Goal: Find specific page/section: Find specific page/section

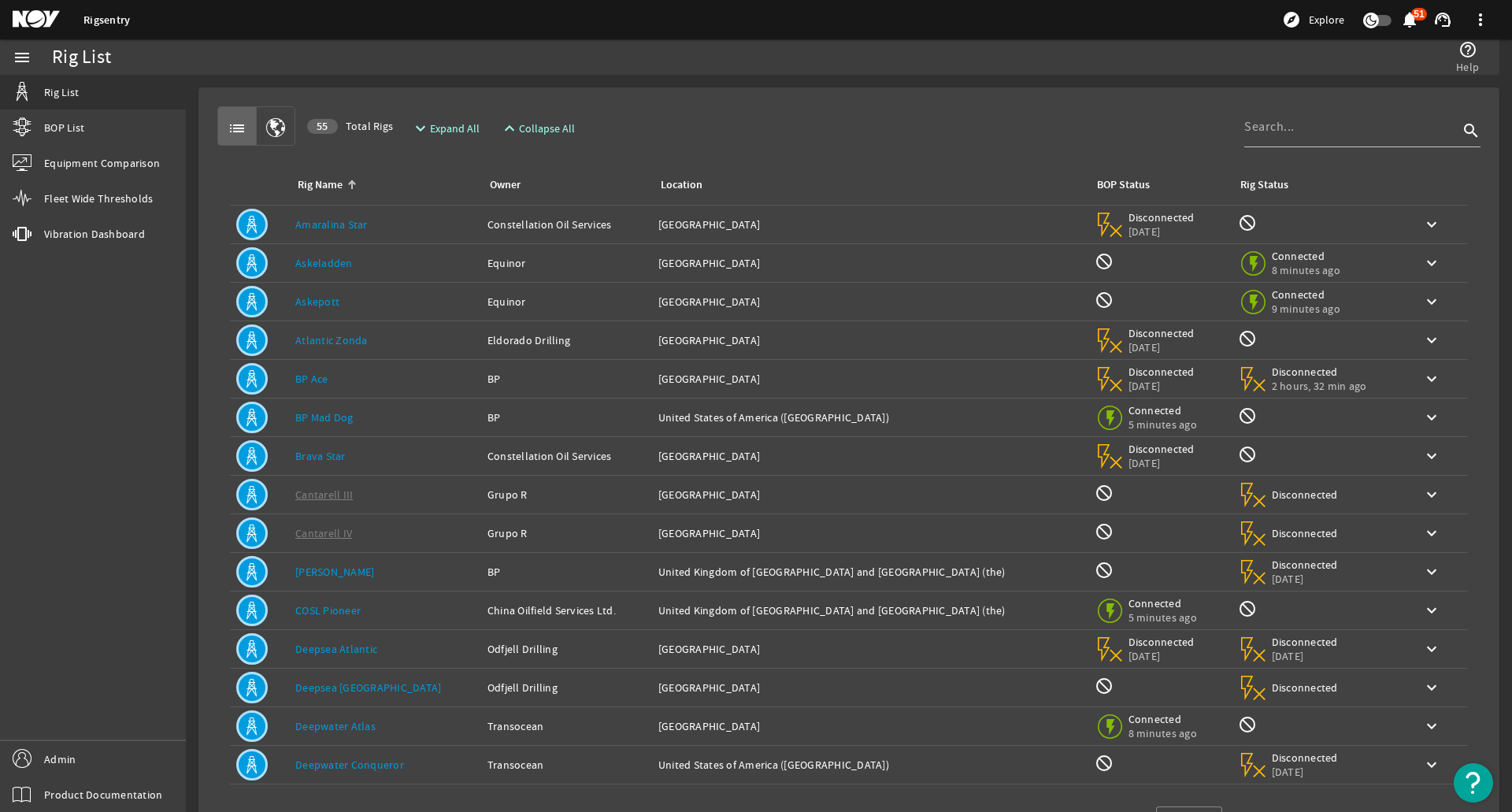
click at [439, 231] on div "Rig Name: Amaralina Star" at bounding box center [384, 224] width 180 height 16
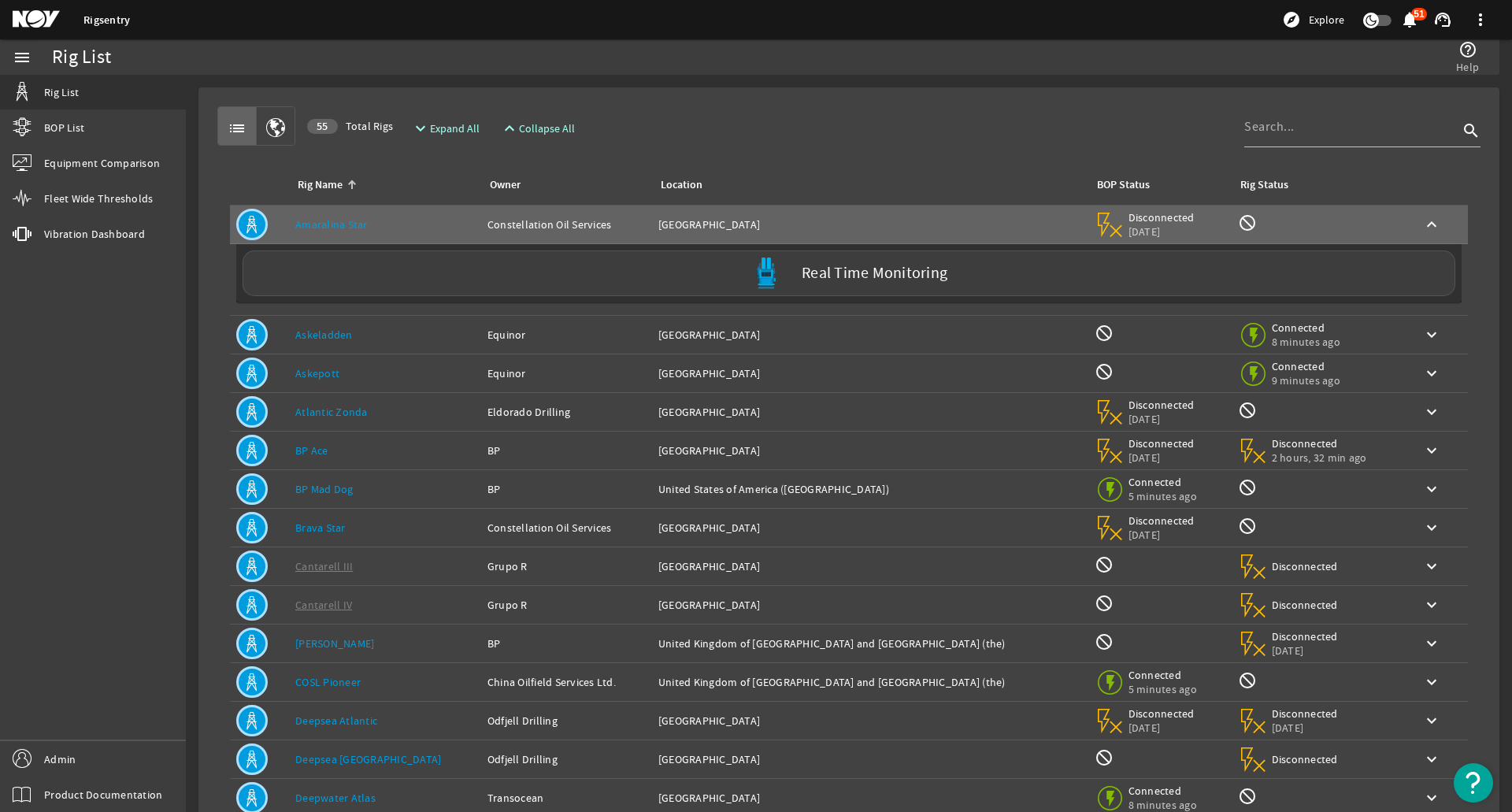
click at [428, 355] on td "Rig Name: Askepott" at bounding box center [385, 374] width 192 height 38
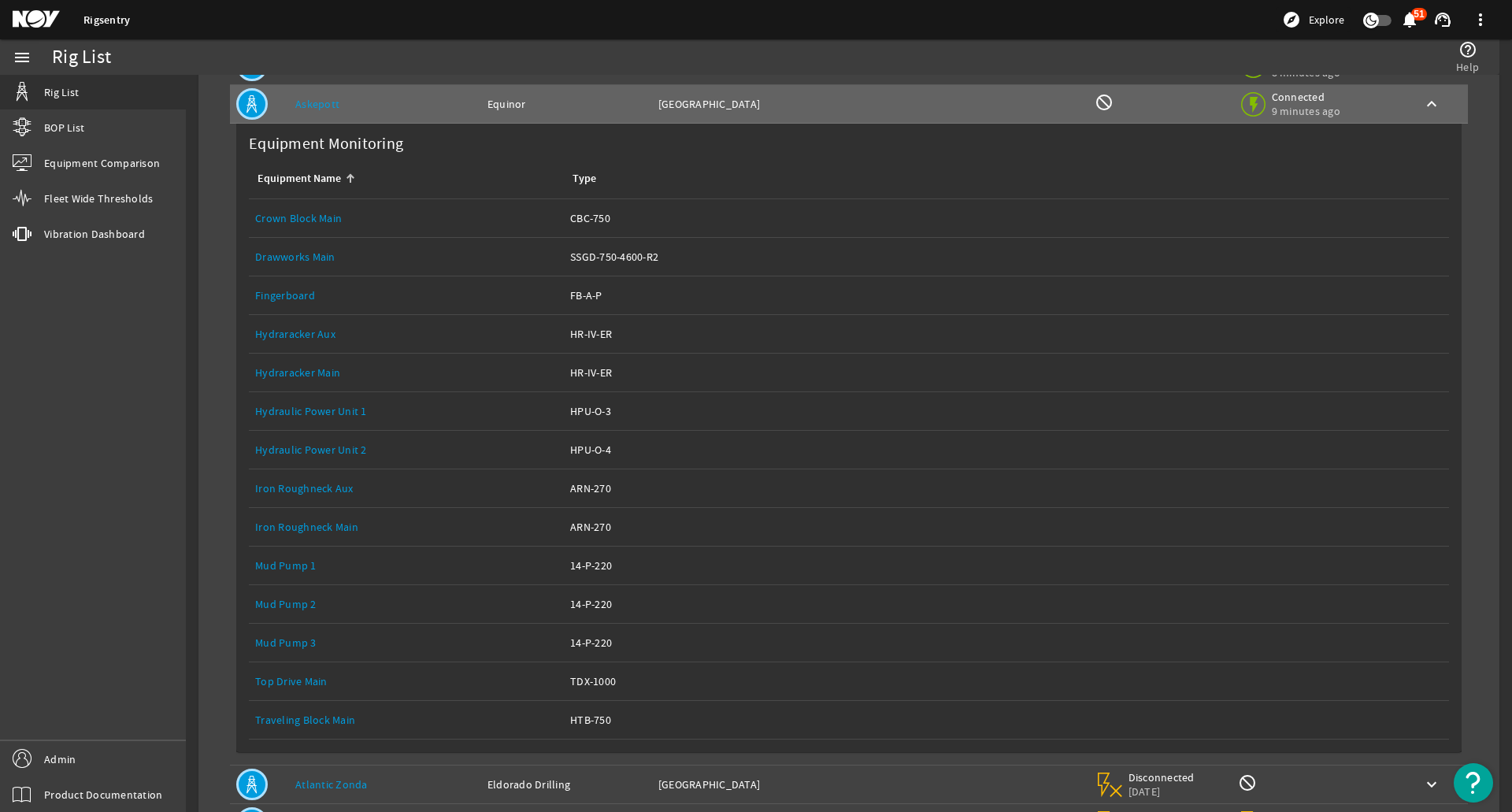
scroll to position [315, 0]
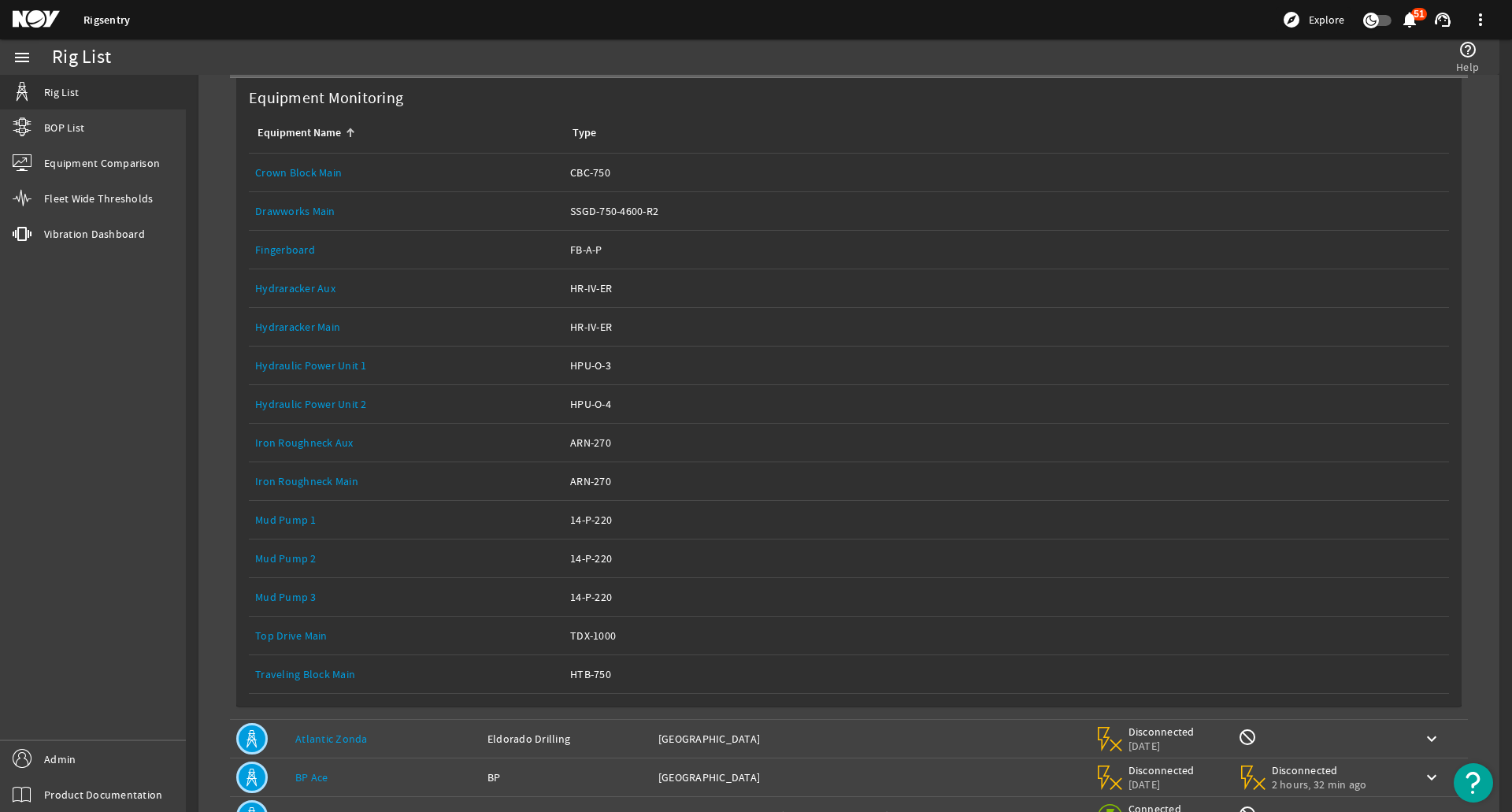
click at [353, 631] on div "Equipment Name: Top Drive Main" at bounding box center [406, 636] width 303 height 16
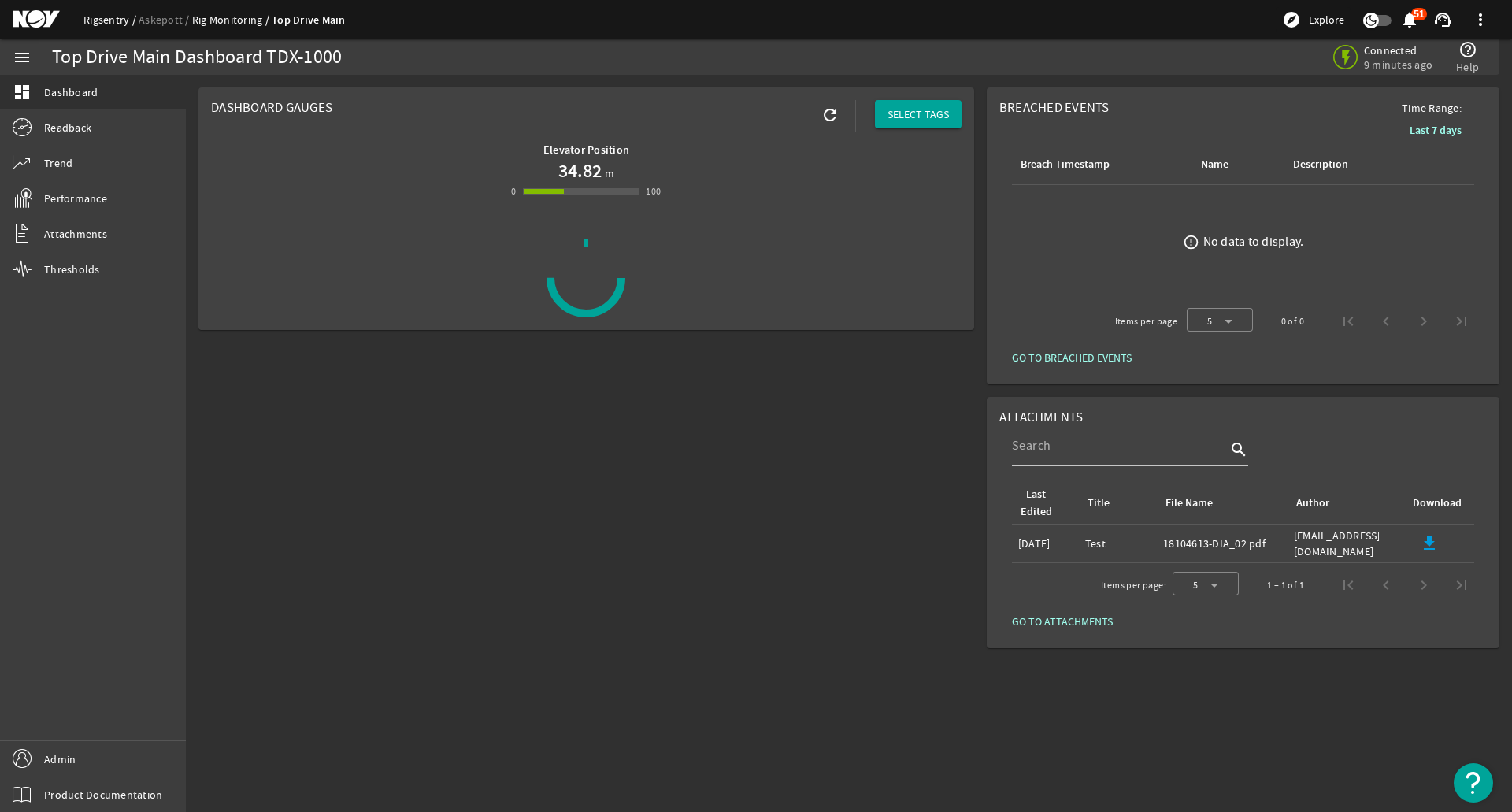
click at [104, 23] on link "Rigsentry" at bounding box center [111, 19] width 55 height 14
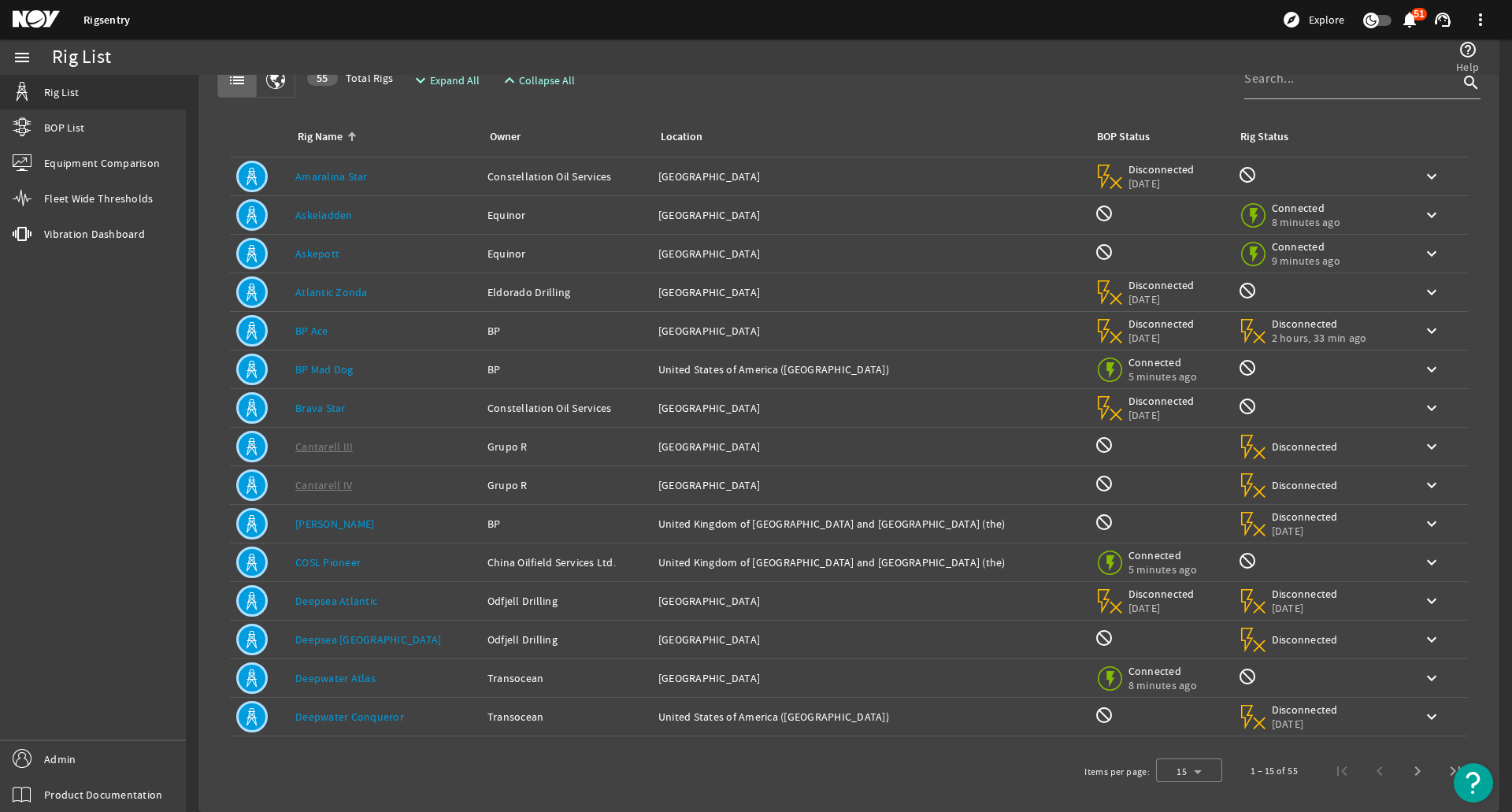
scroll to position [61, 0]
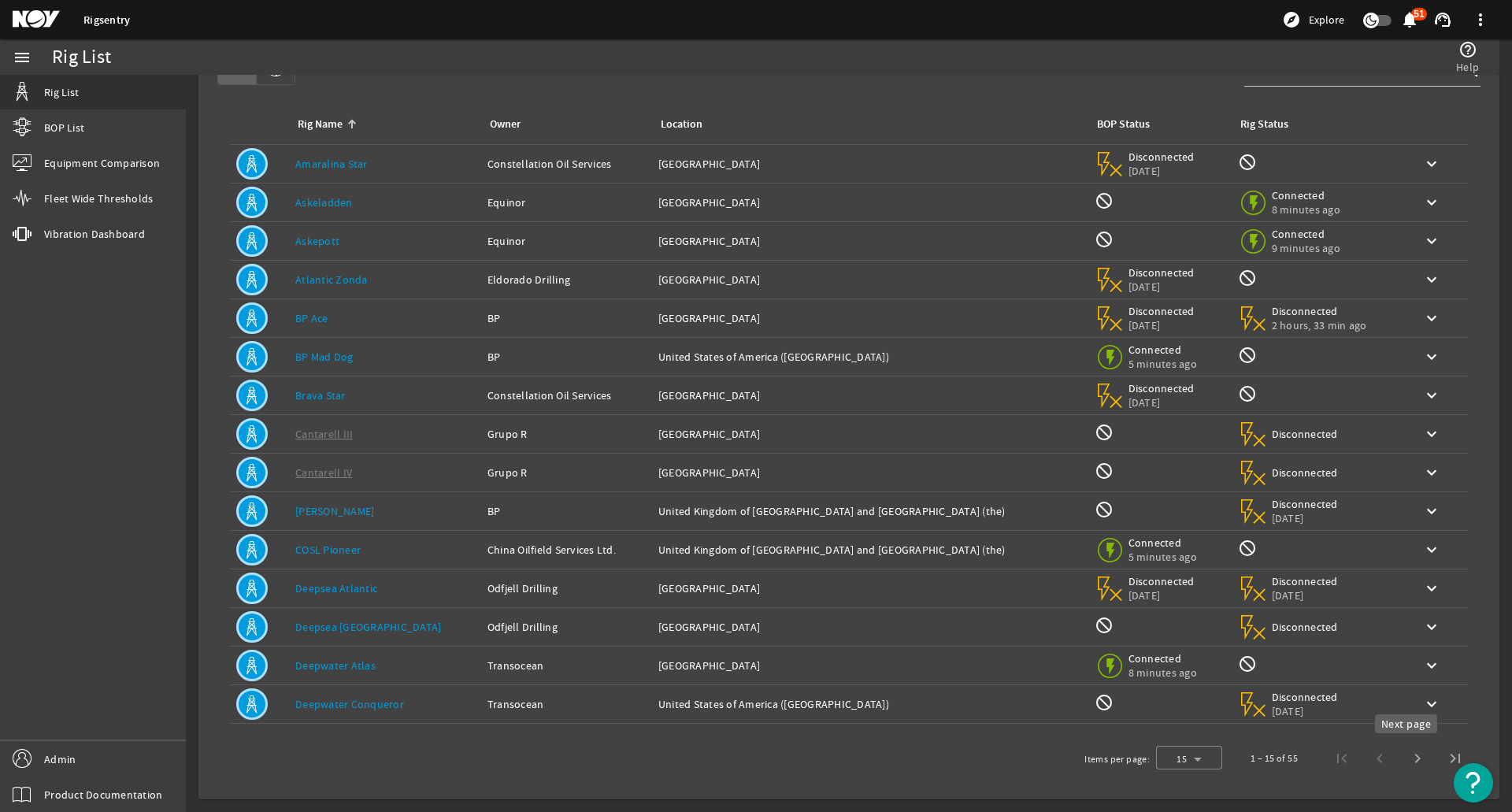
click at [1398, 752] on span "Next page" at bounding box center [1417, 758] width 38 height 38
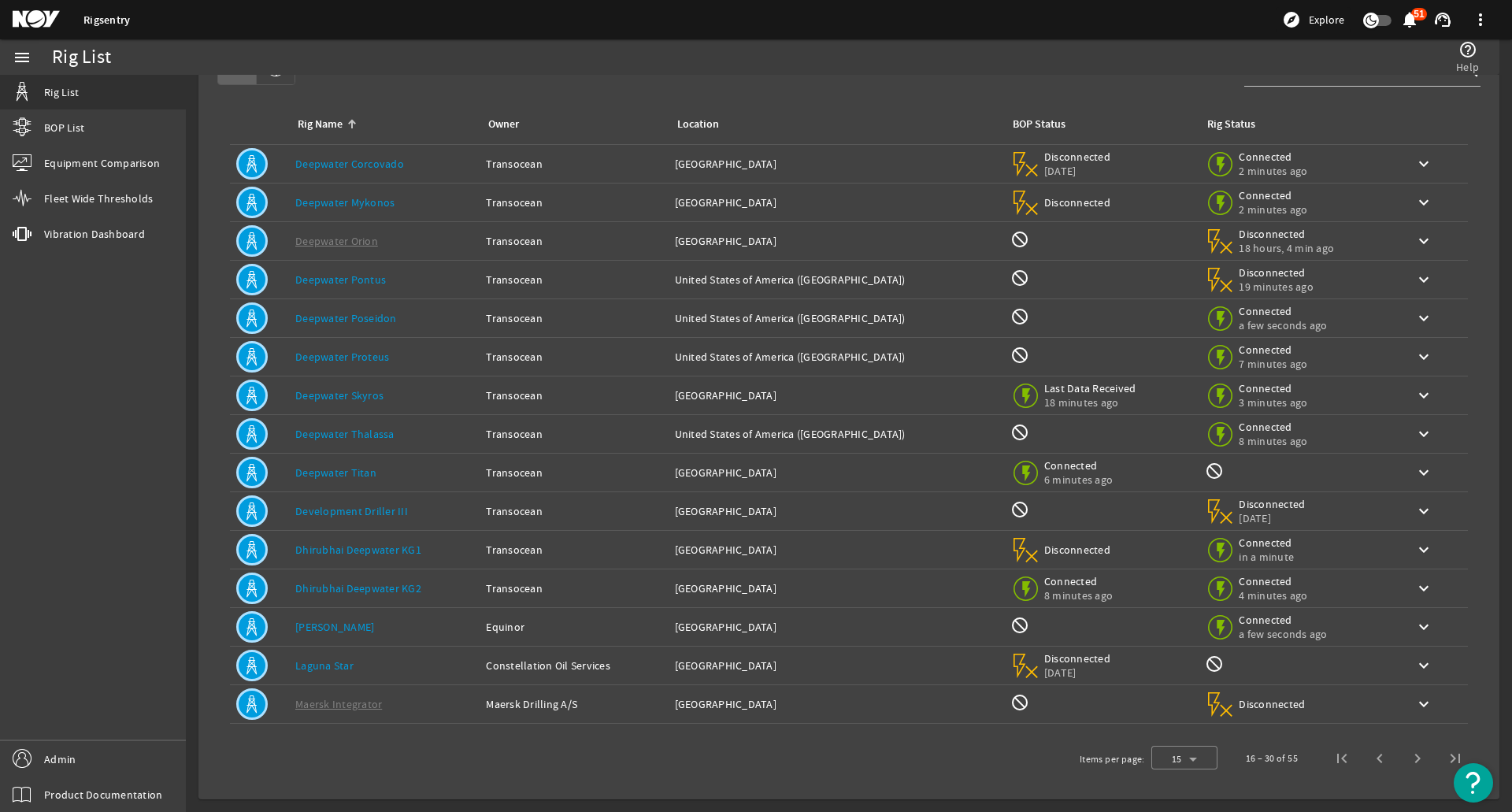
click at [1398, 752] on span "Next page" at bounding box center [1417, 758] width 38 height 38
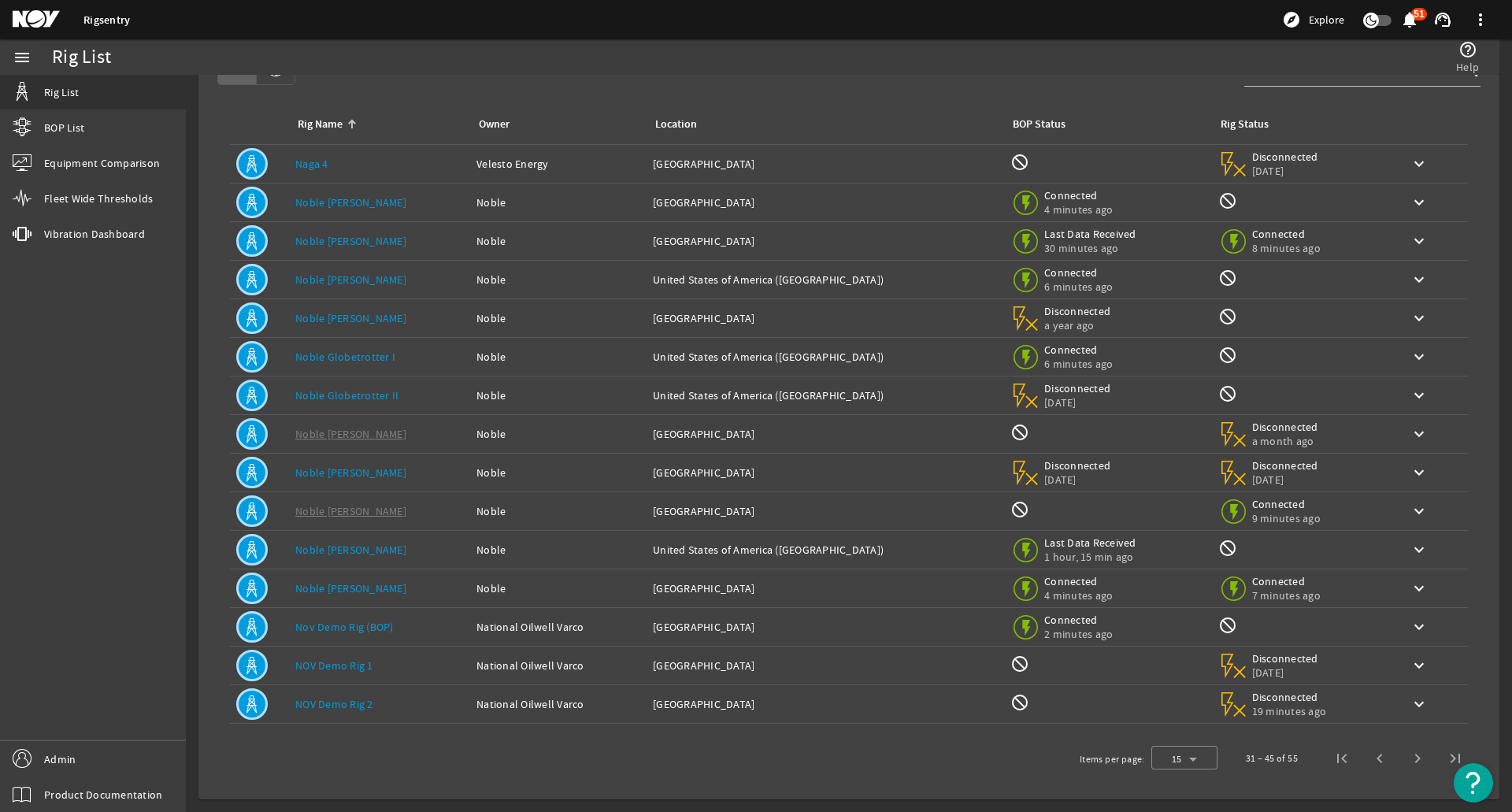
click at [1398, 752] on span "Next page" at bounding box center [1417, 758] width 38 height 38
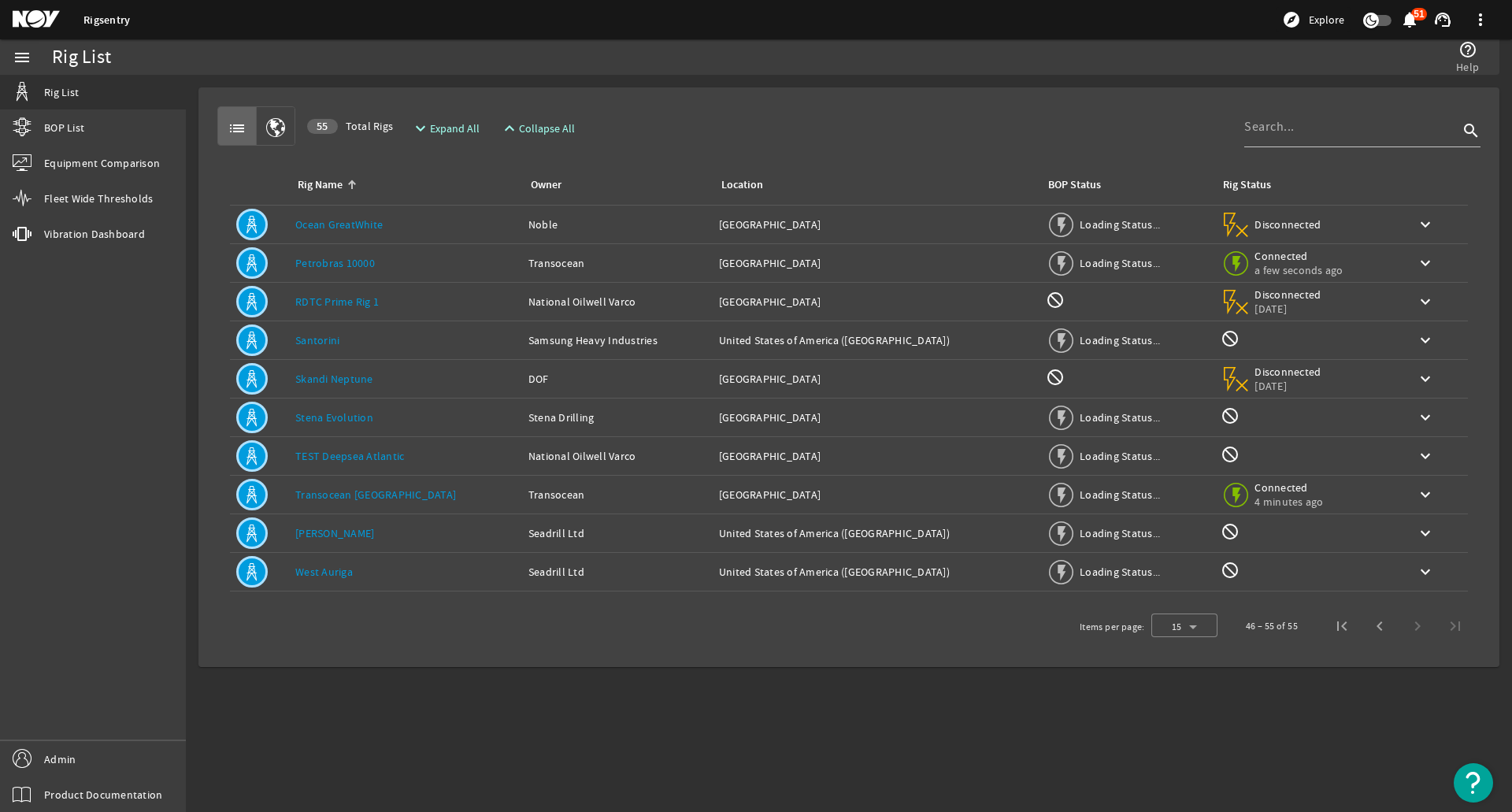
scroll to position [0, 0]
click at [571, 265] on div "Owner: Transocean" at bounding box center [613, 263] width 176 height 16
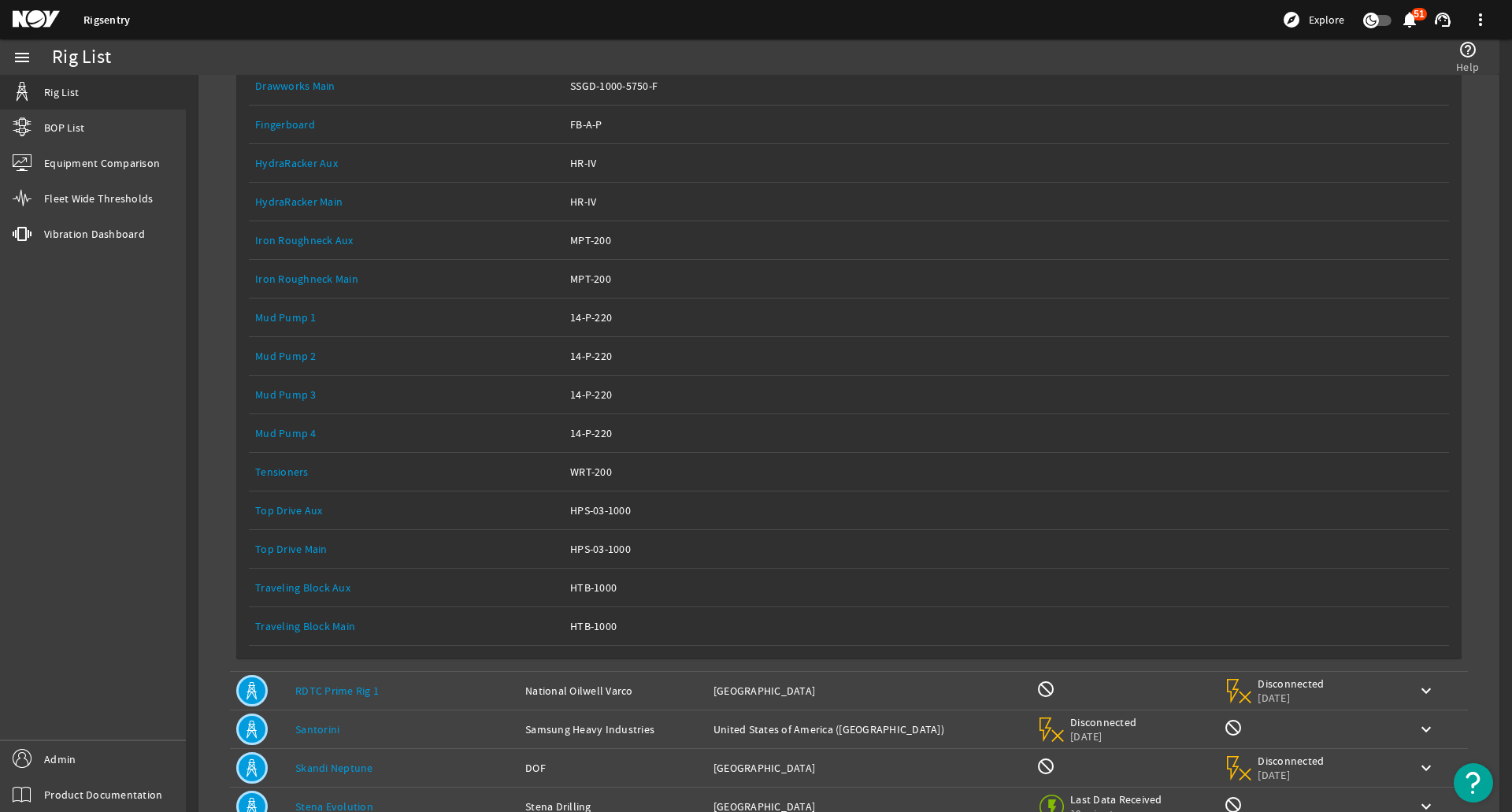
scroll to position [551, 0]
click at [423, 540] on div "Equipment Name: Top Drive Main" at bounding box center [406, 548] width 303 height 16
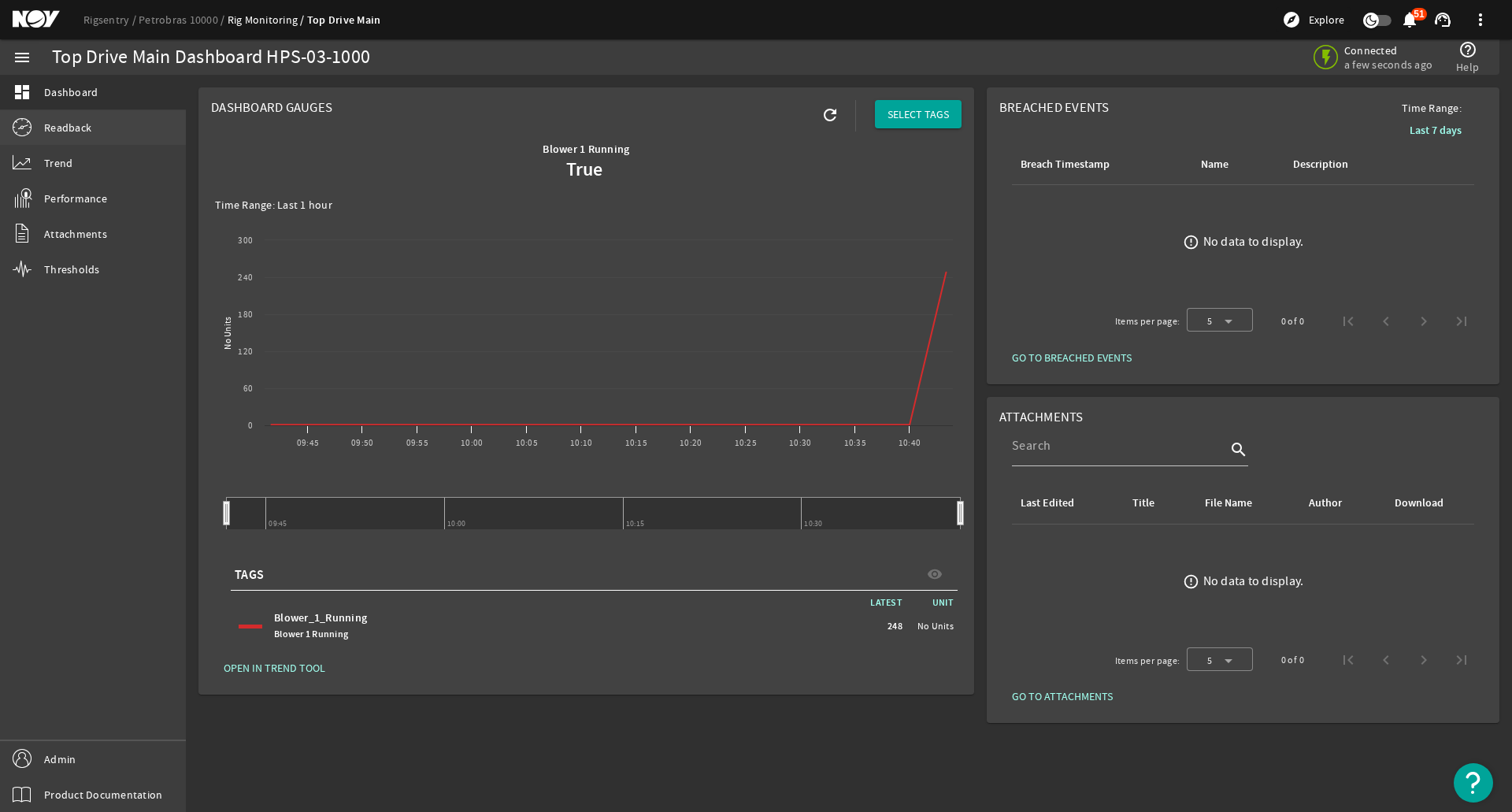
click at [101, 124] on link "Readback" at bounding box center [93, 127] width 186 height 34
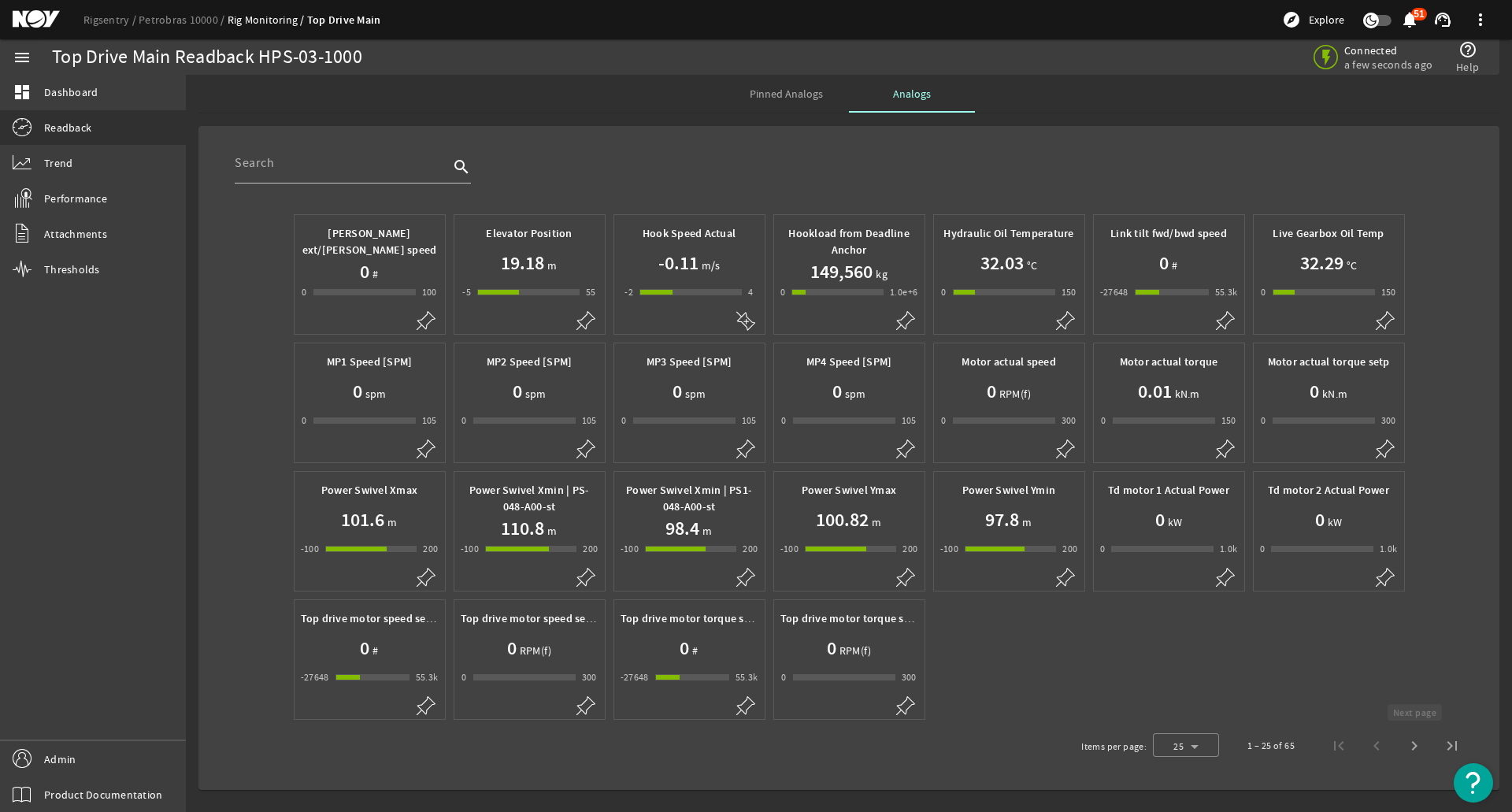
click at [1416, 740] on span "Next page" at bounding box center [1413, 746] width 38 height 38
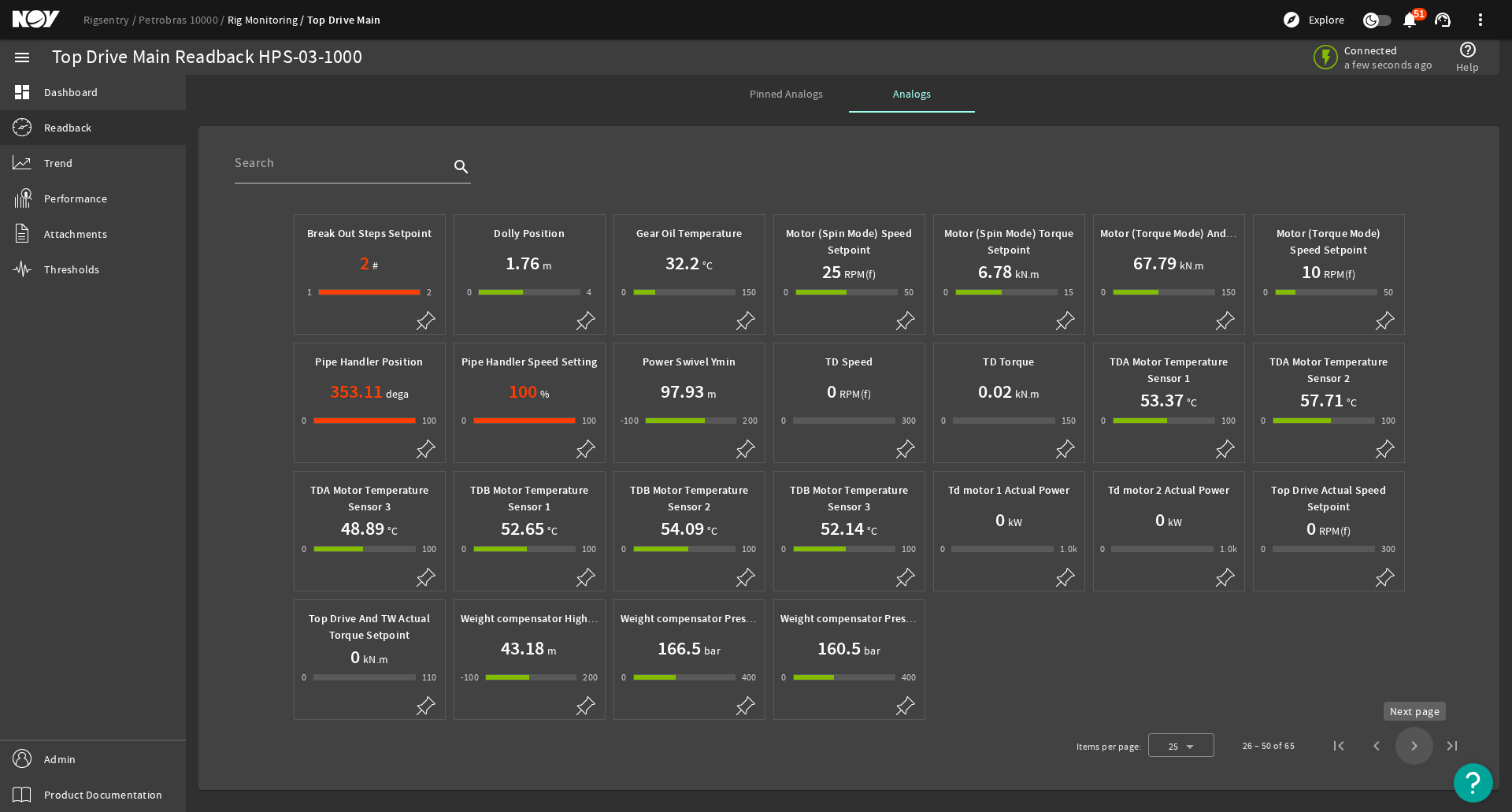
click at [1408, 752] on span "Next page" at bounding box center [1413, 746] width 38 height 38
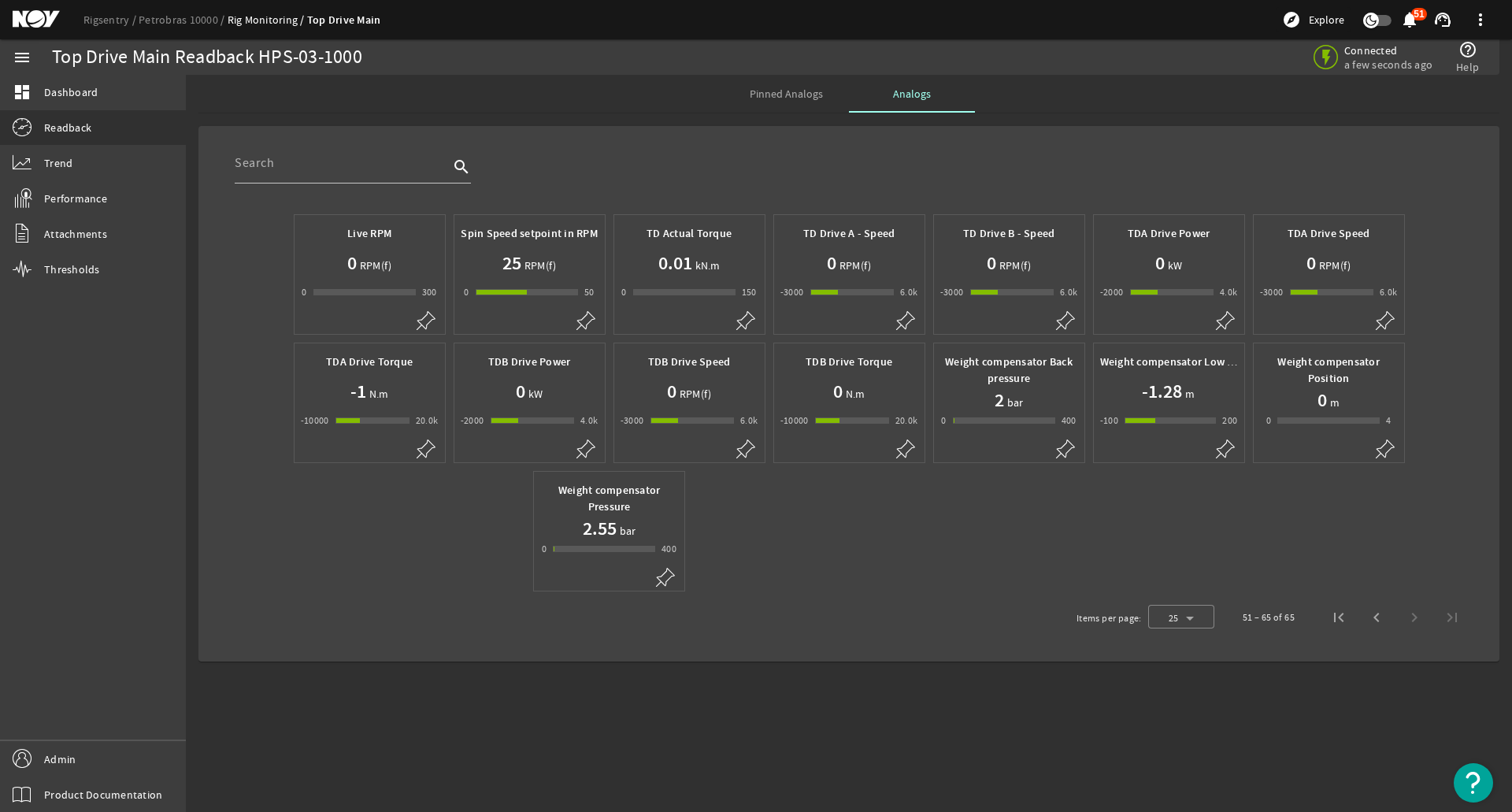
click at [595, 518] on h1 "2.55" at bounding box center [599, 529] width 34 height 25
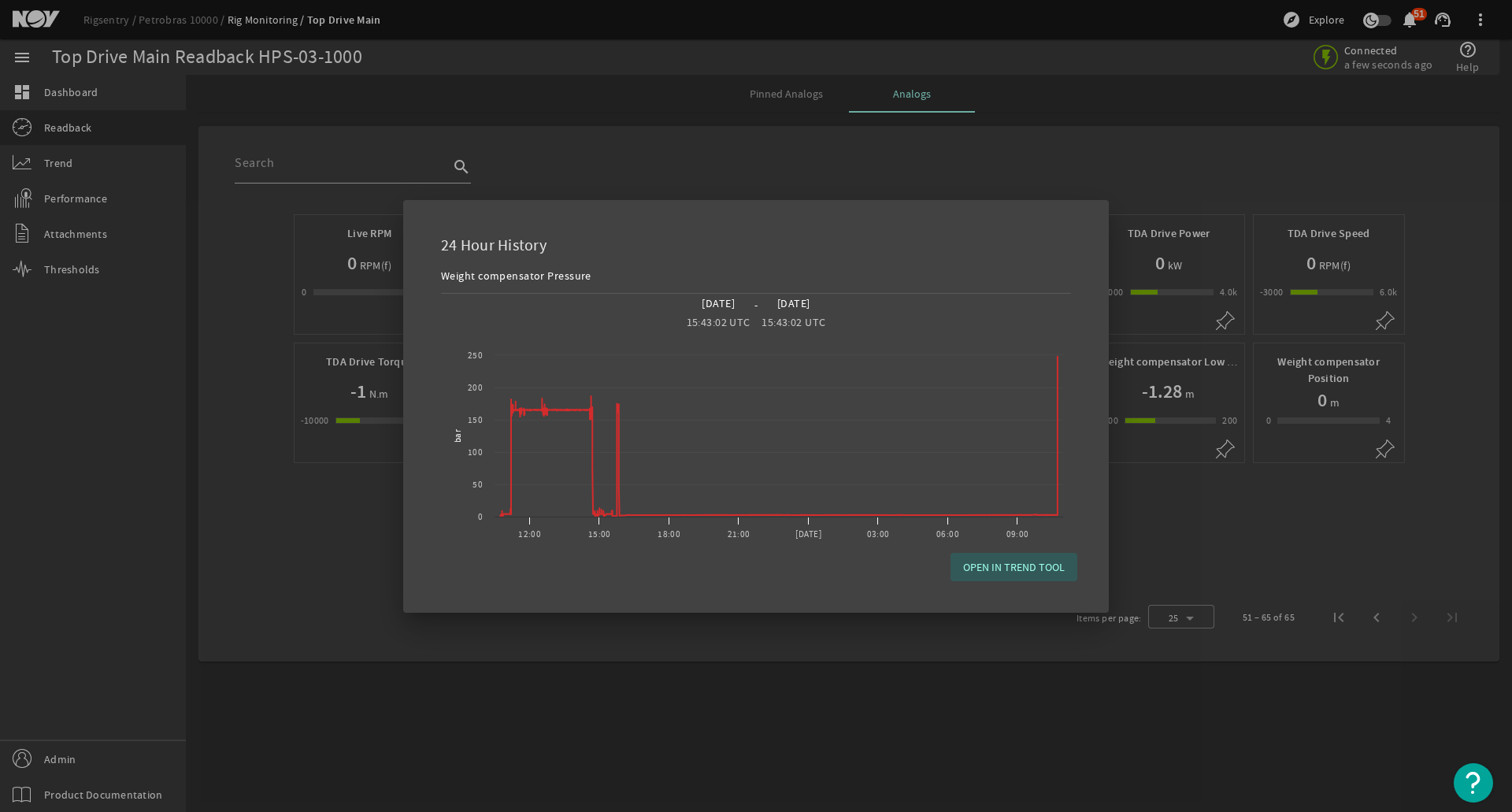
click at [797, 641] on div at bounding box center [756, 406] width 1512 height 812
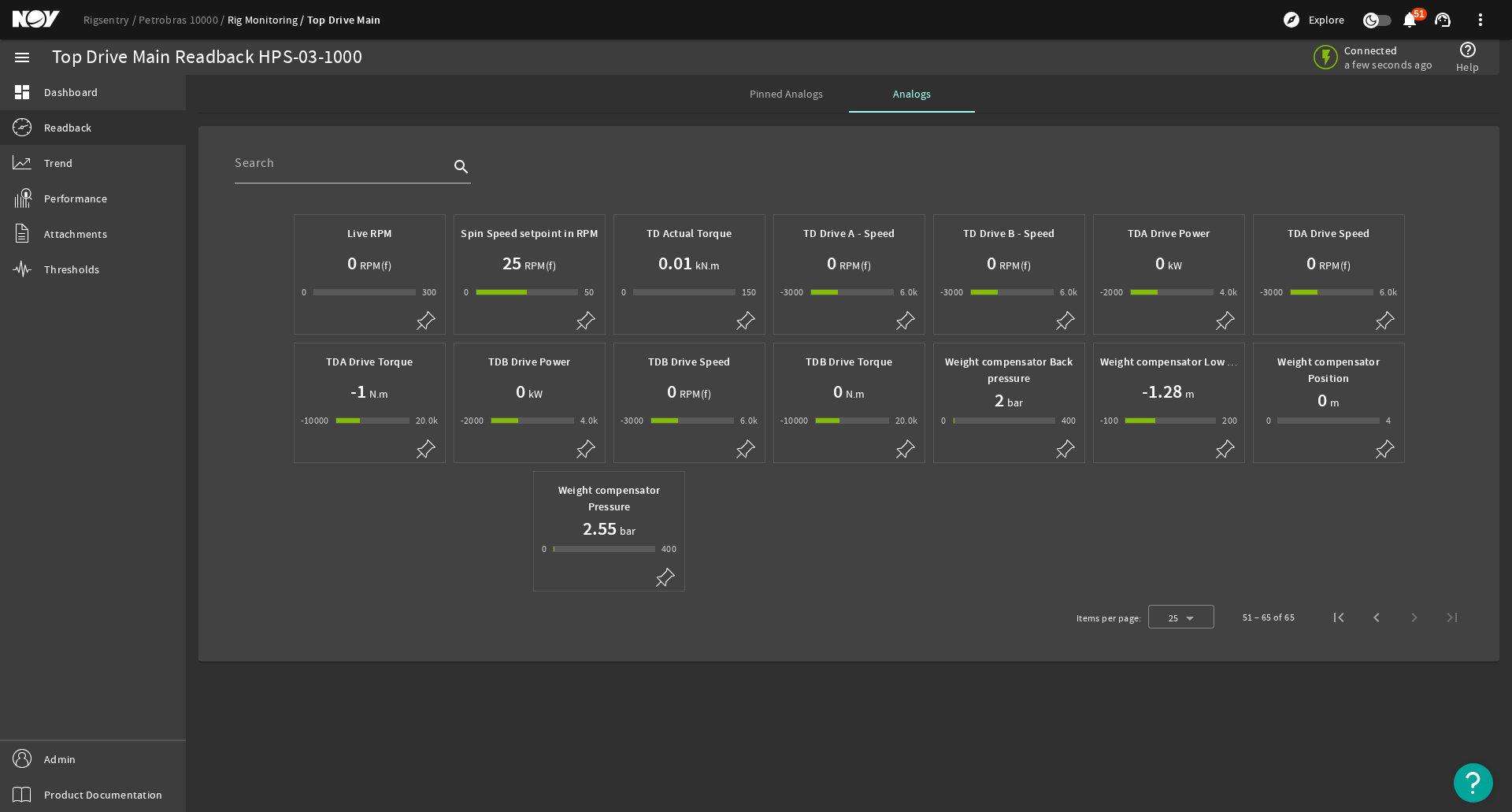
click at [631, 510] on span "Weight compensator Pressure" at bounding box center [608, 499] width 138 height 33
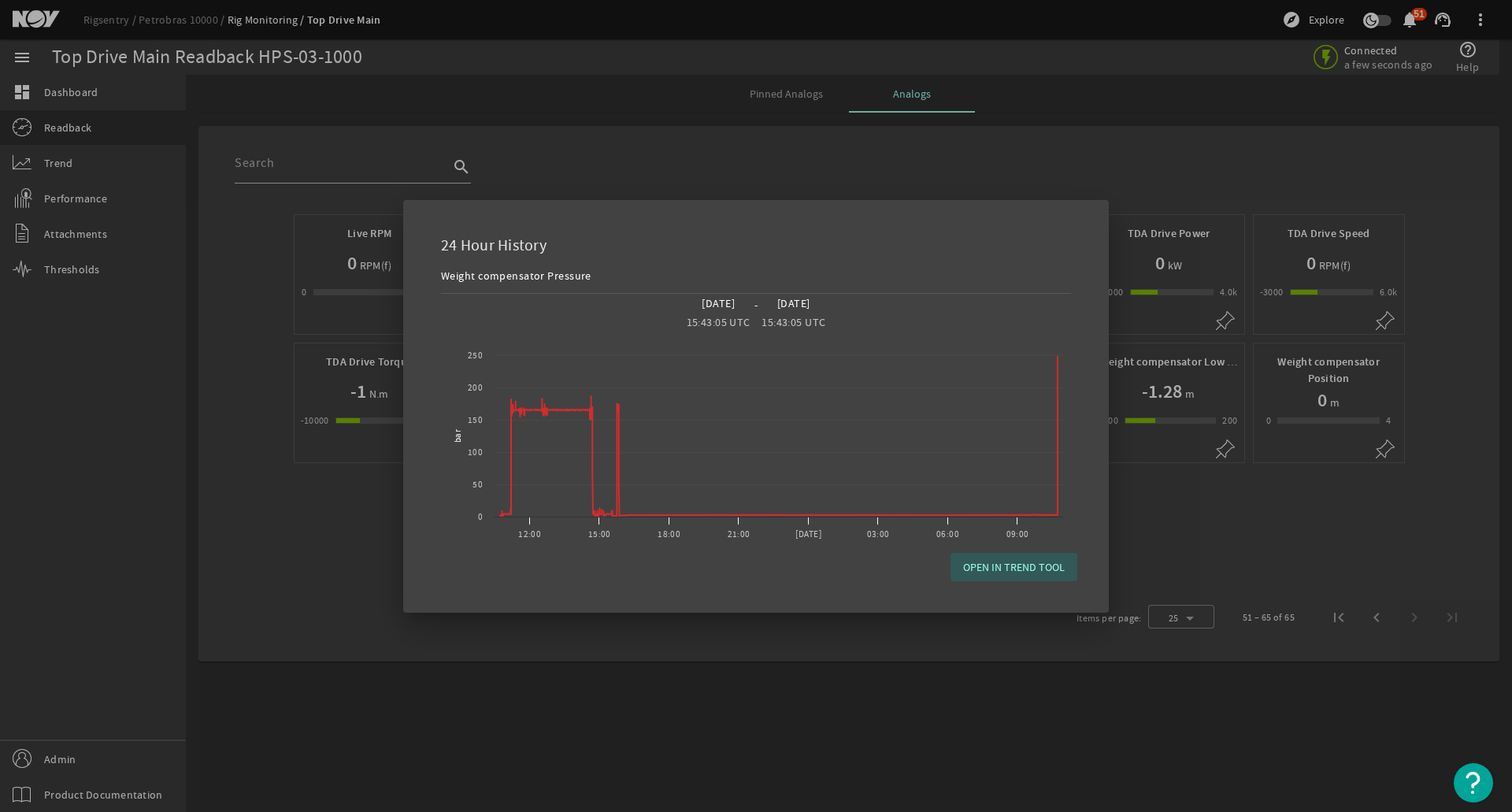
click at [374, 516] on div at bounding box center [756, 406] width 1512 height 812
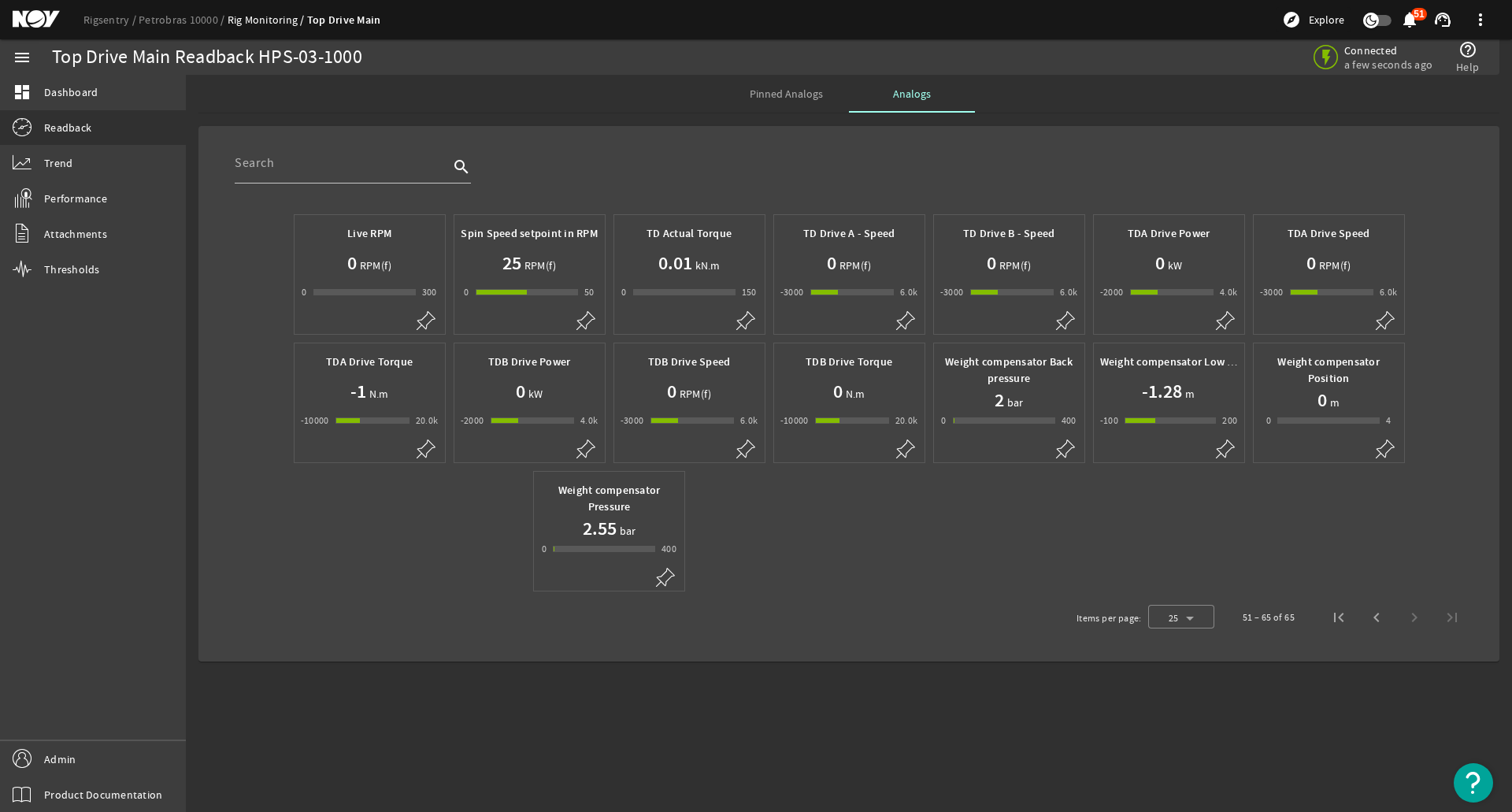
click at [525, 267] on span "RPM(f)" at bounding box center [539, 265] width 35 height 16
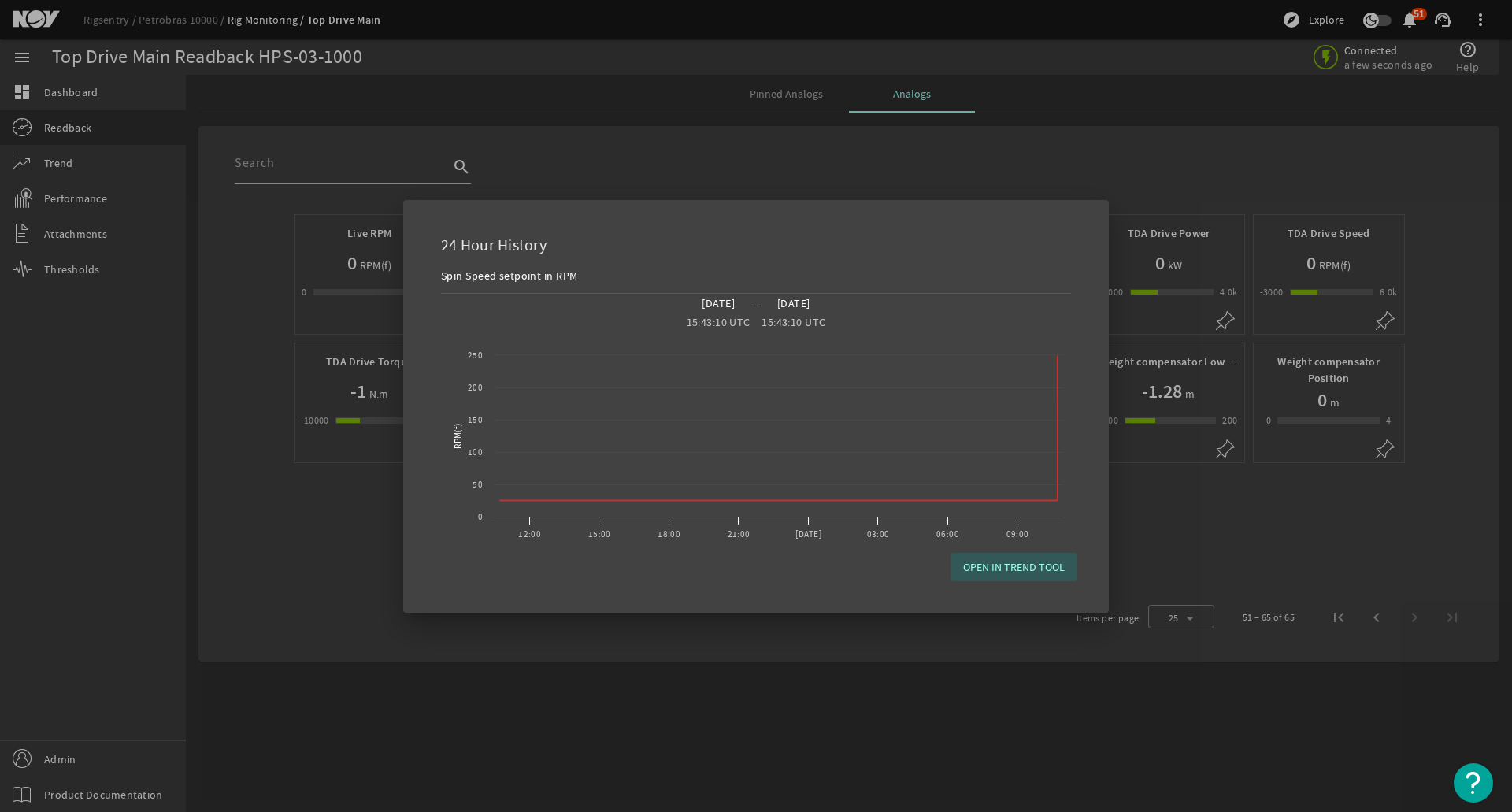
drag, startPoint x: 363, startPoint y: 517, endPoint x: 371, endPoint y: 503, distance: 16.1
click at [362, 520] on div at bounding box center [756, 406] width 1512 height 812
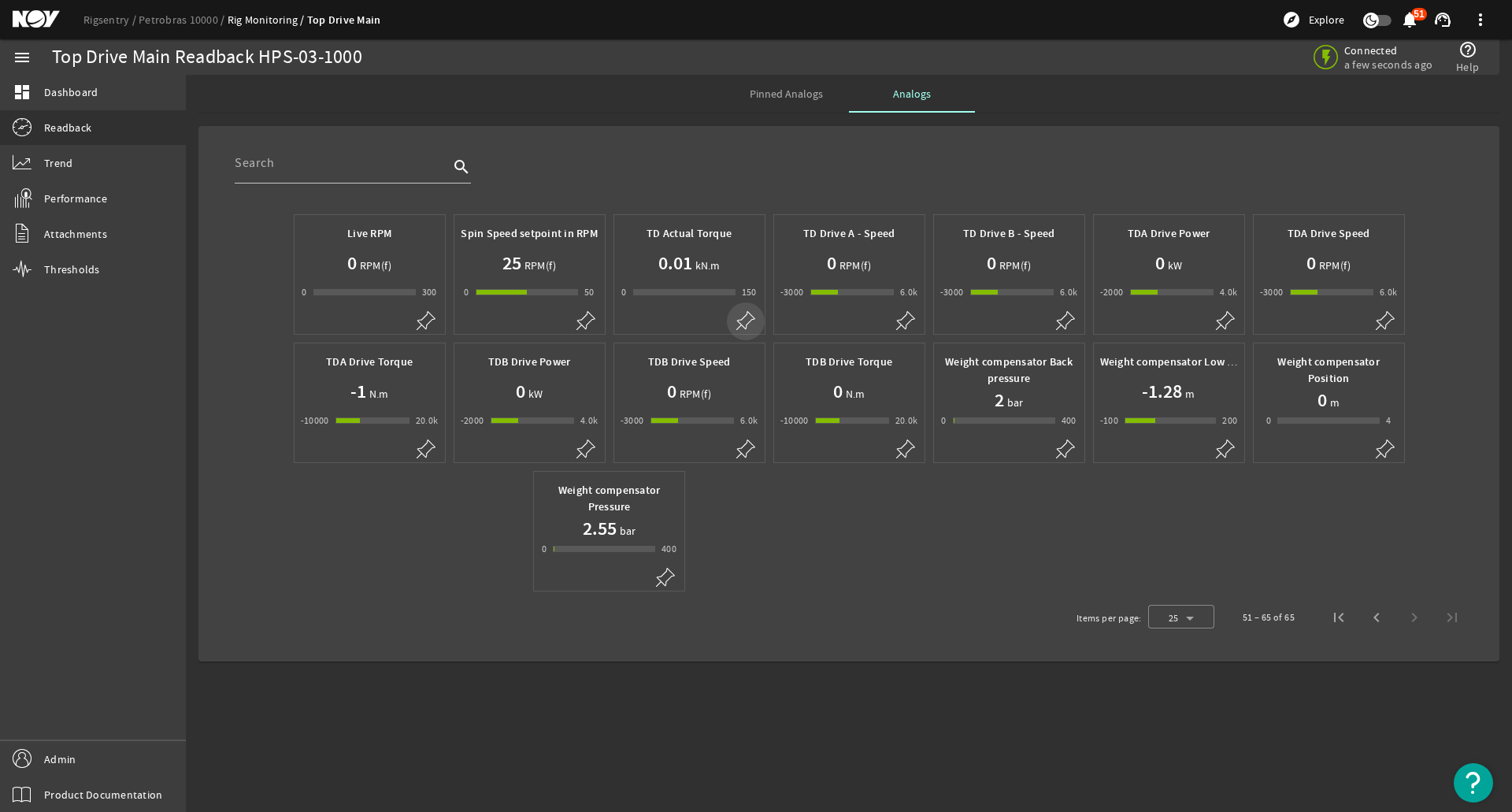
click at [740, 309] on span at bounding box center [746, 321] width 38 height 38
click at [771, 102] on span "Pinned Analogs" at bounding box center [787, 94] width 74 height 38
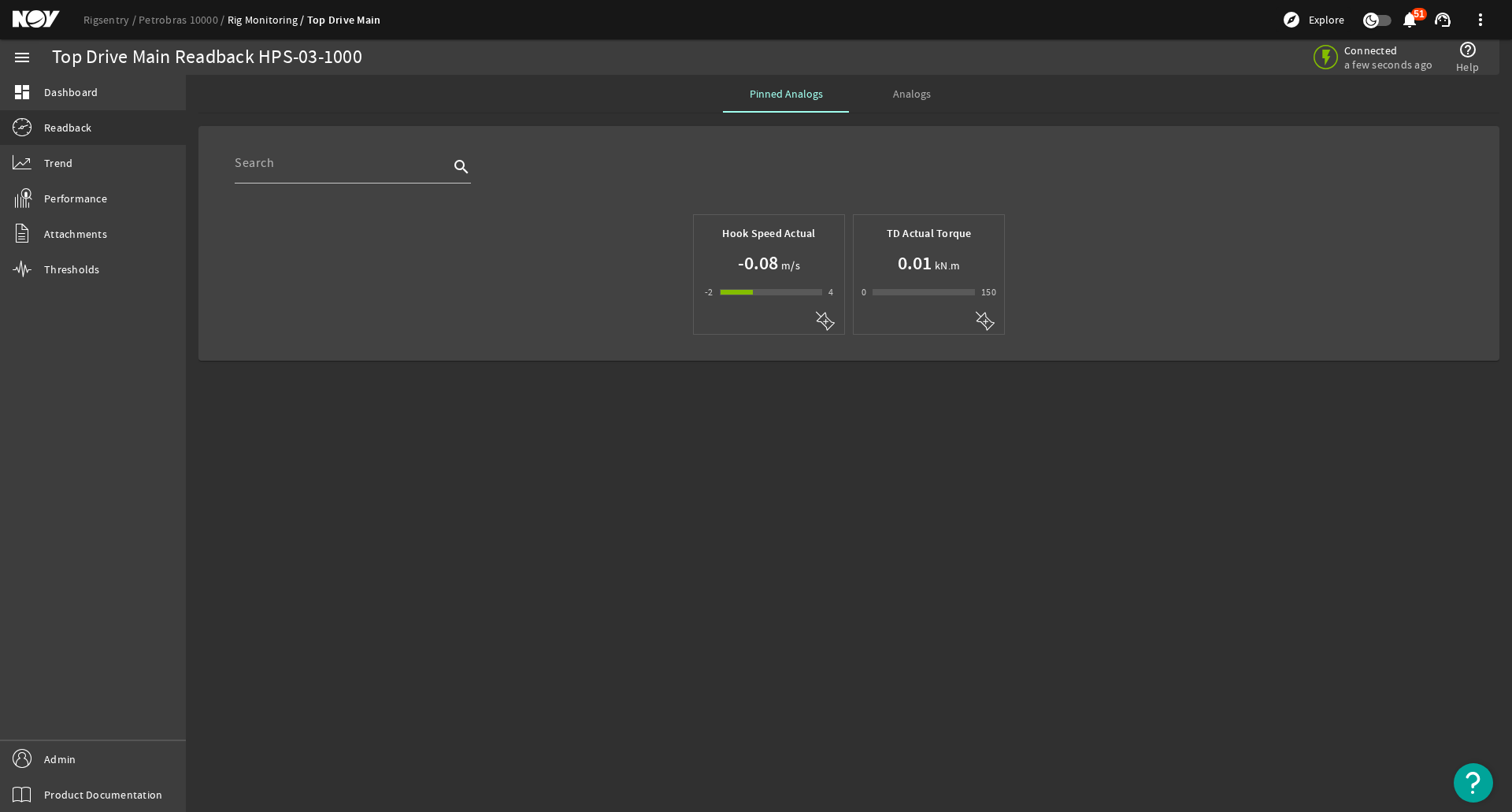
click at [887, 83] on div "Analogs" at bounding box center [912, 94] width 126 height 38
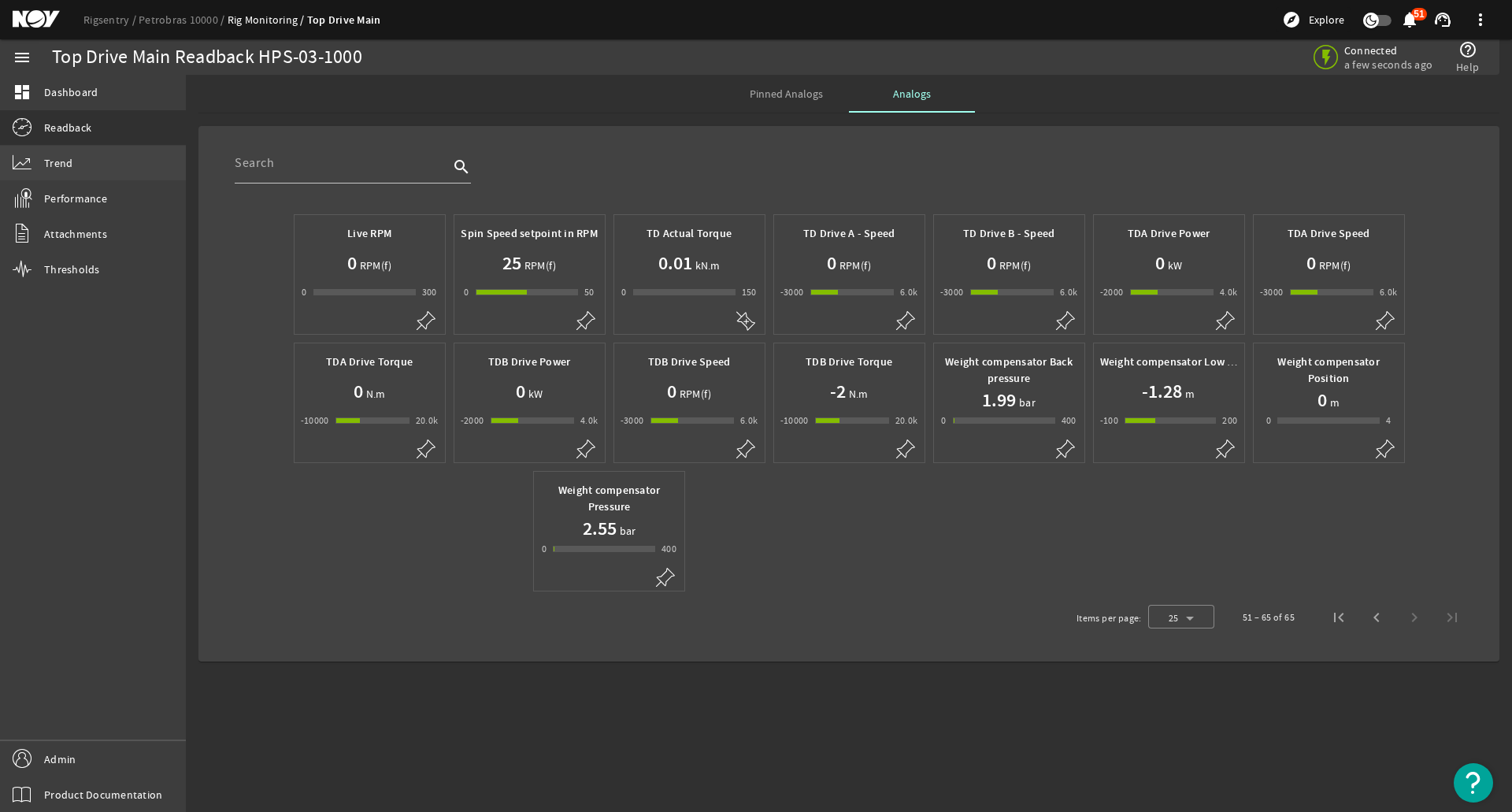
click at [130, 173] on link "Trend" at bounding box center [93, 162] width 186 height 34
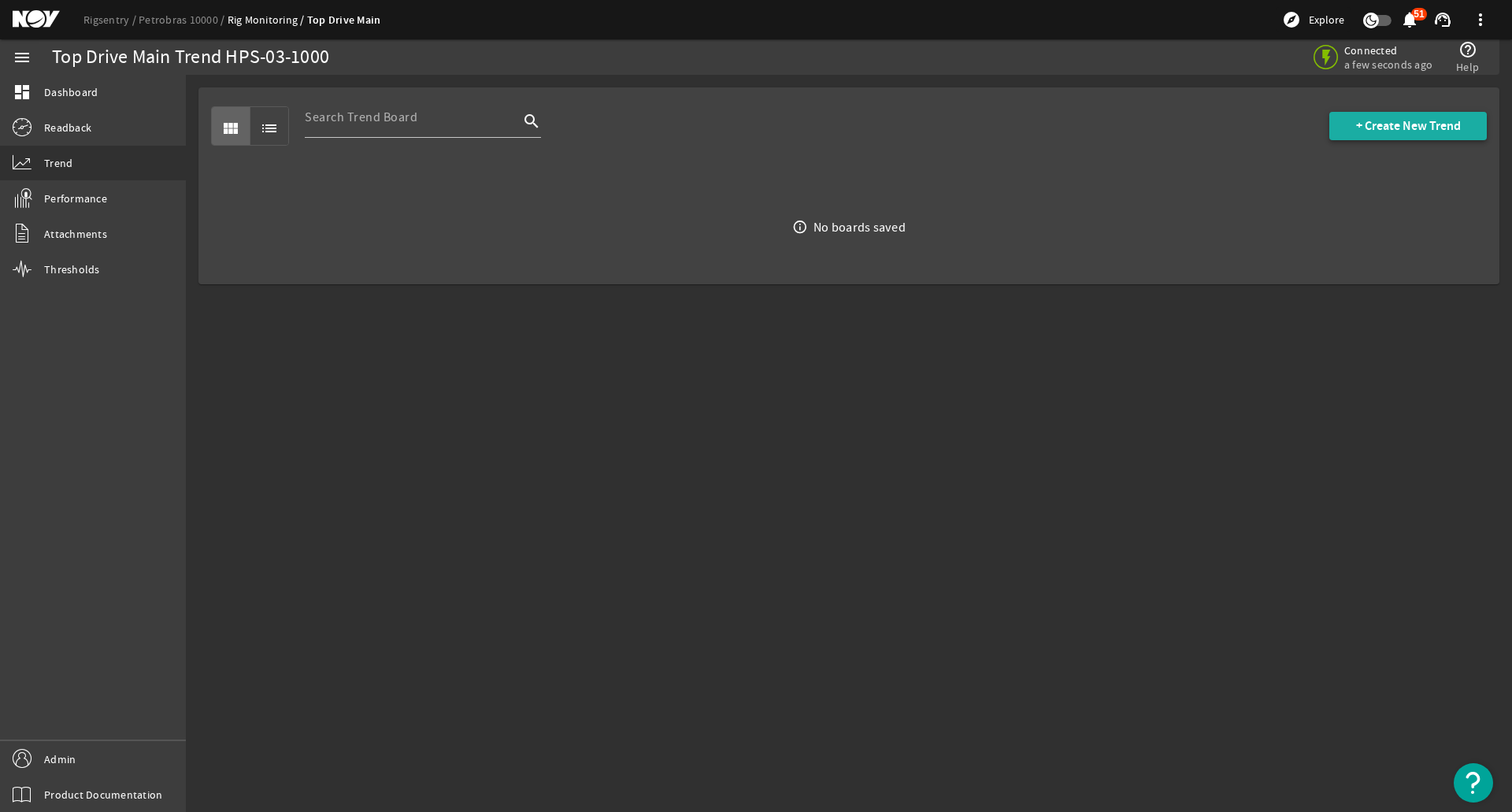
click at [1337, 125] on span at bounding box center [1408, 125] width 157 height 38
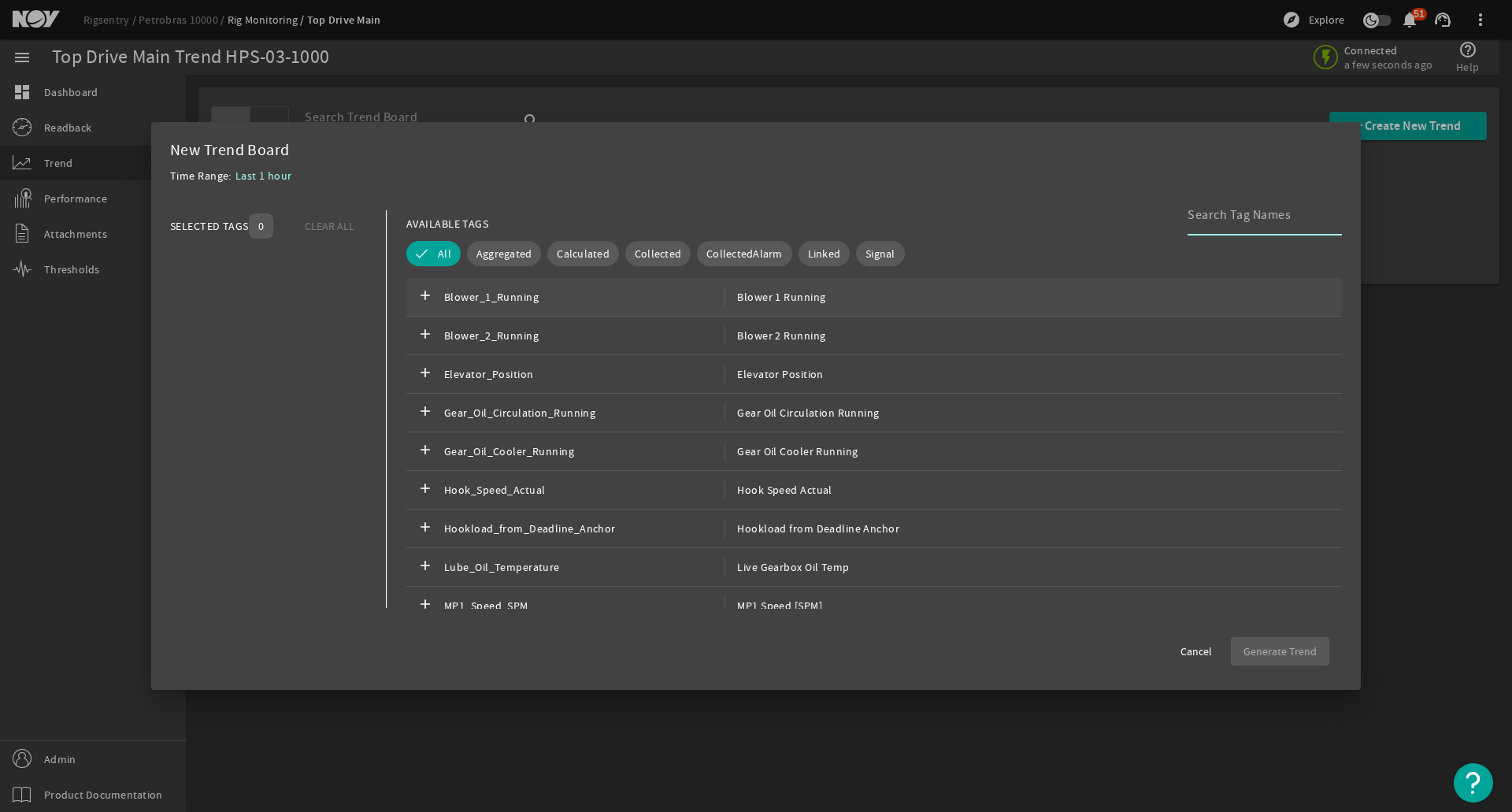
click at [505, 289] on div "add Blower_1_Running Blower 1 Running" at bounding box center [873, 298] width 935 height 38
click at [495, 334] on span "Blower_2_Running" at bounding box center [583, 335] width 280 height 19
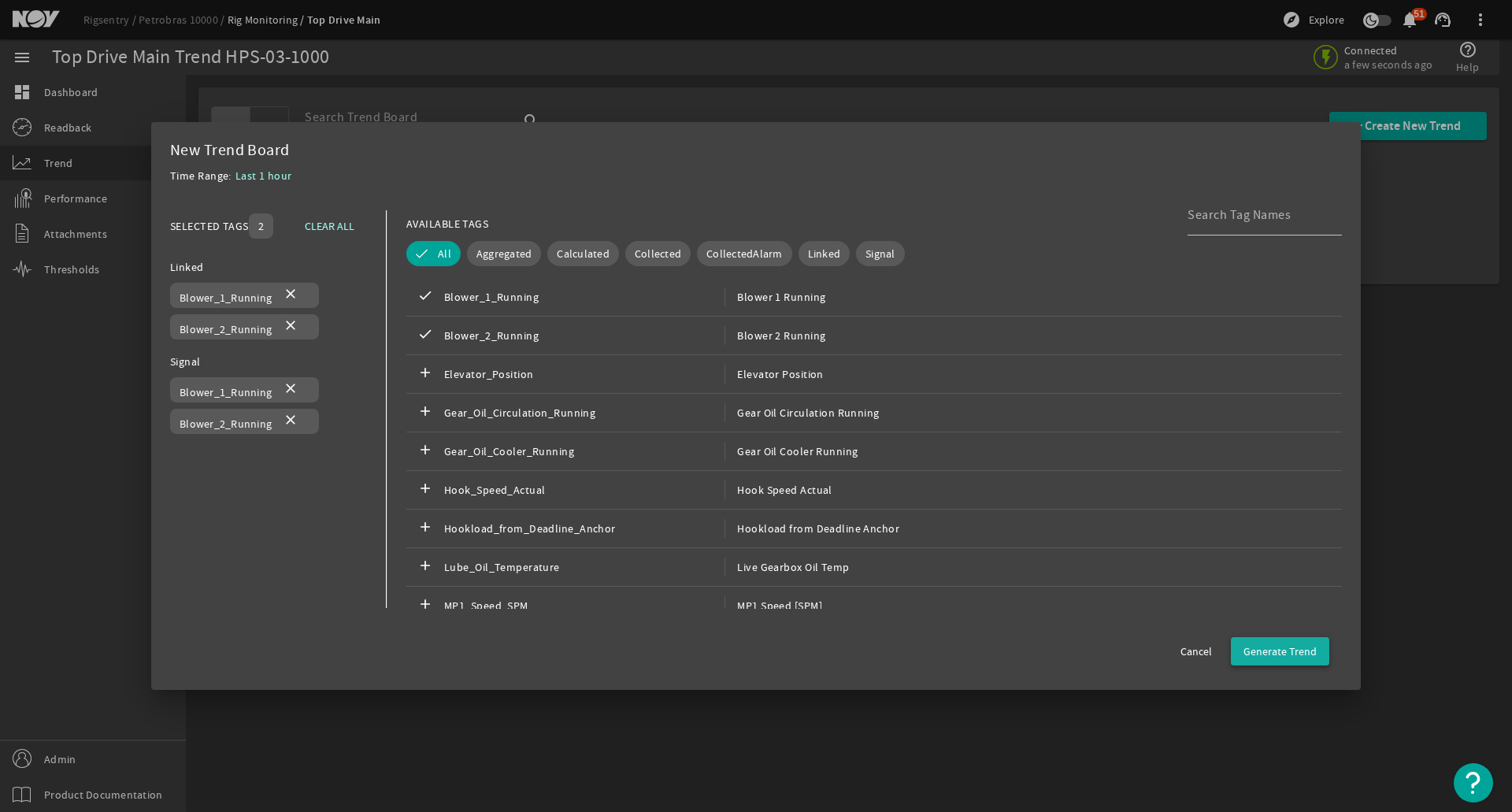
click at [1284, 646] on span "Generate Trend" at bounding box center [1280, 651] width 74 height 16
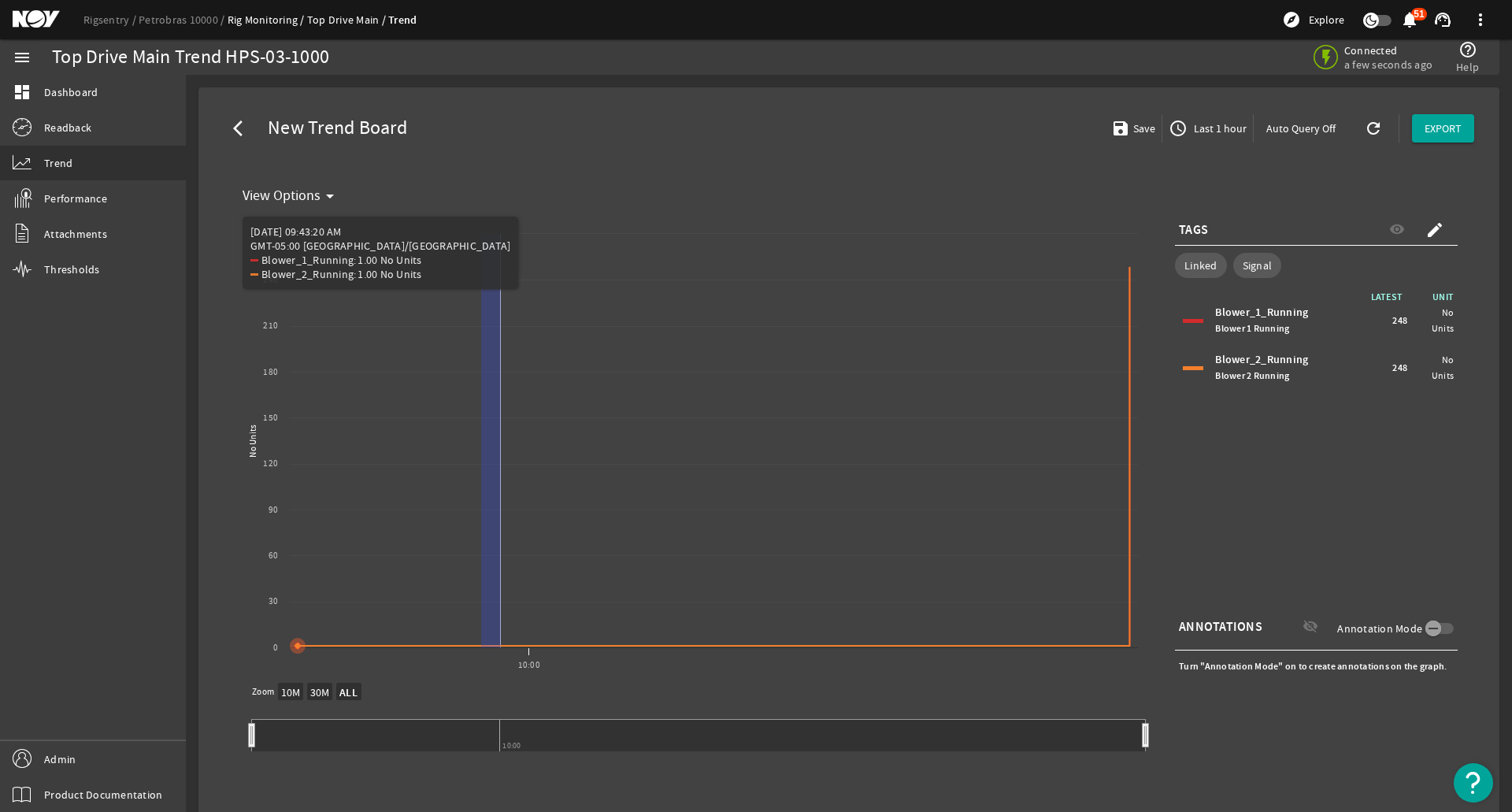
drag, startPoint x: 501, startPoint y: 352, endPoint x: 705, endPoint y: 347, distance: 204.1
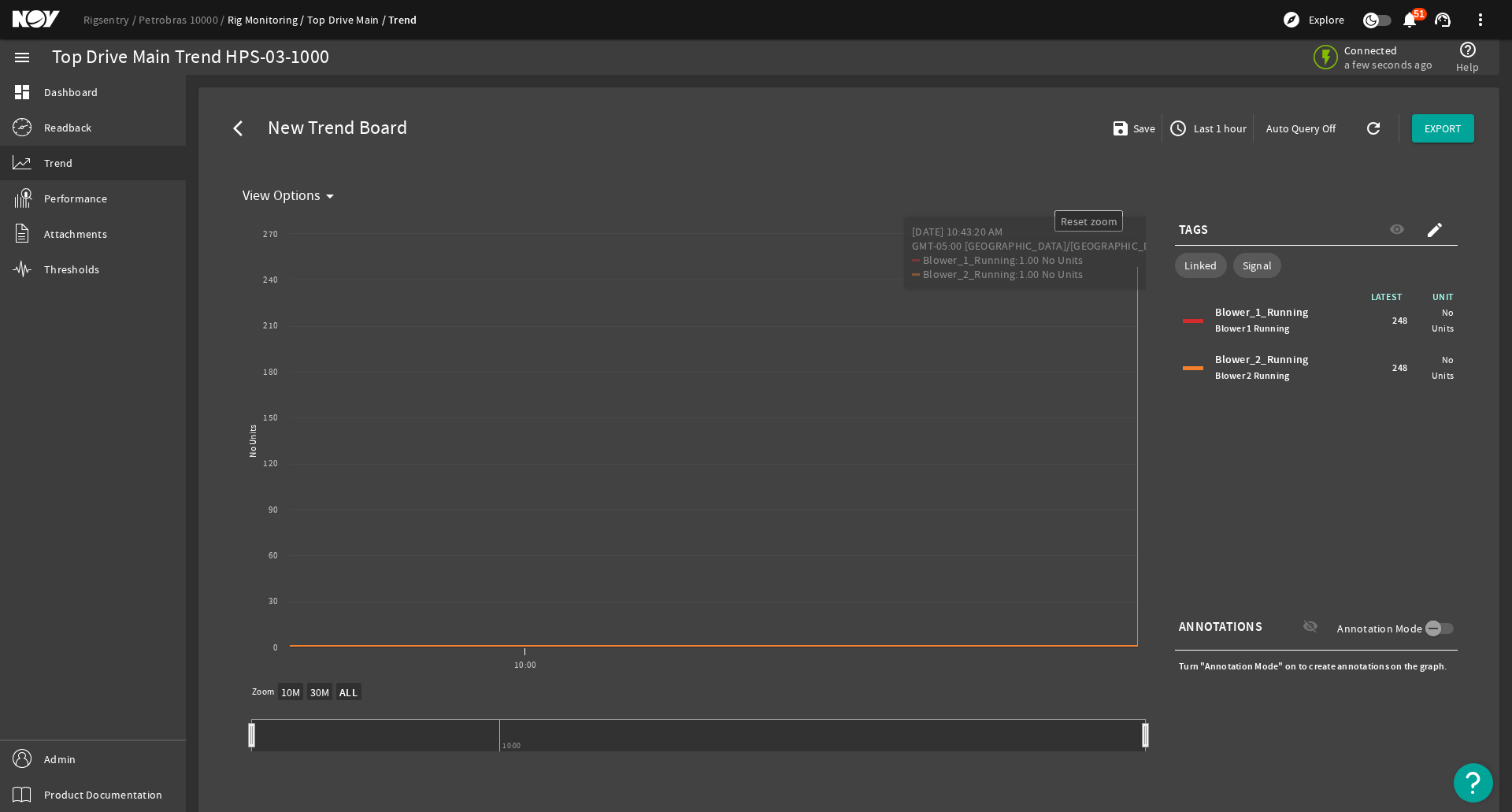
click at [1369, 135] on mat-icon "refresh" at bounding box center [1370, 128] width 13 height 19
select select "ALL"
click at [100, 202] on span "Performance" at bounding box center [75, 198] width 63 height 16
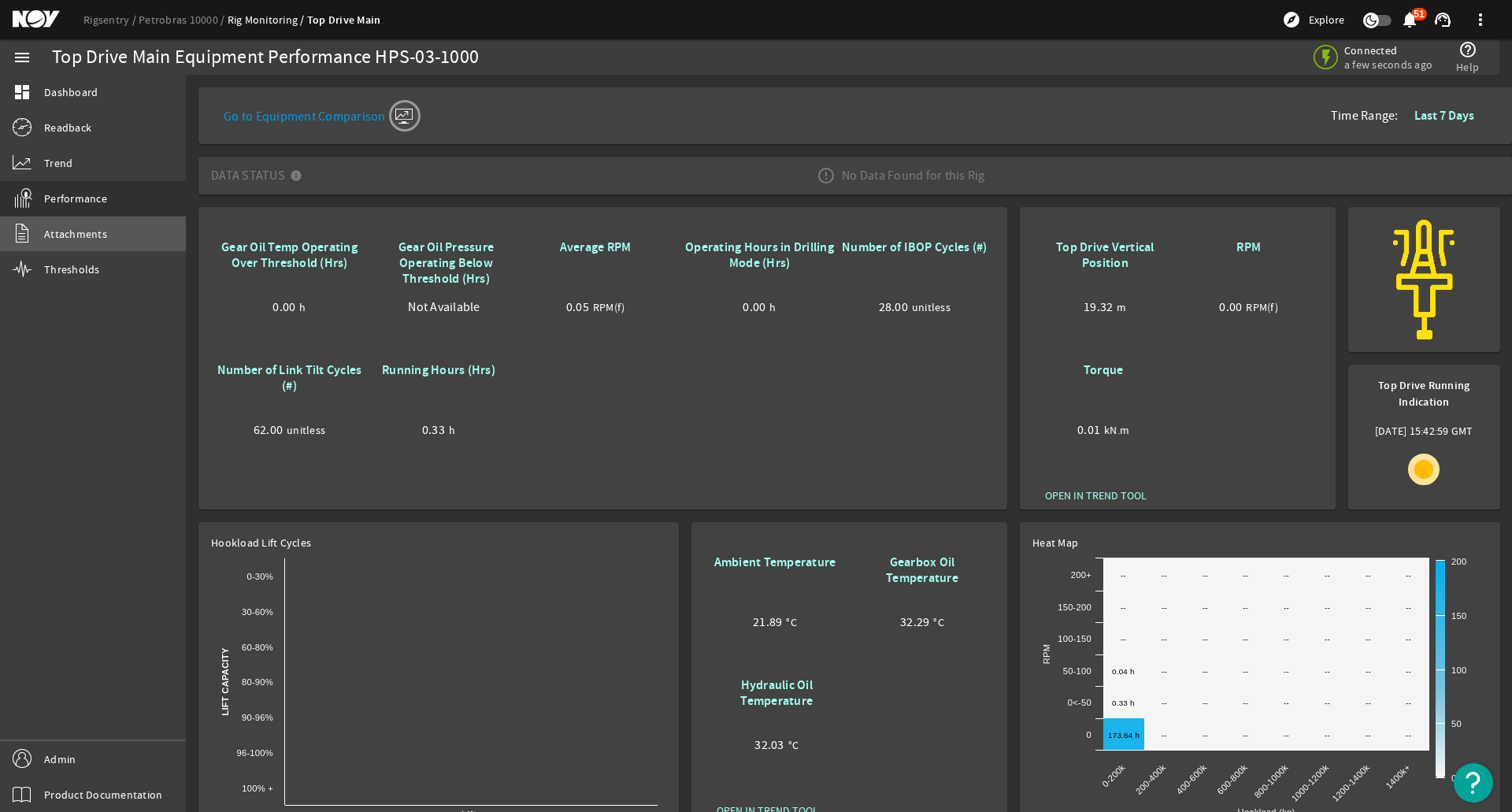
click at [105, 238] on link "Attachments" at bounding box center [93, 233] width 186 height 34
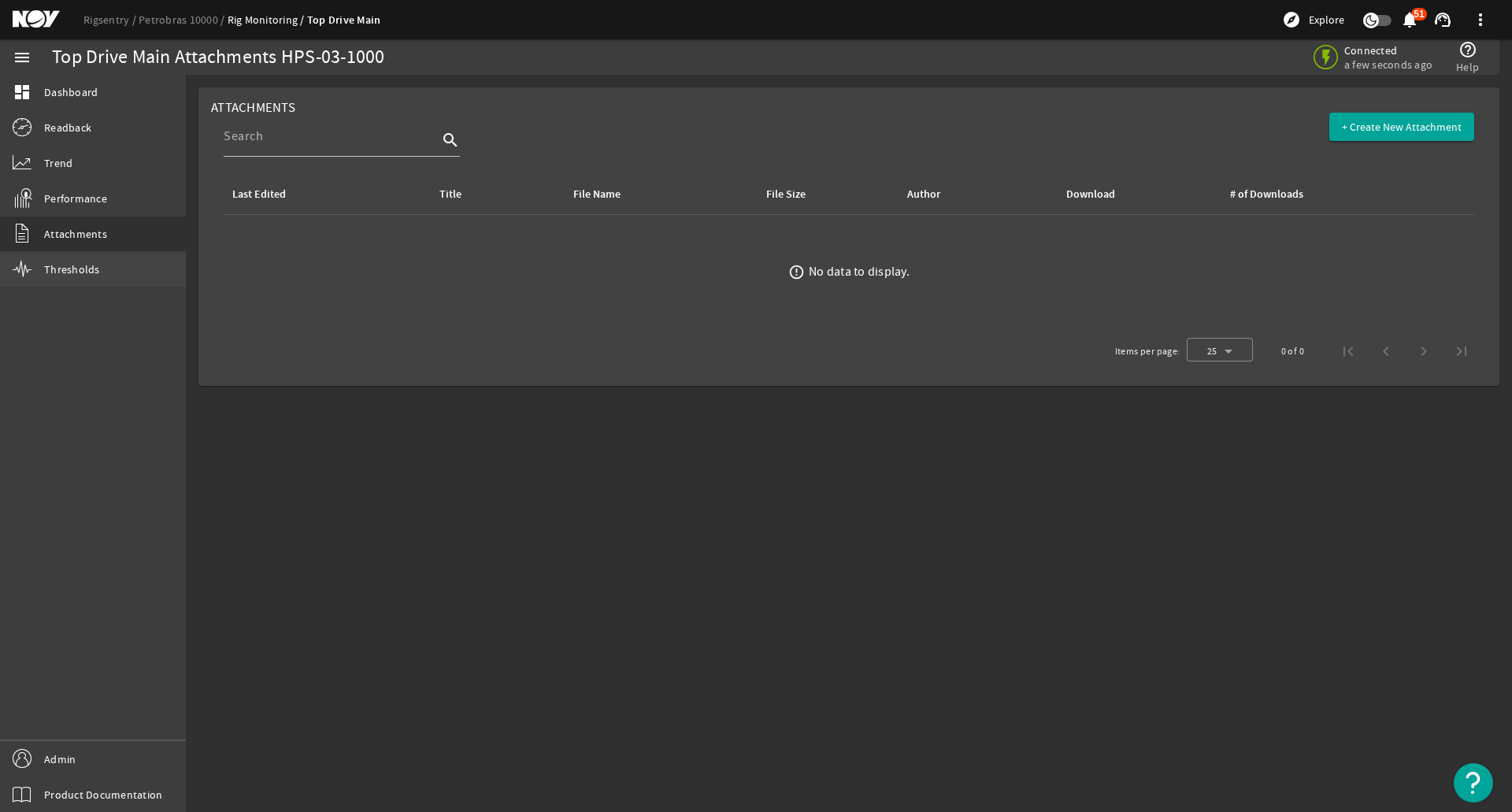
click at [111, 265] on link "Thresholds" at bounding box center [93, 268] width 186 height 34
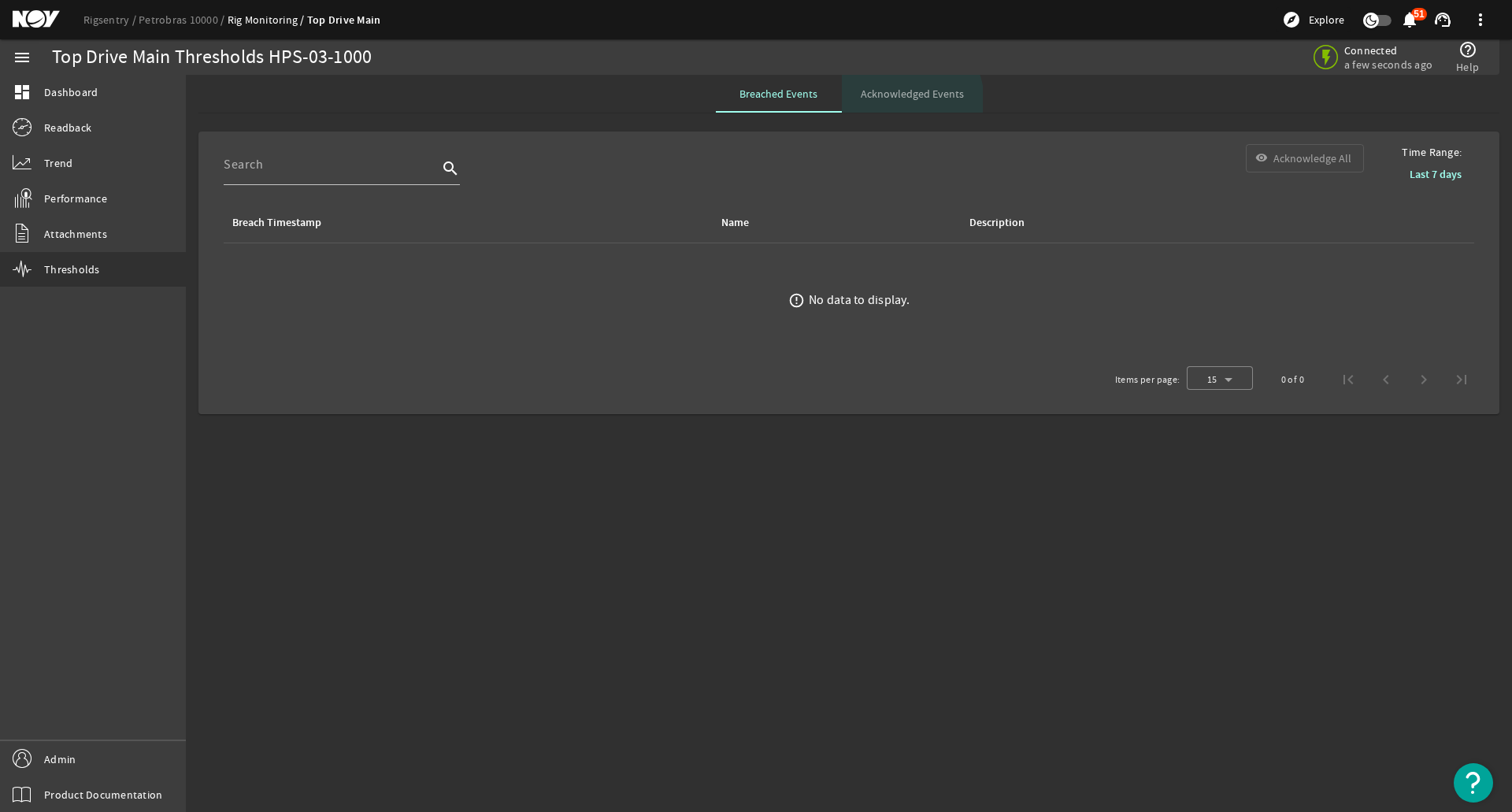
click at [894, 102] on span "Acknowledged Events" at bounding box center [912, 94] width 103 height 38
click at [776, 102] on span "Breached Events" at bounding box center [778, 94] width 78 height 38
click at [122, 758] on link "Admin" at bounding box center [93, 759] width 186 height 35
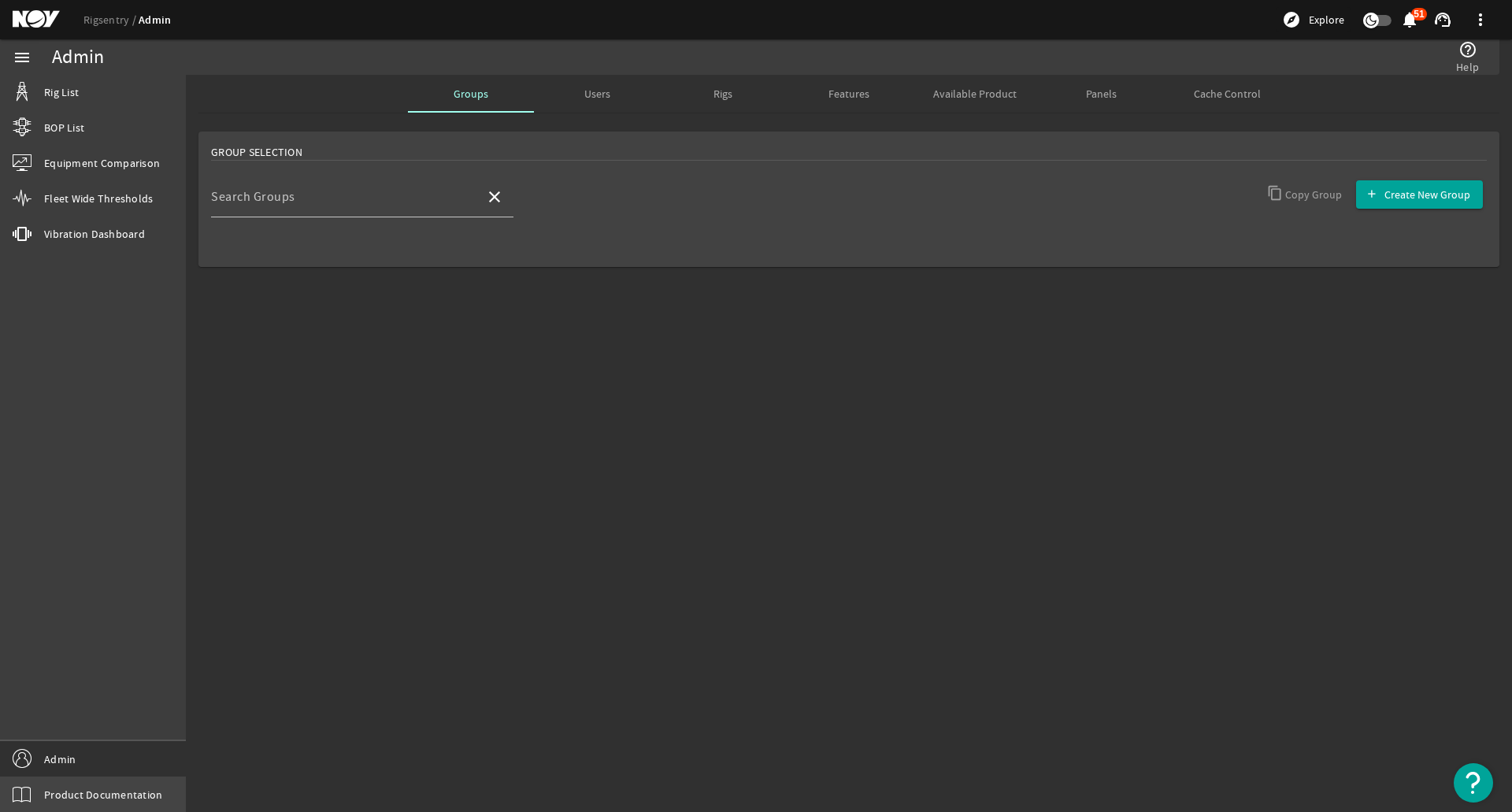
click at [120, 800] on span "Product Documentation" at bounding box center [103, 794] width 118 height 16
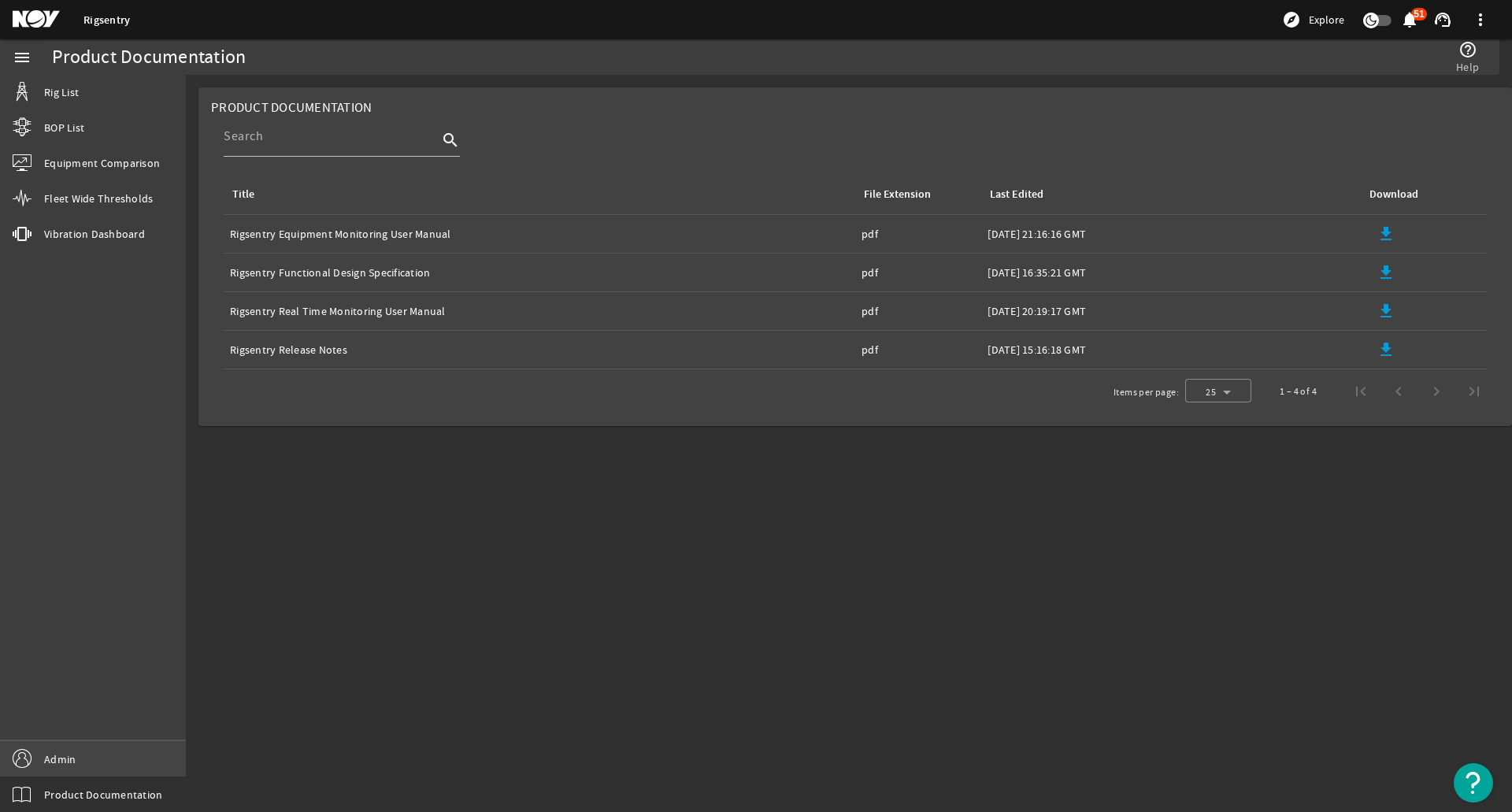
click at [117, 758] on link "Admin" at bounding box center [93, 759] width 186 height 35
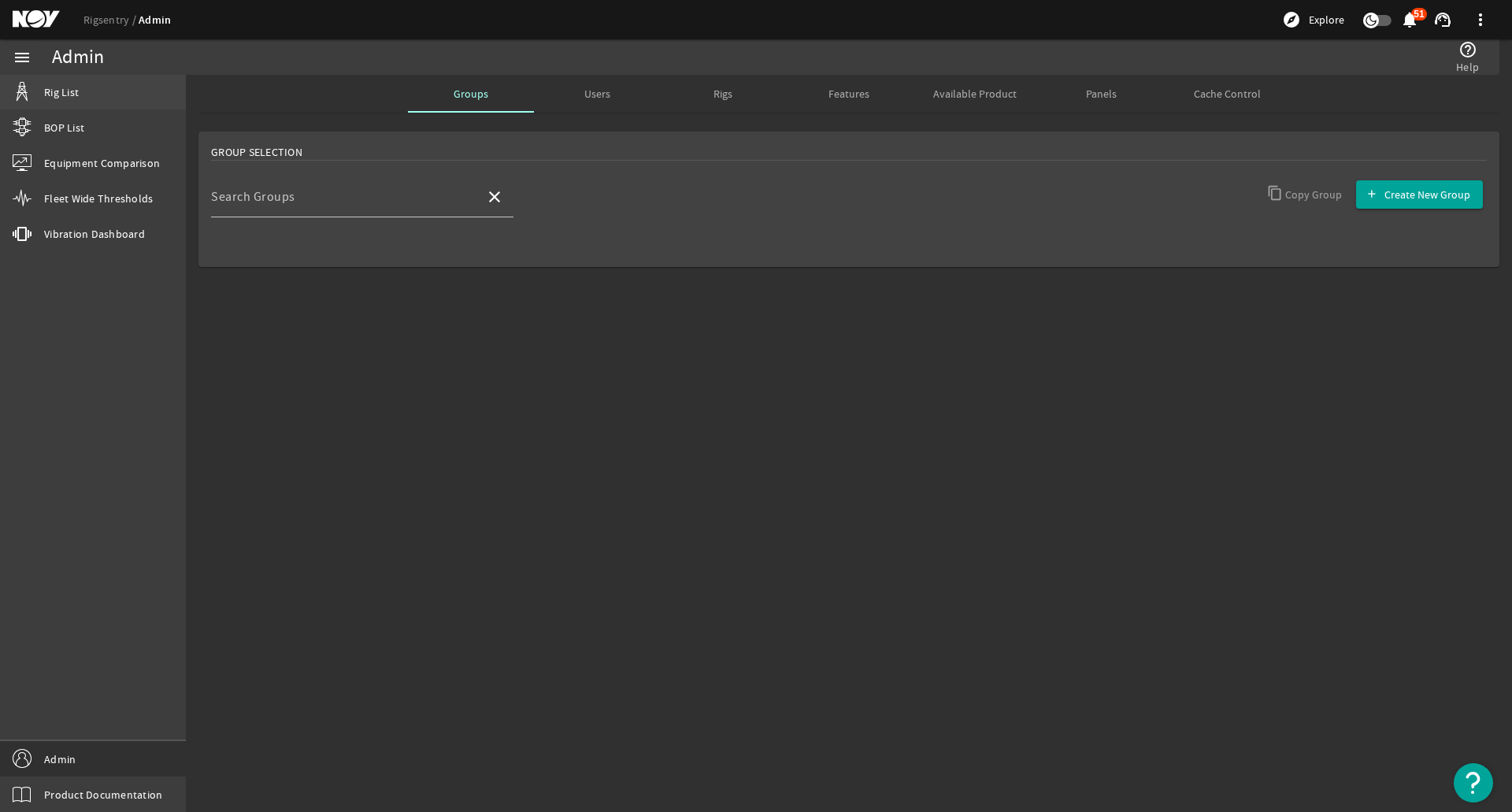
click at [79, 103] on link "Rig List" at bounding box center [93, 92] width 186 height 34
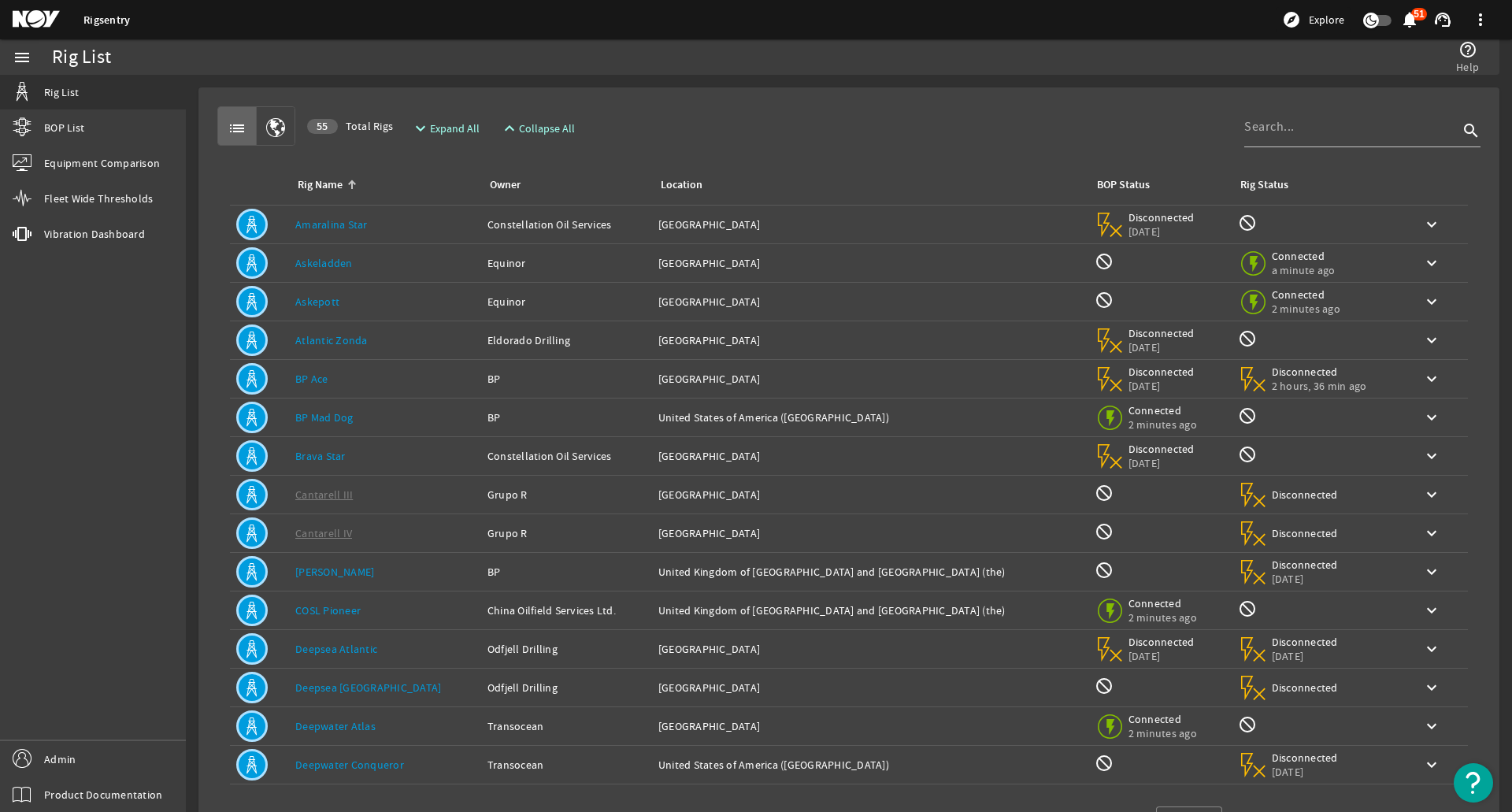
click at [418, 426] on td "Rig Name: BP Mad Dog" at bounding box center [385, 418] width 192 height 38
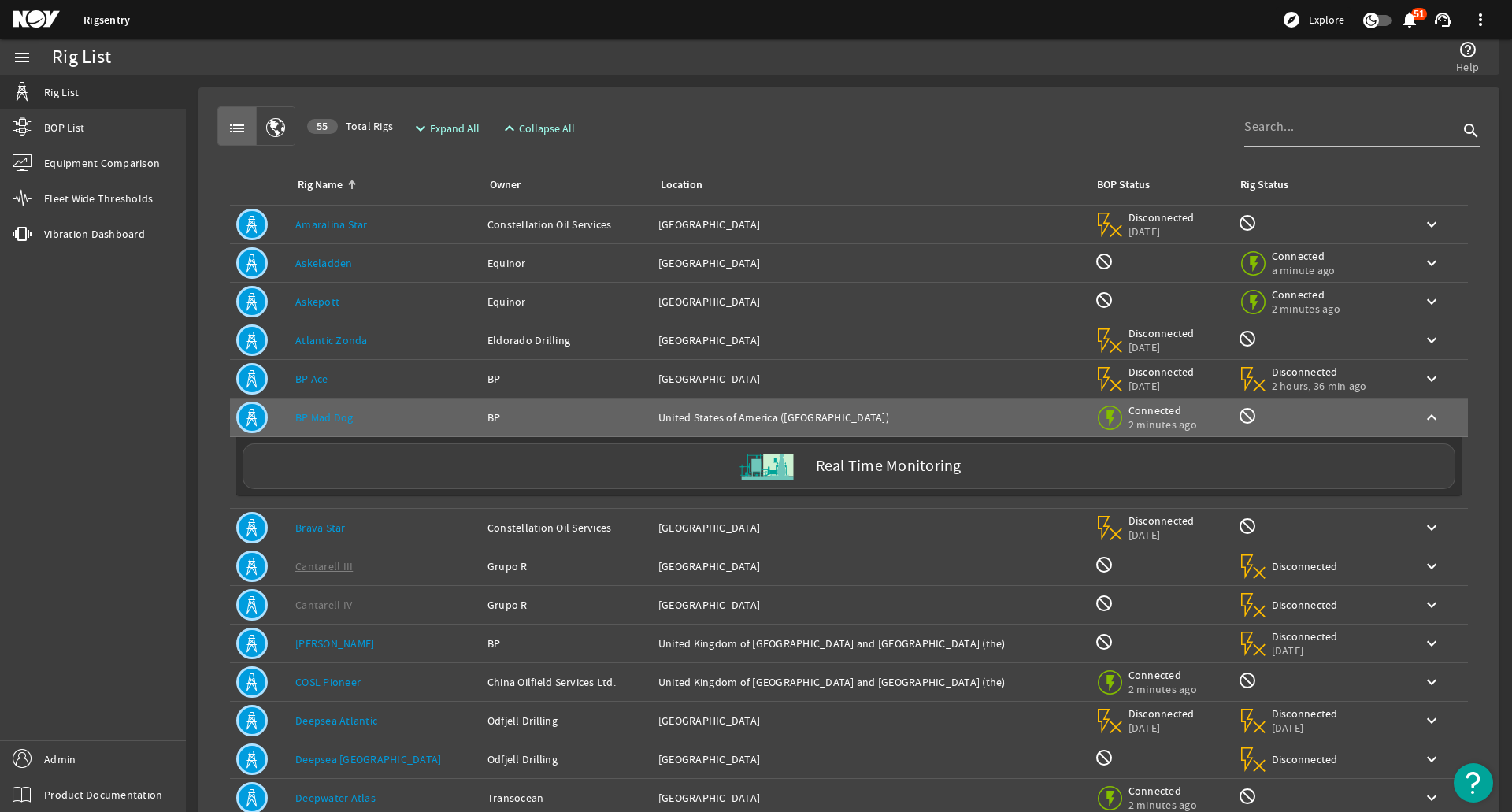
click at [401, 386] on div "Rig Name: BP Ace" at bounding box center [384, 379] width 180 height 16
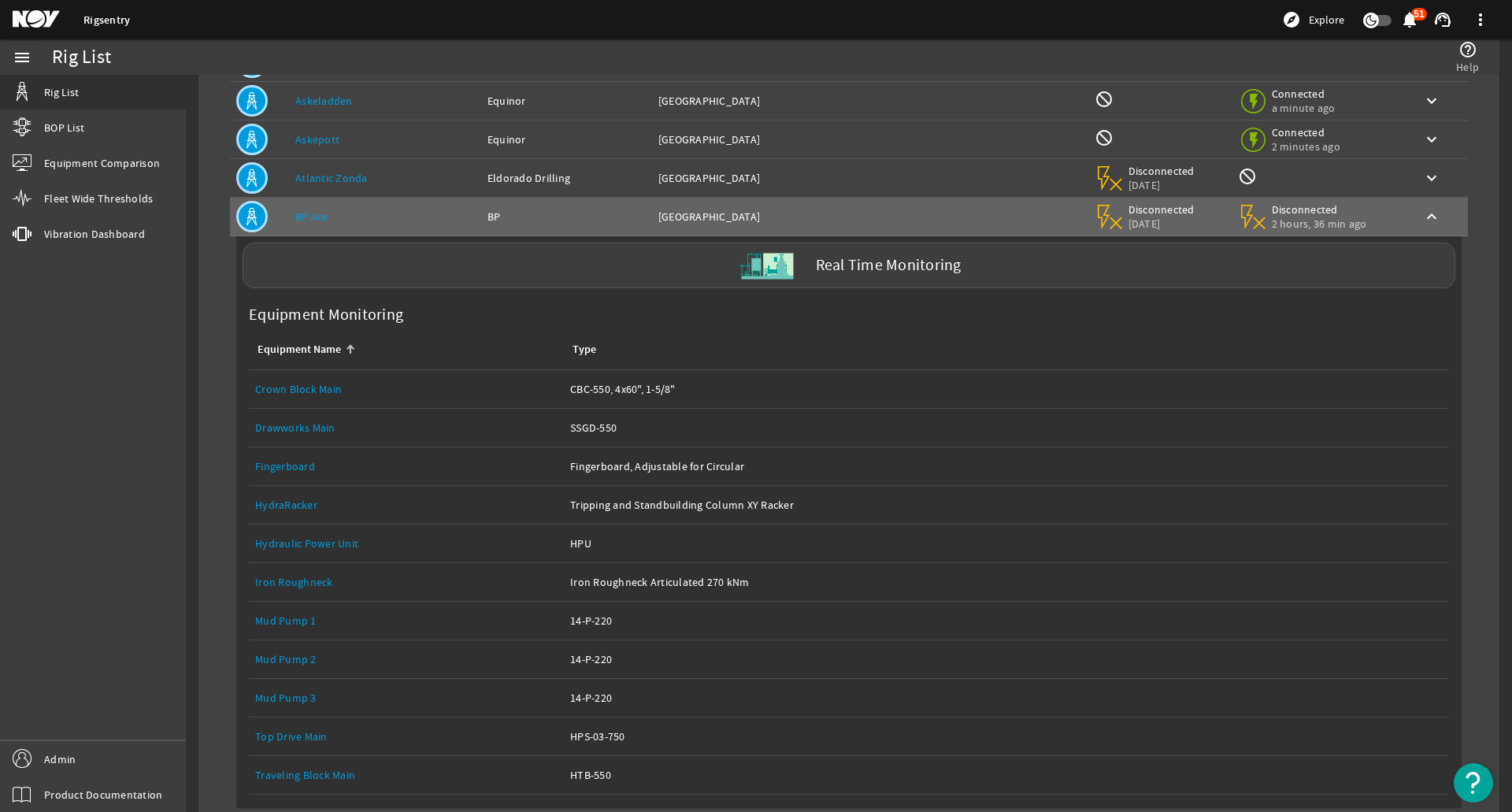
scroll to position [315, 0]
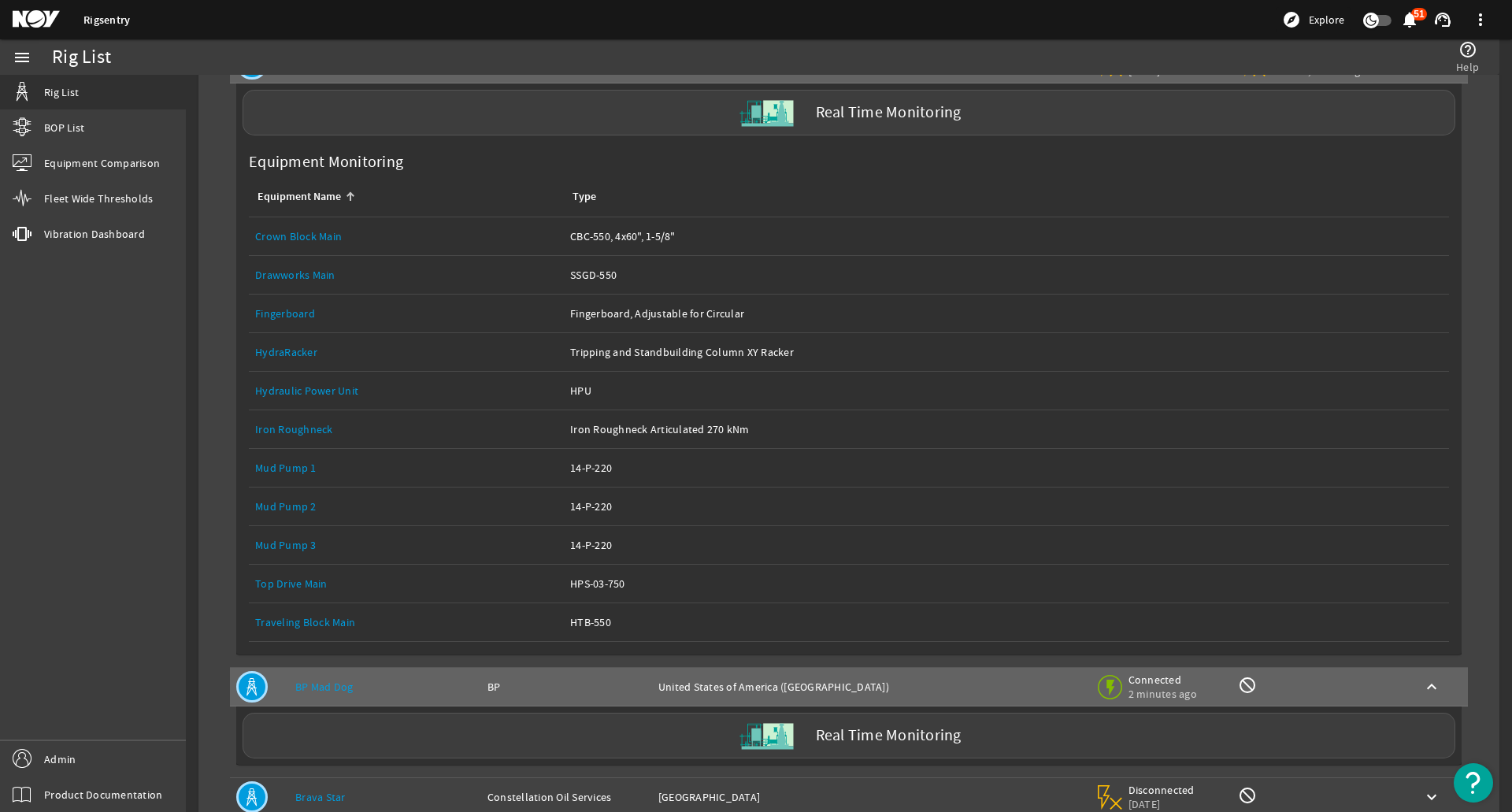
click at [359, 581] on div "Equipment Name: Top Drive Main" at bounding box center [406, 584] width 303 height 16
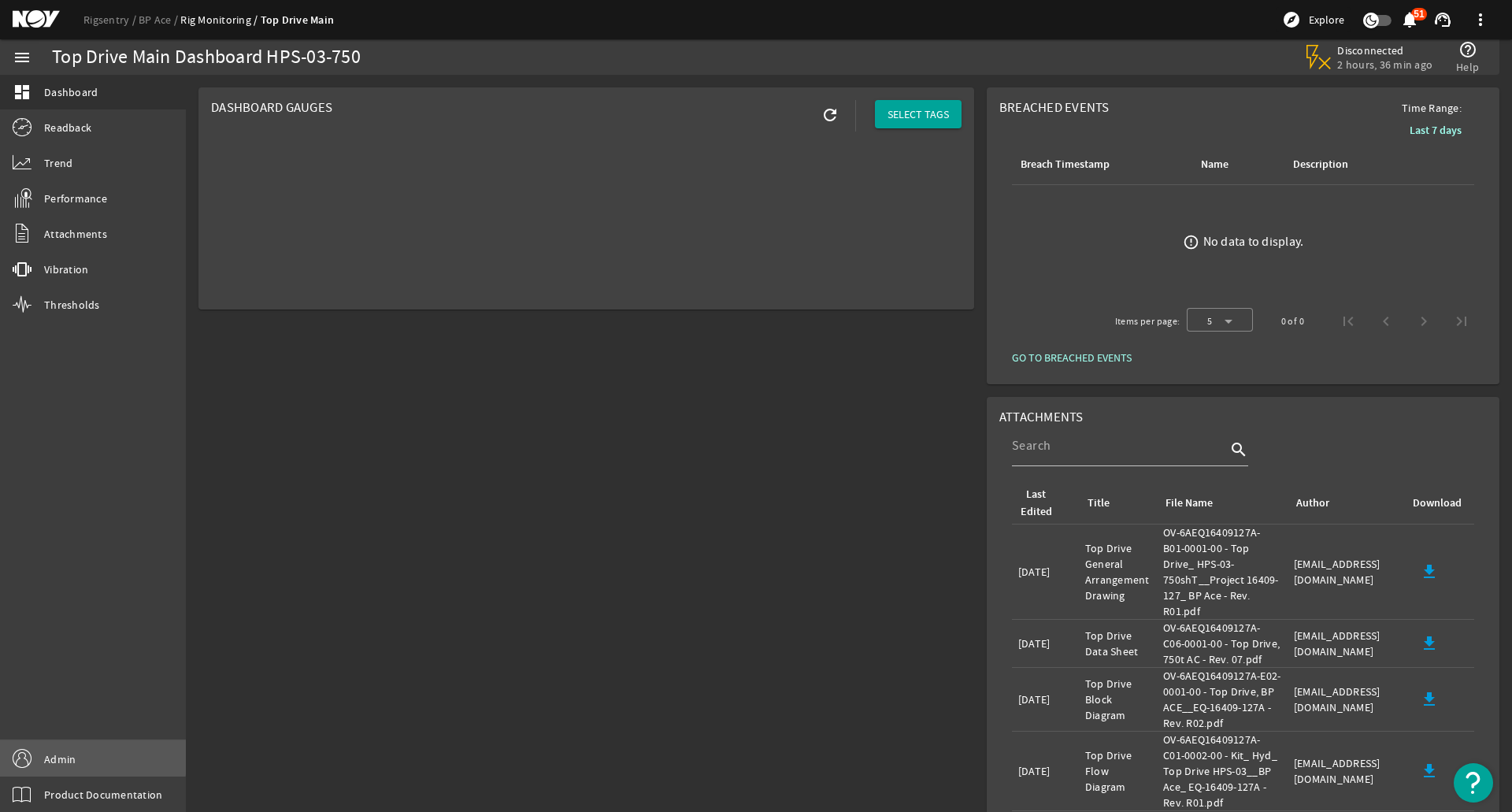
click at [84, 757] on link "Admin" at bounding box center [93, 759] width 186 height 35
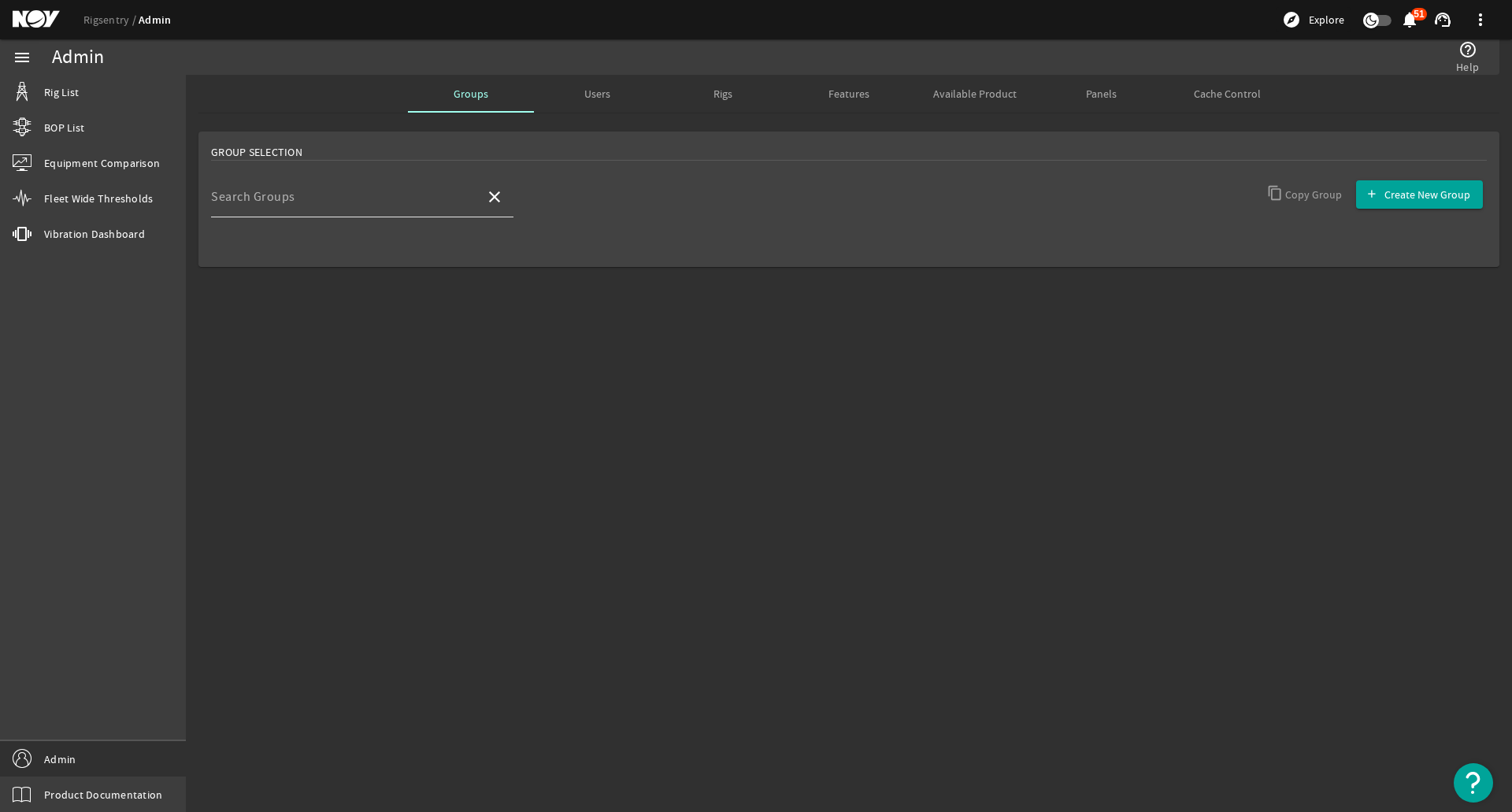
click at [440, 207] on input "Search Groups" at bounding box center [341, 203] width 262 height 19
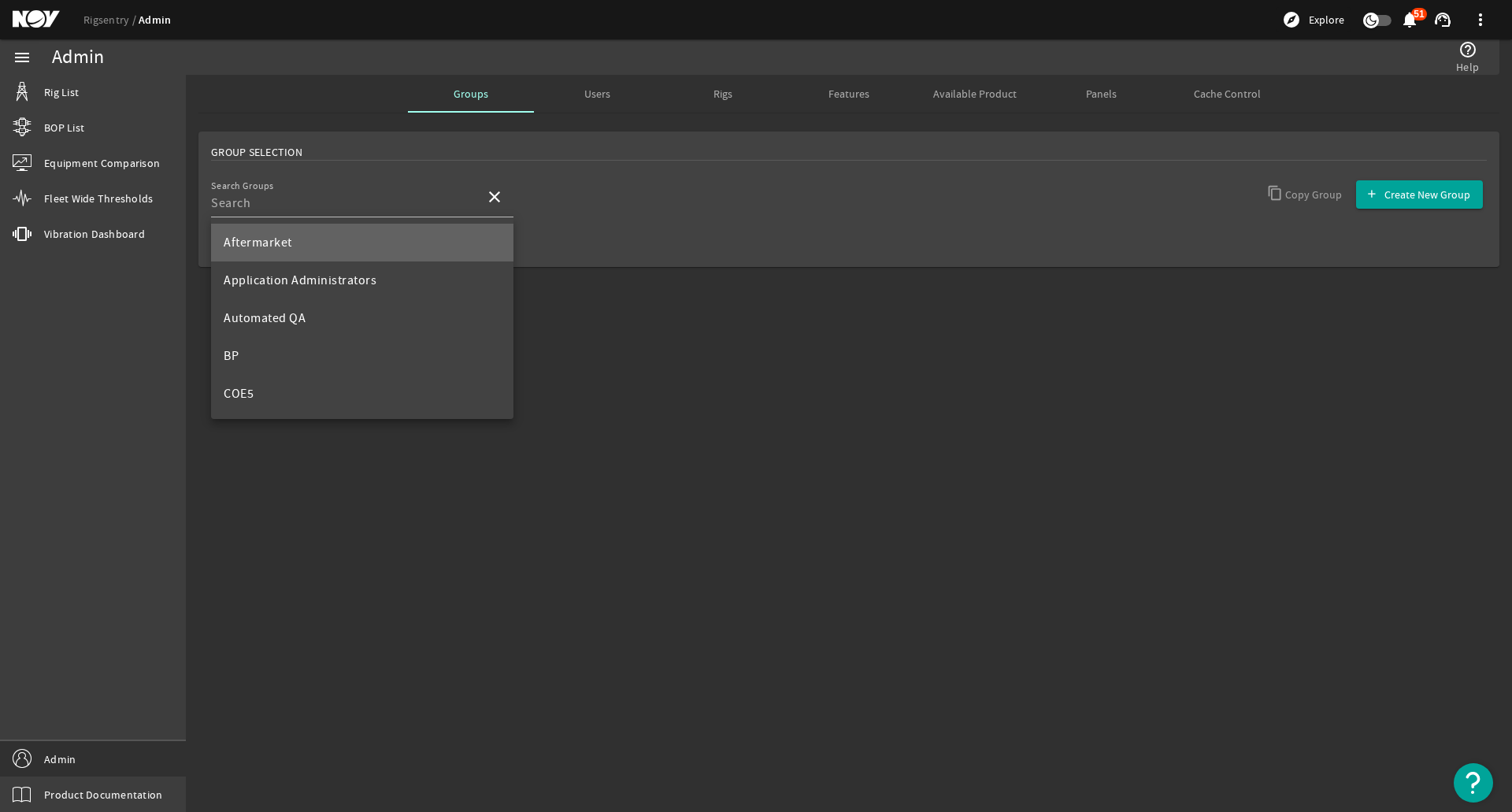
click at [409, 252] on mat-option "Aftermarket" at bounding box center [362, 243] width 303 height 38
type input "Aftermarket"
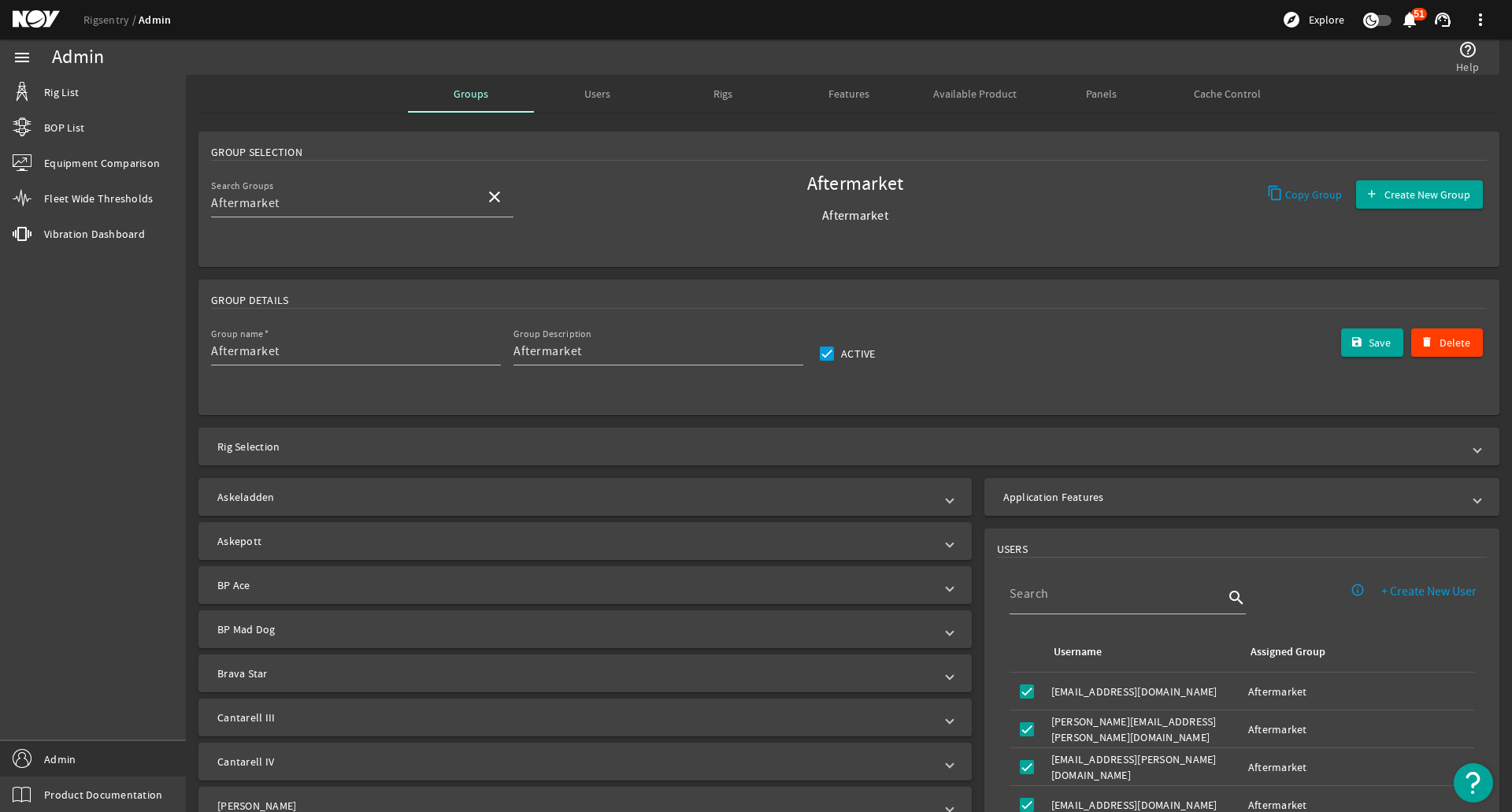
click at [586, 106] on span "Users" at bounding box center [597, 94] width 26 height 38
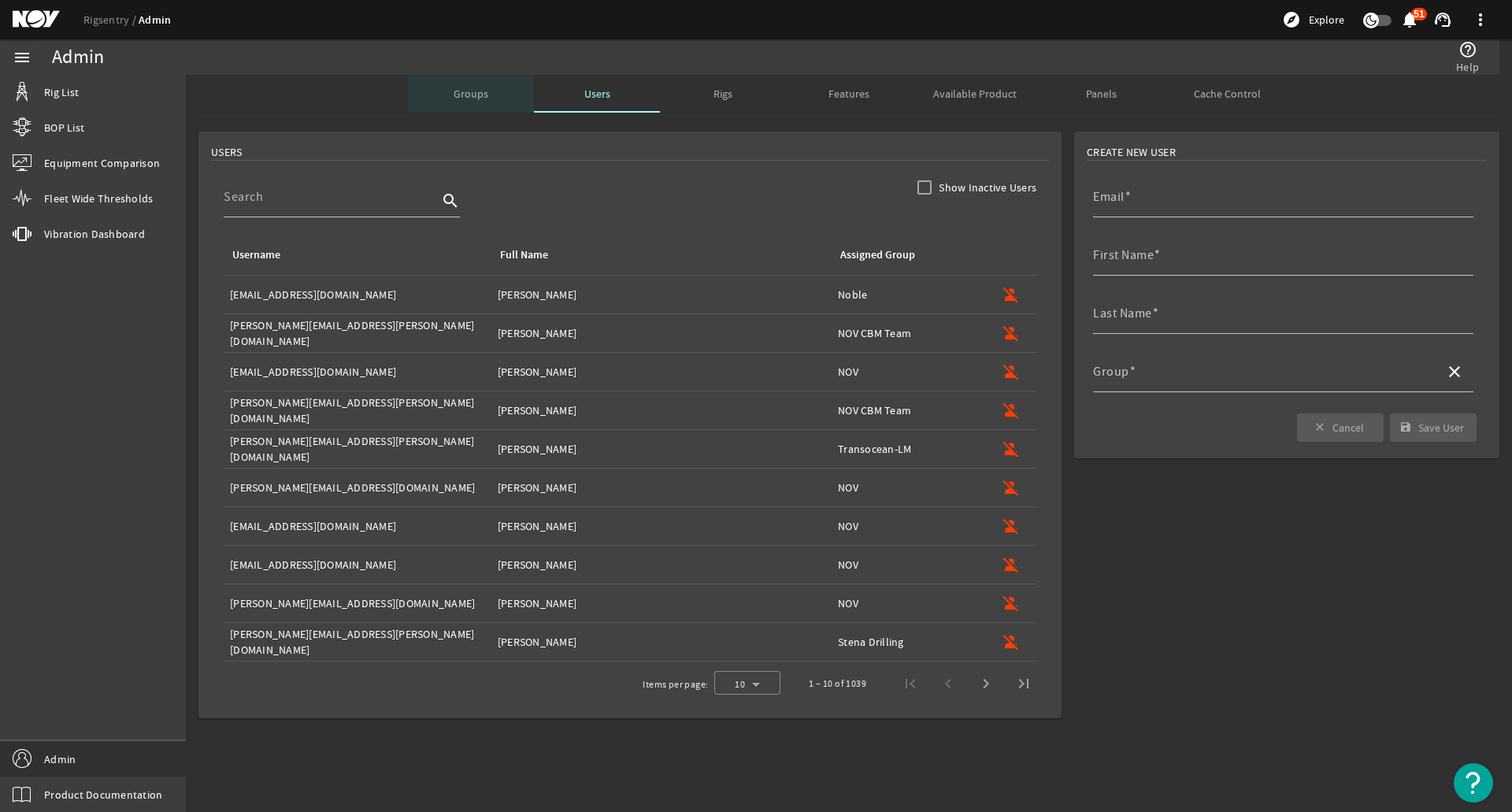
click at [486, 84] on span "Groups" at bounding box center [471, 94] width 34 height 38
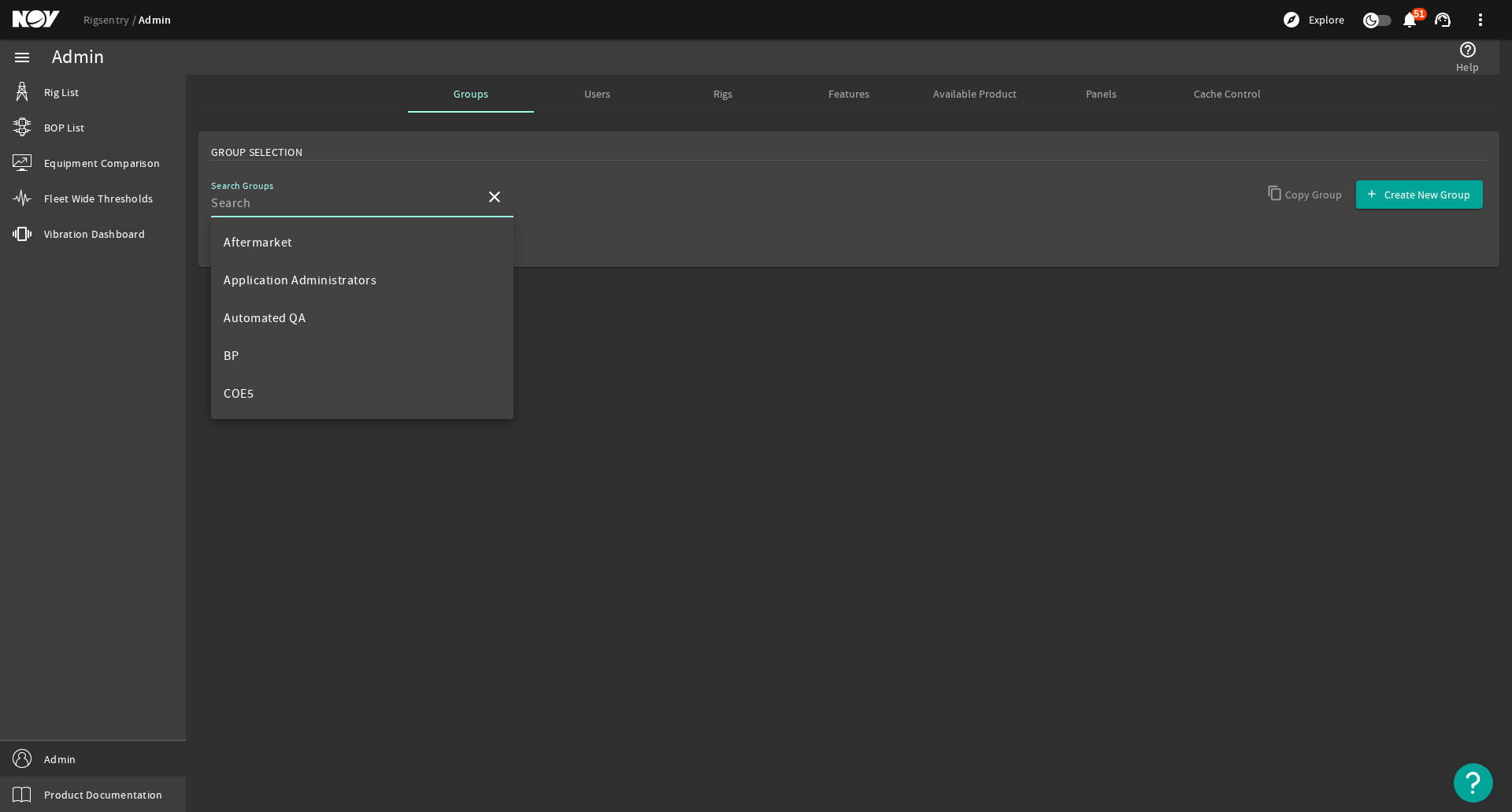
click at [420, 195] on input "Search Groups" at bounding box center [341, 203] width 262 height 19
click at [390, 296] on mat-option "Application Administrators" at bounding box center [362, 280] width 303 height 38
type input "Application Administrators"
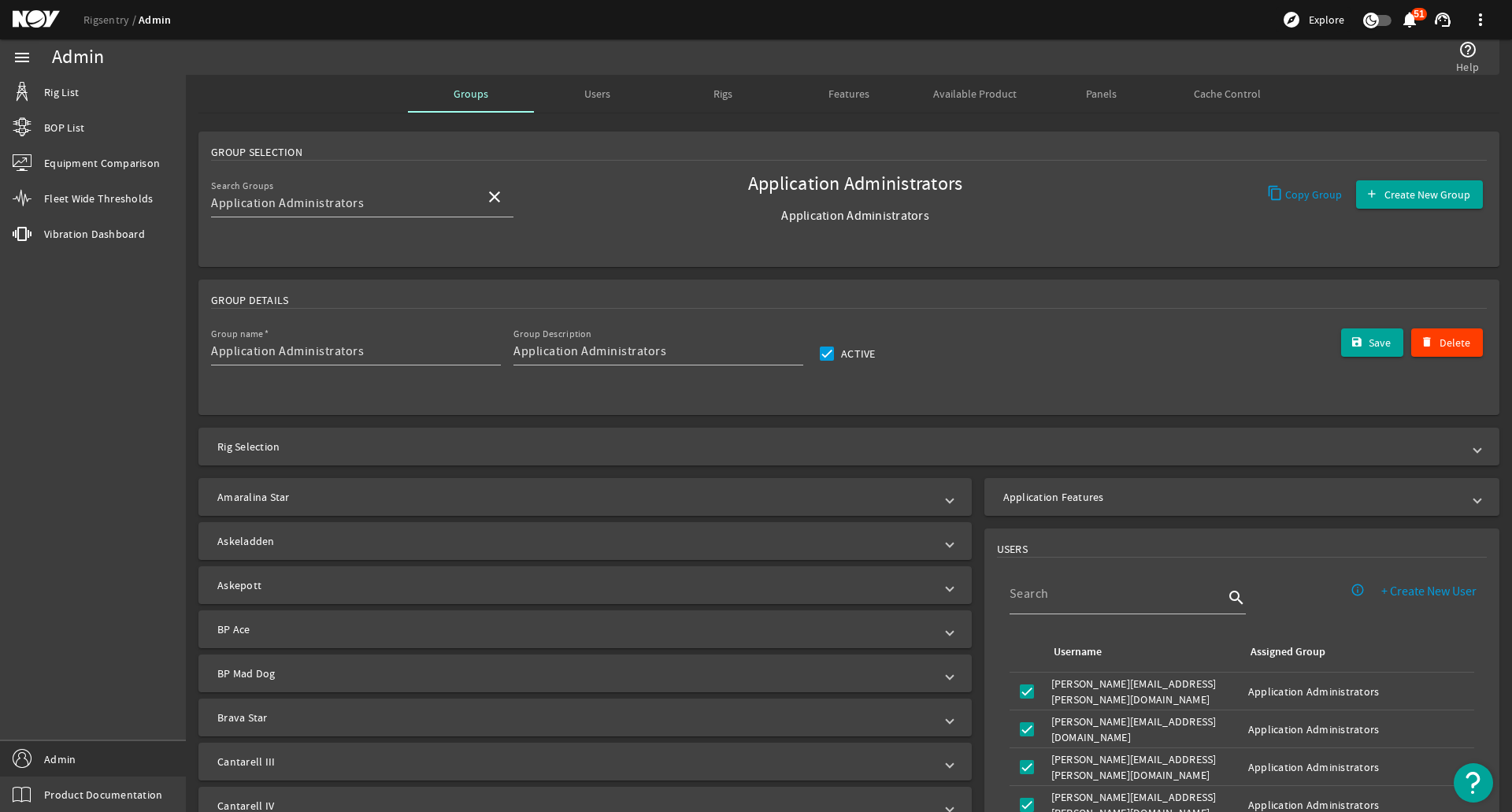
click at [703, 105] on div "Rigs" at bounding box center [722, 94] width 126 height 38
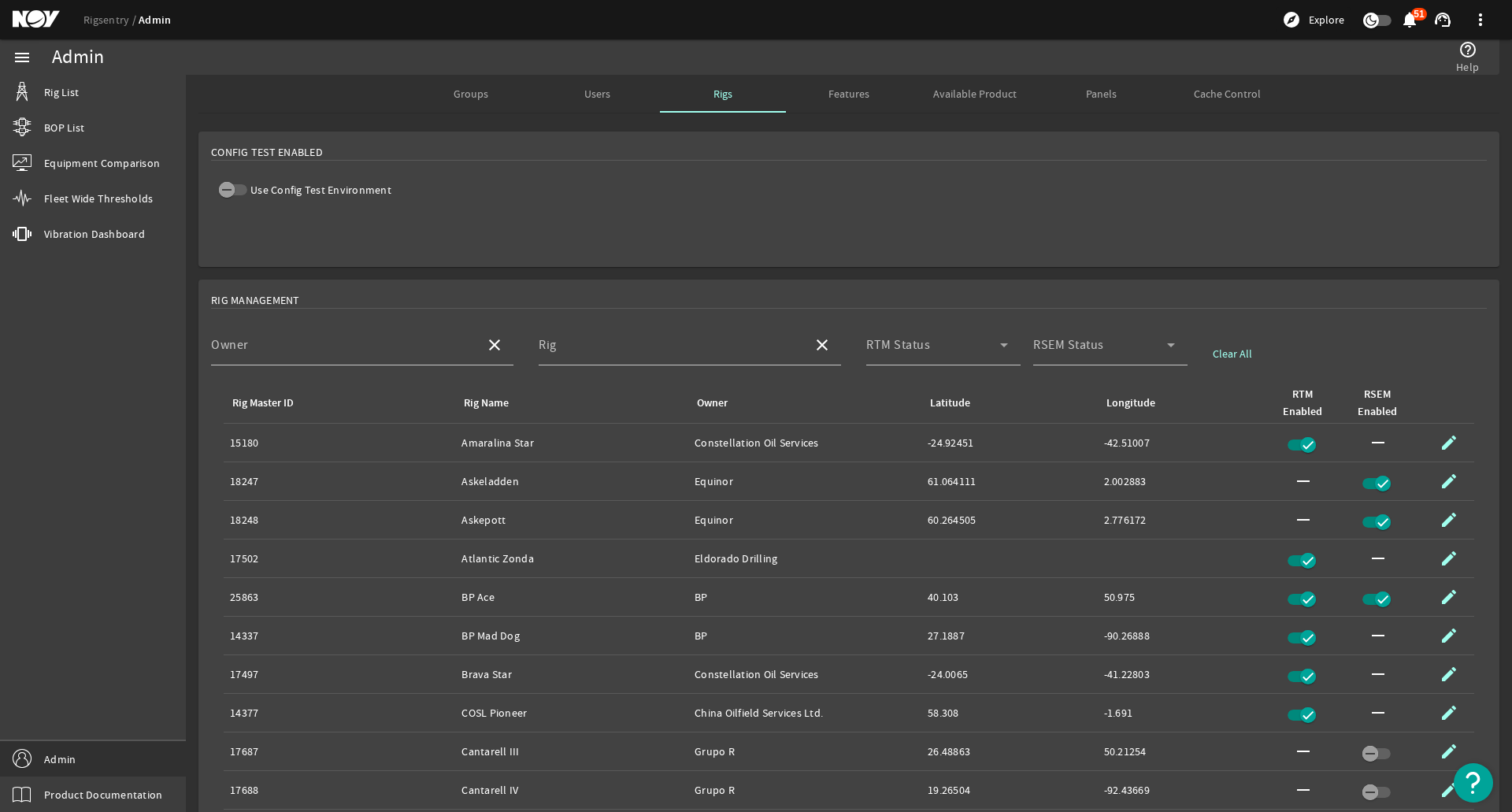
click at [856, 100] on span "Features" at bounding box center [848, 94] width 41 height 11
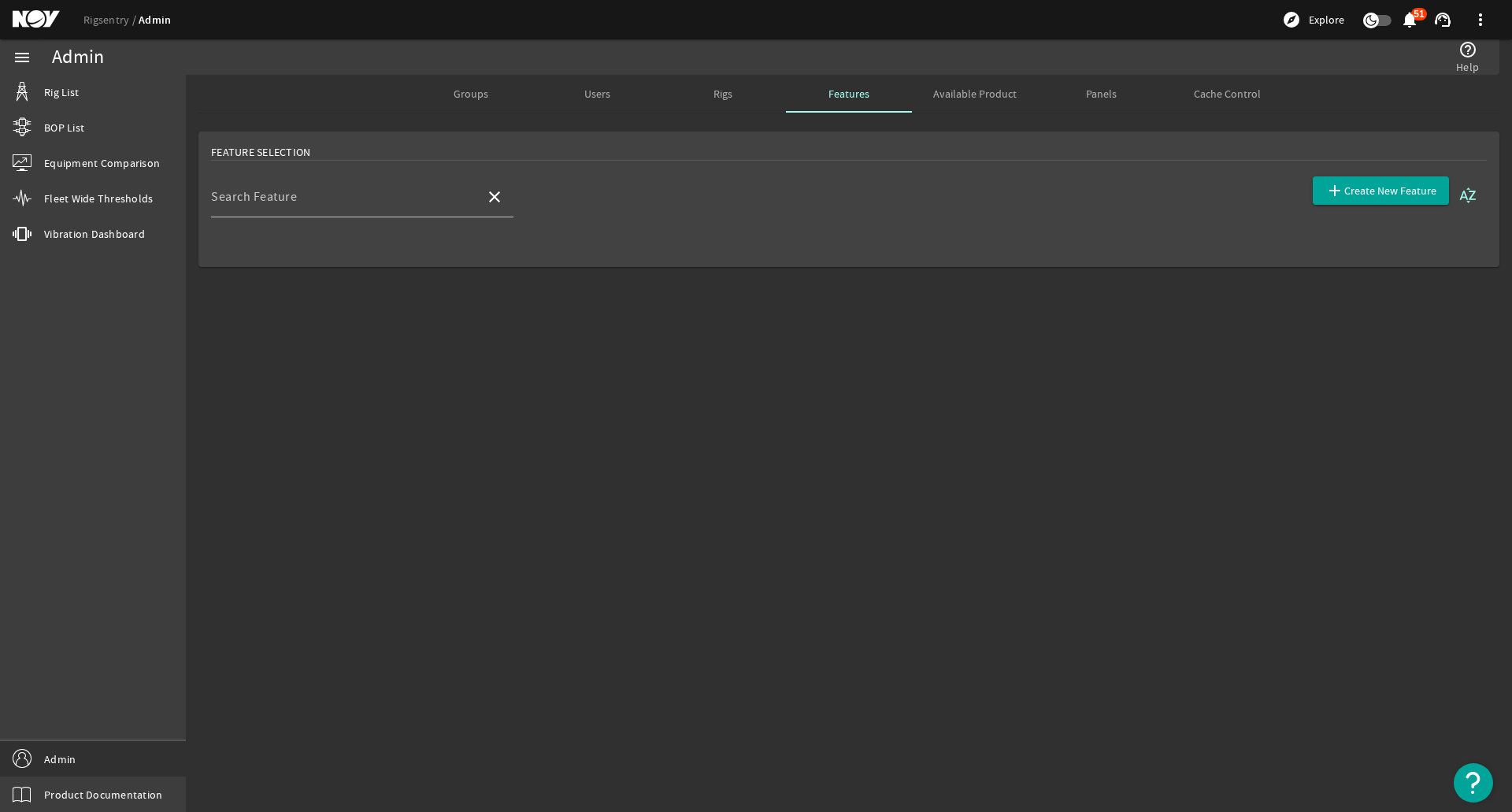
click at [394, 223] on div at bounding box center [362, 226] width 303 height 18
click at [388, 211] on div "Search Feature" at bounding box center [341, 197] width 262 height 41
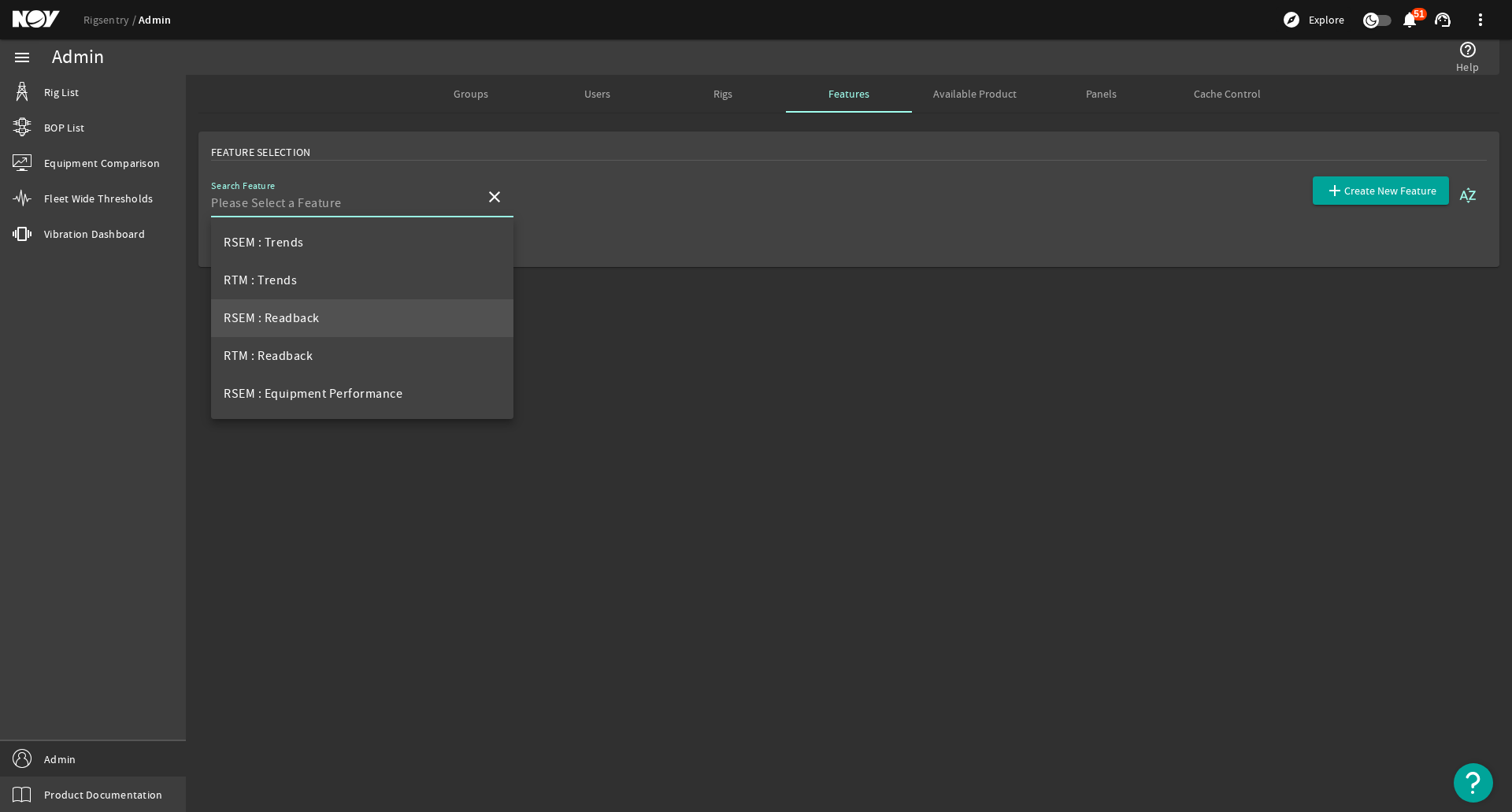
click at [369, 306] on mat-option "RSEM : Readback" at bounding box center [362, 318] width 303 height 38
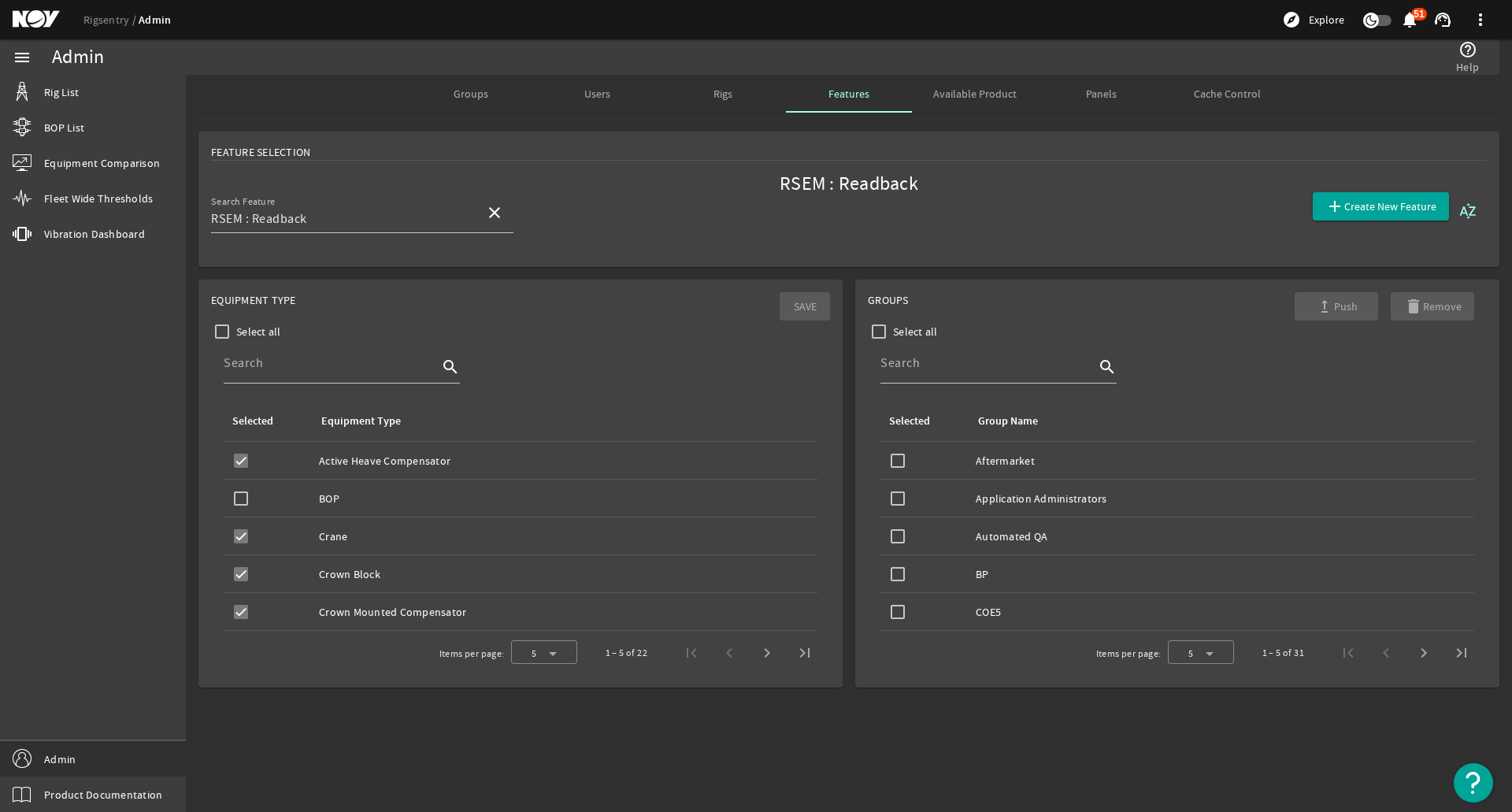
click at [942, 100] on span "Available Product" at bounding box center [975, 94] width 84 height 11
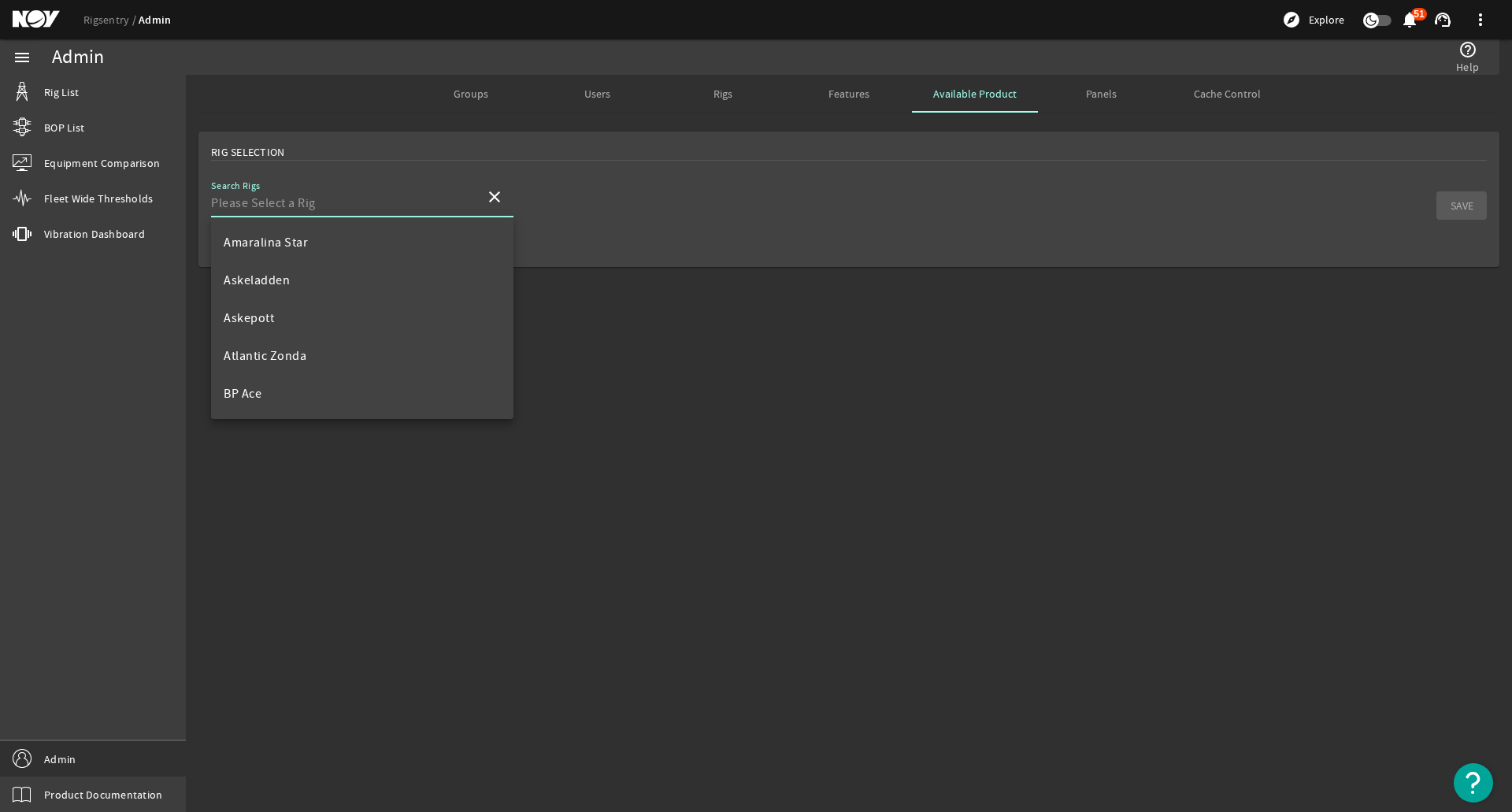
click at [420, 211] on input "Search Rigs" at bounding box center [341, 203] width 262 height 19
click at [409, 293] on mat-option "Askeladden" at bounding box center [362, 280] width 303 height 38
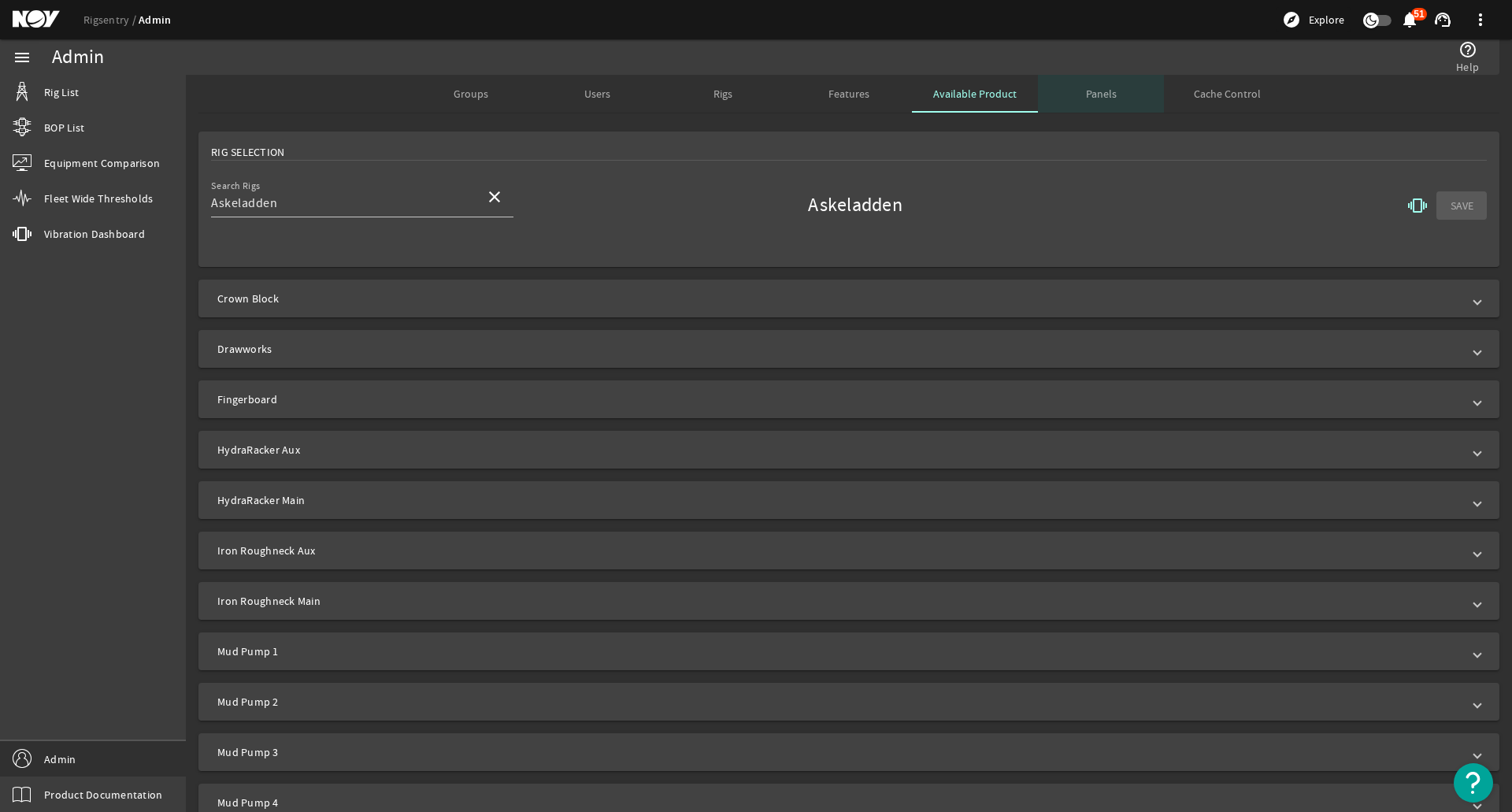
click at [1088, 96] on span "Panels" at bounding box center [1101, 94] width 31 height 11
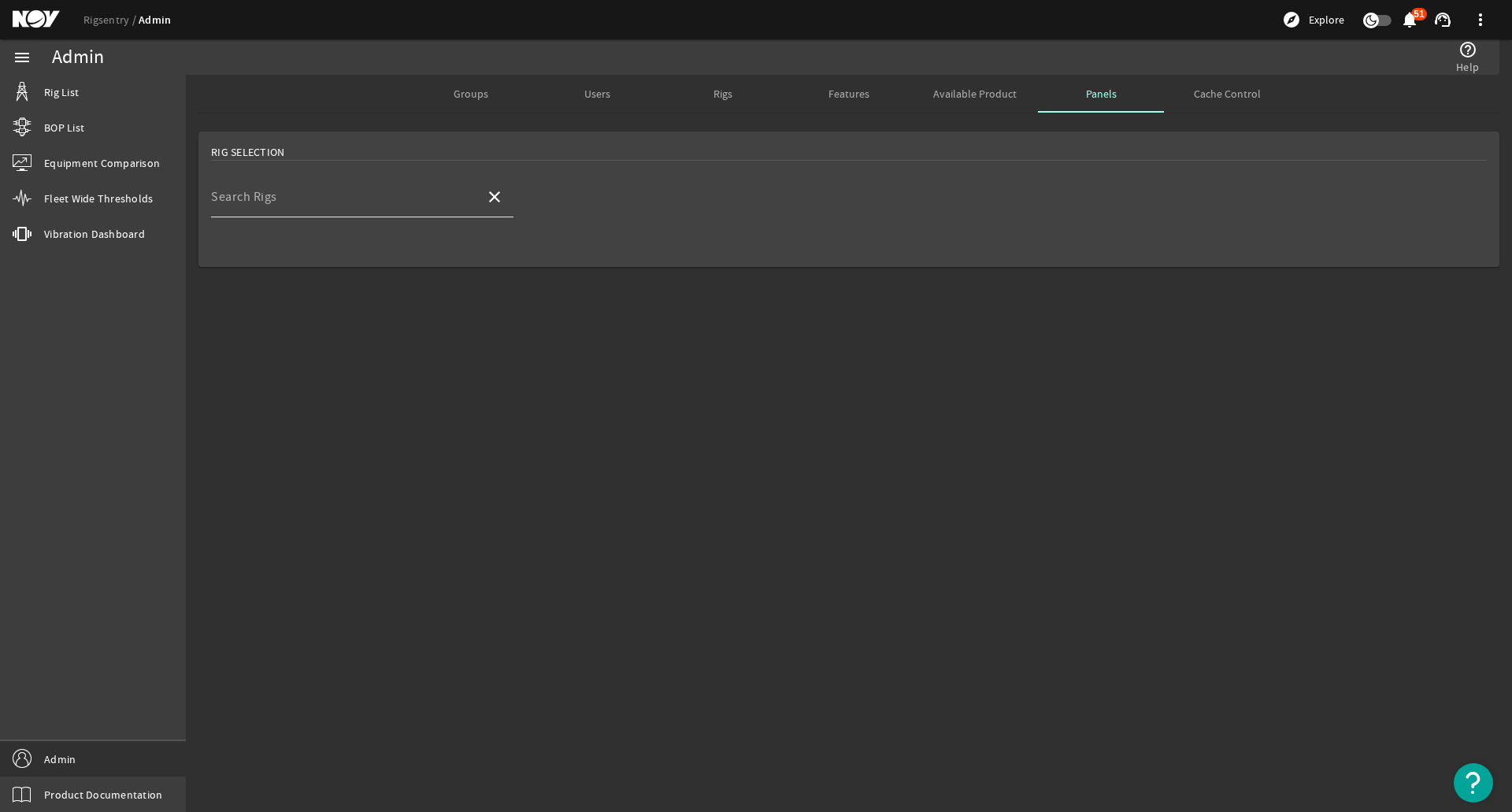
click at [285, 199] on input "Search Rigs" at bounding box center [341, 203] width 262 height 19
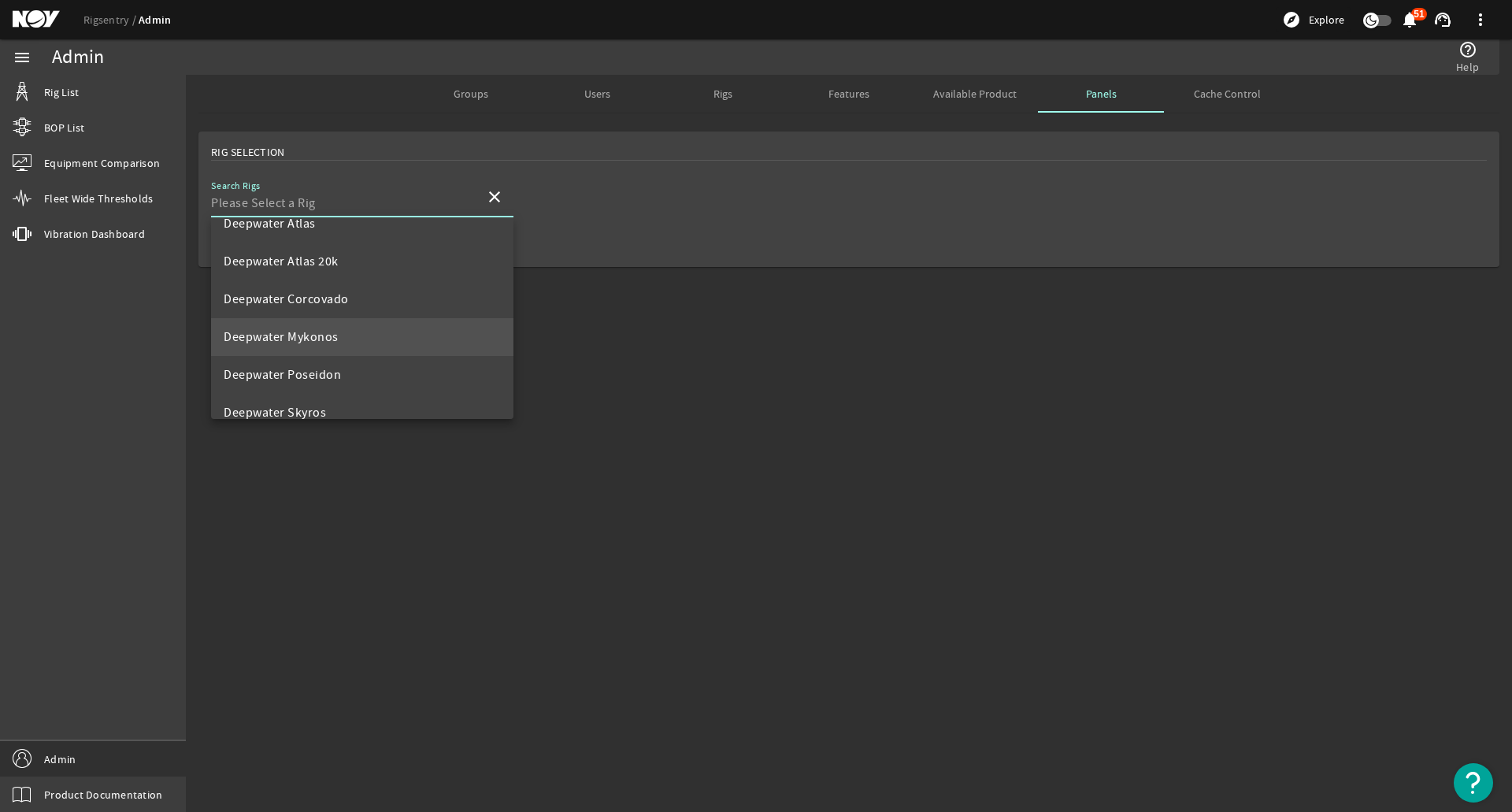
scroll to position [315, 0]
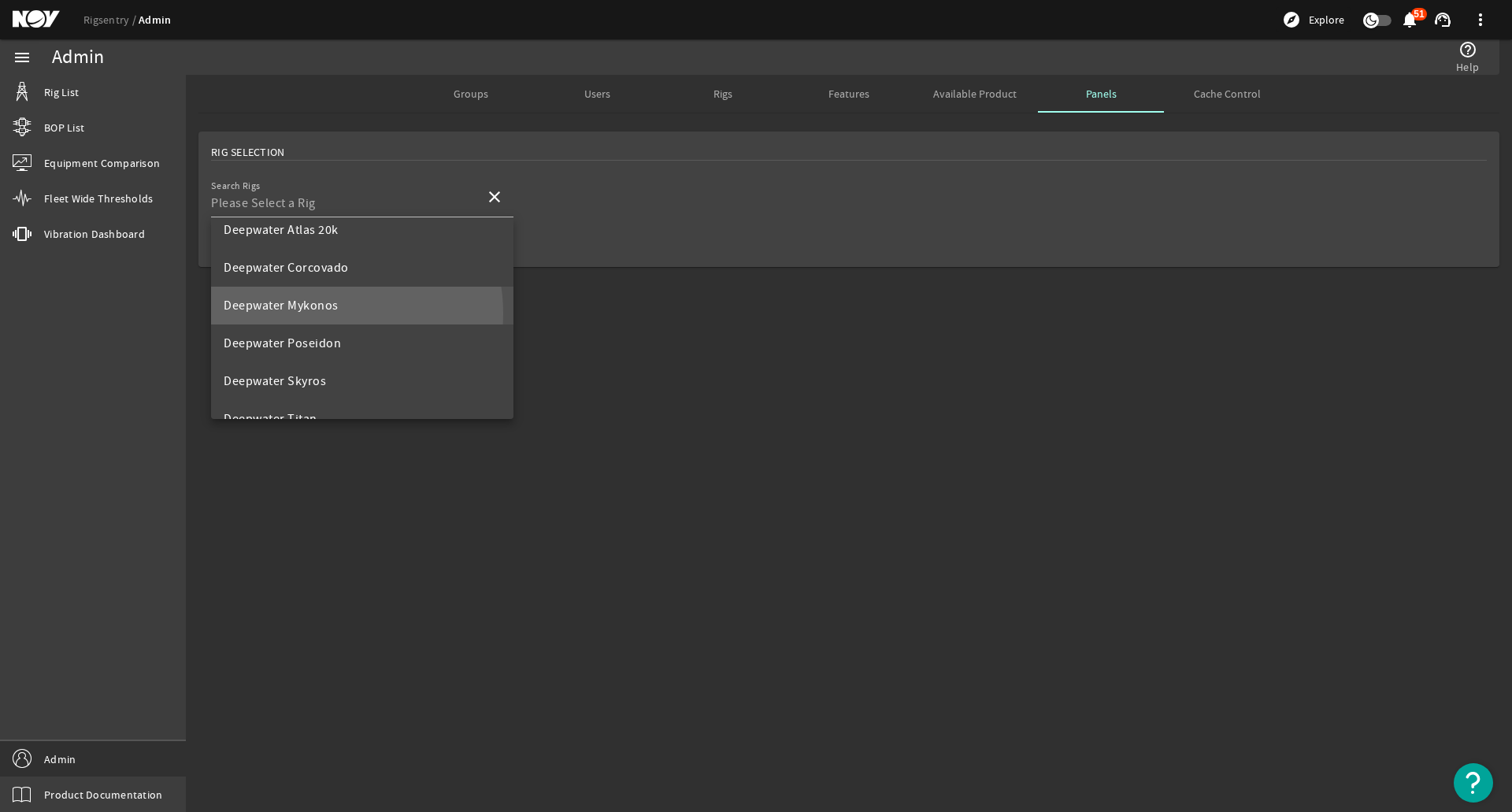
click at [318, 314] on span "Deepwater Mykonos" at bounding box center [282, 305] width 115 height 19
type input "Deepwater Mykonos"
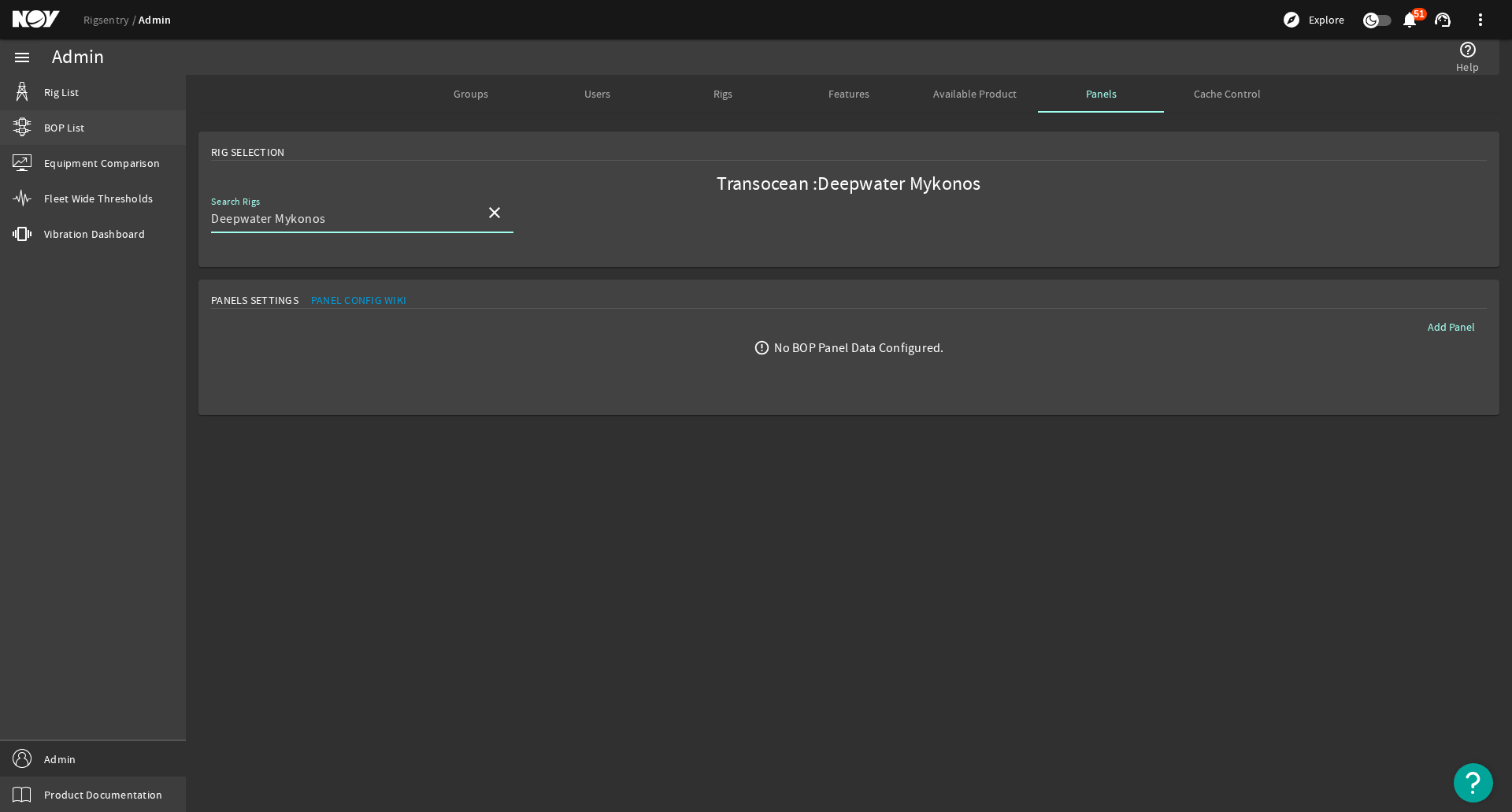
drag, startPoint x: 53, startPoint y: 115, endPoint x: 99, endPoint y: 132, distance: 49.0
click at [53, 115] on link "BOP List" at bounding box center [93, 127] width 186 height 34
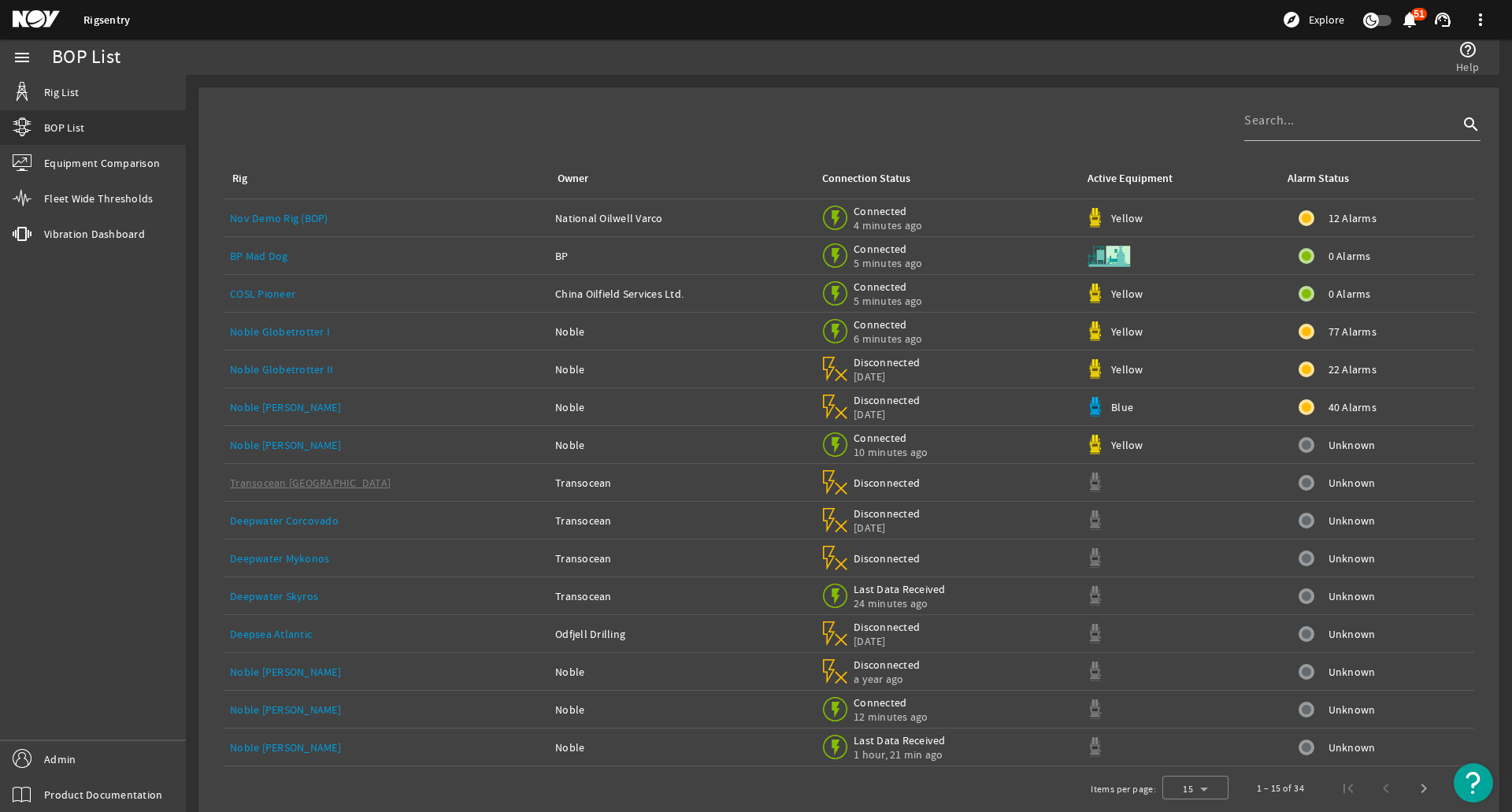
scroll to position [23, 0]
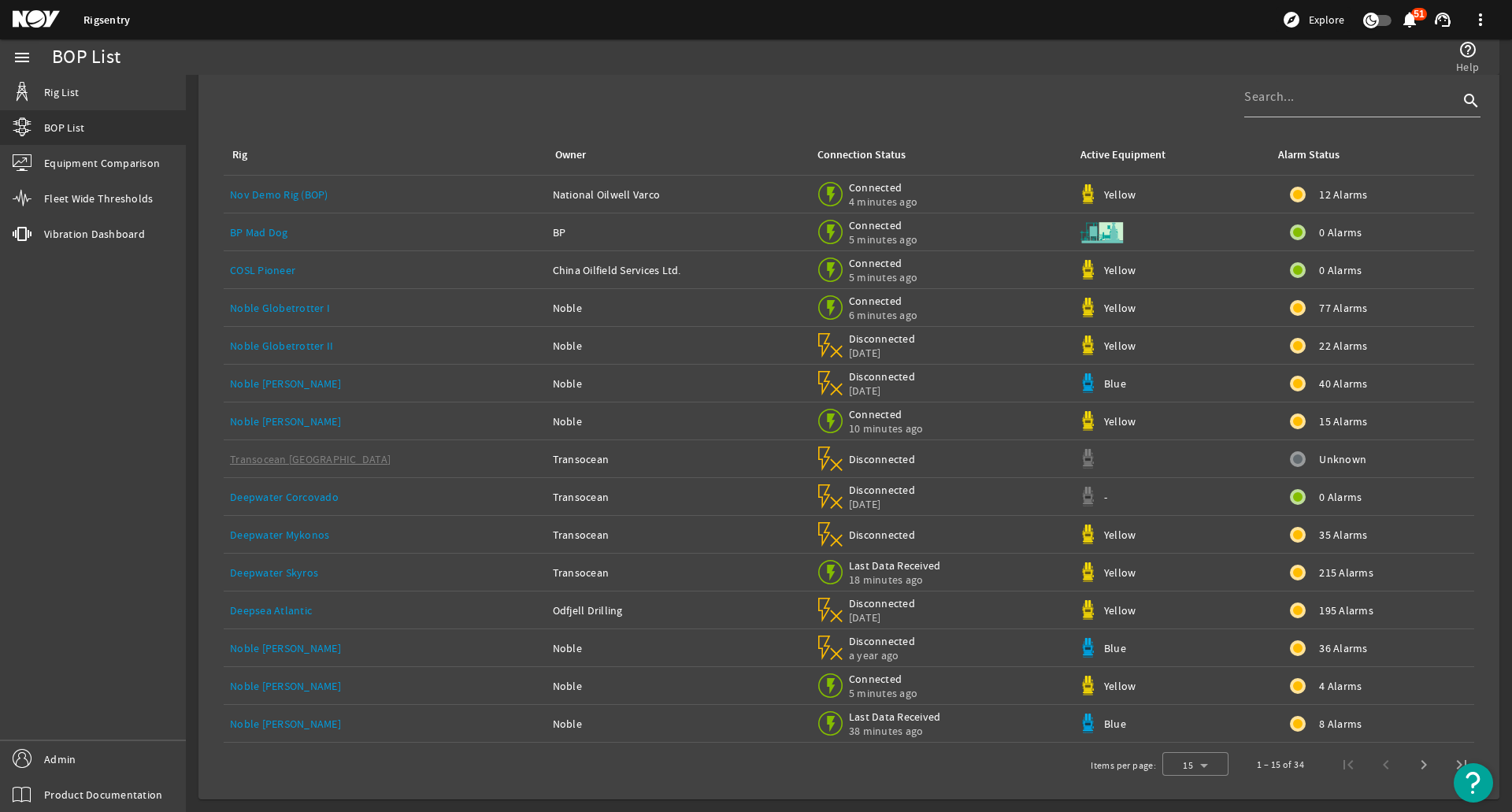
click at [354, 530] on div "Deepwater Mykonos" at bounding box center [384, 534] width 310 height 16
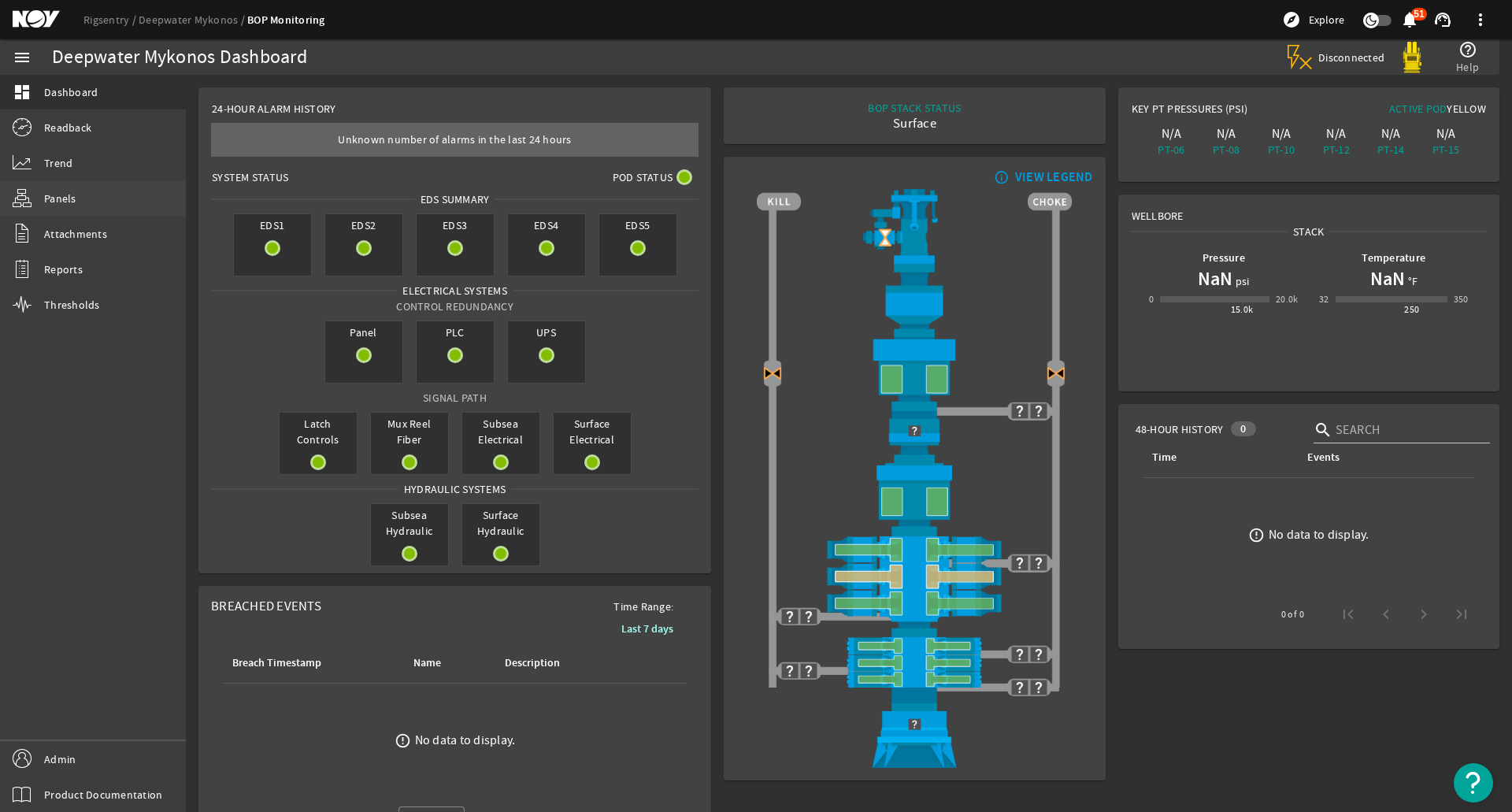
click at [51, 197] on span "Panels" at bounding box center [60, 198] width 33 height 16
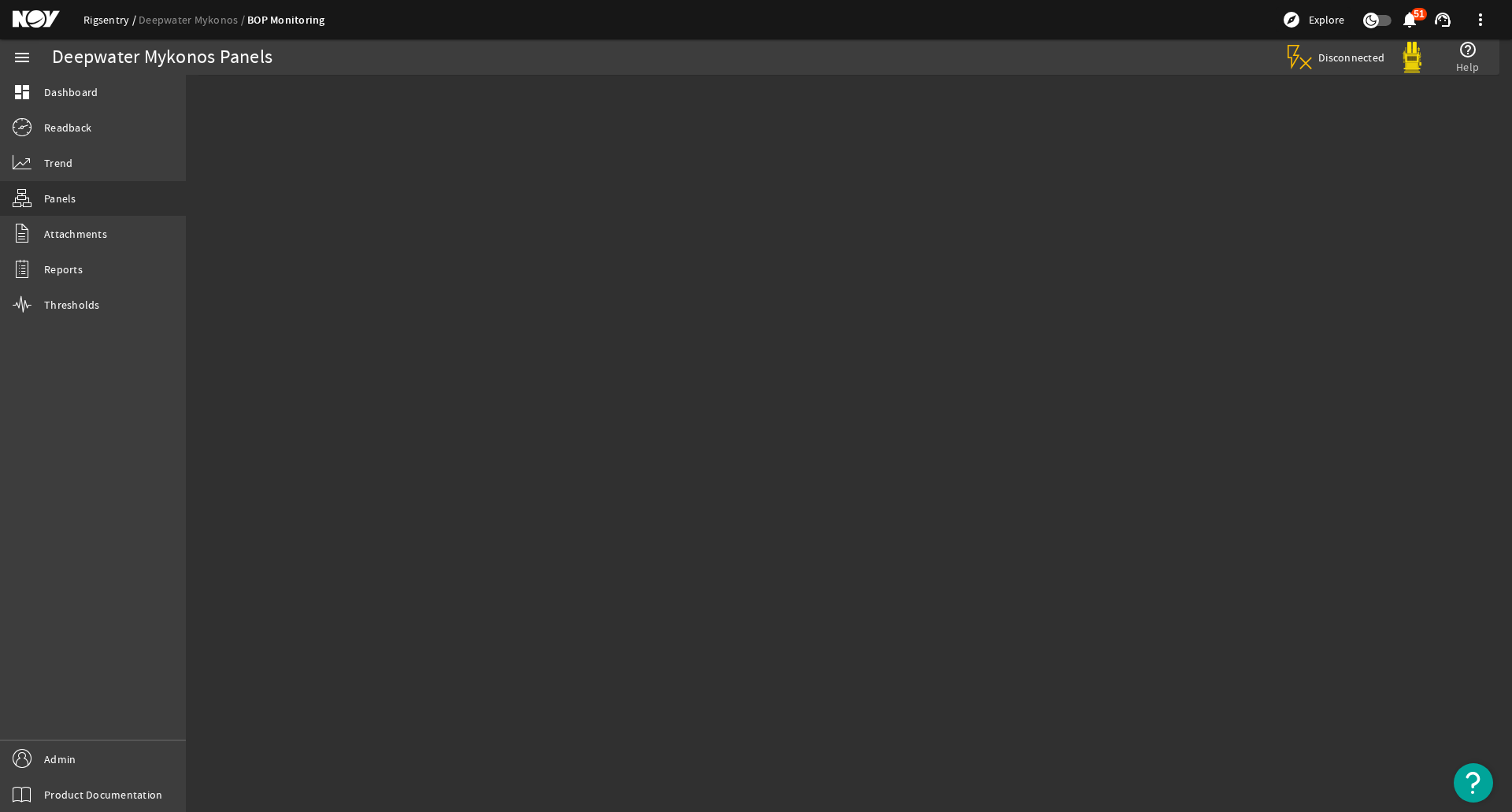
click at [109, 21] on link "Rigsentry" at bounding box center [111, 19] width 55 height 14
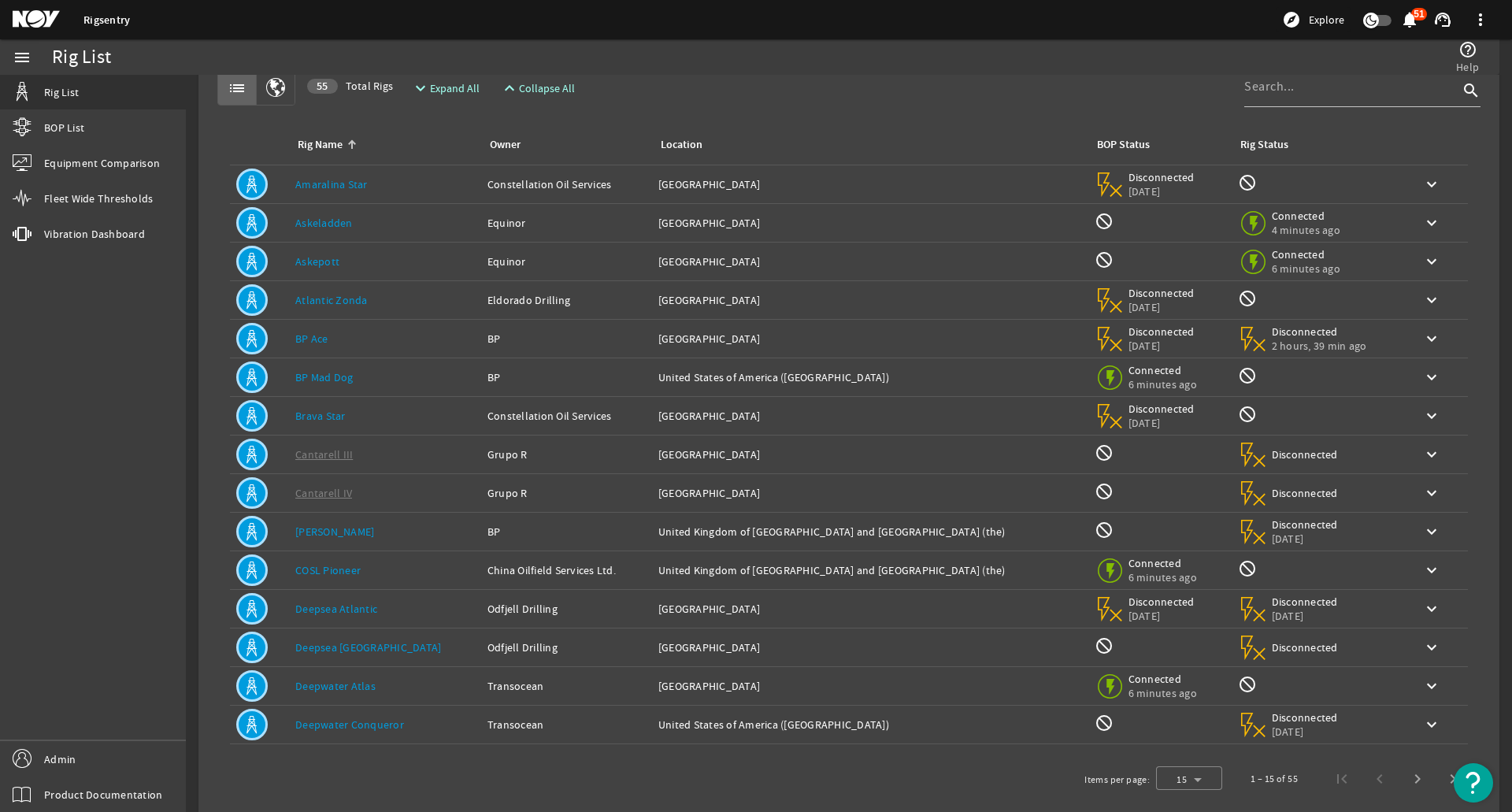
scroll to position [61, 0]
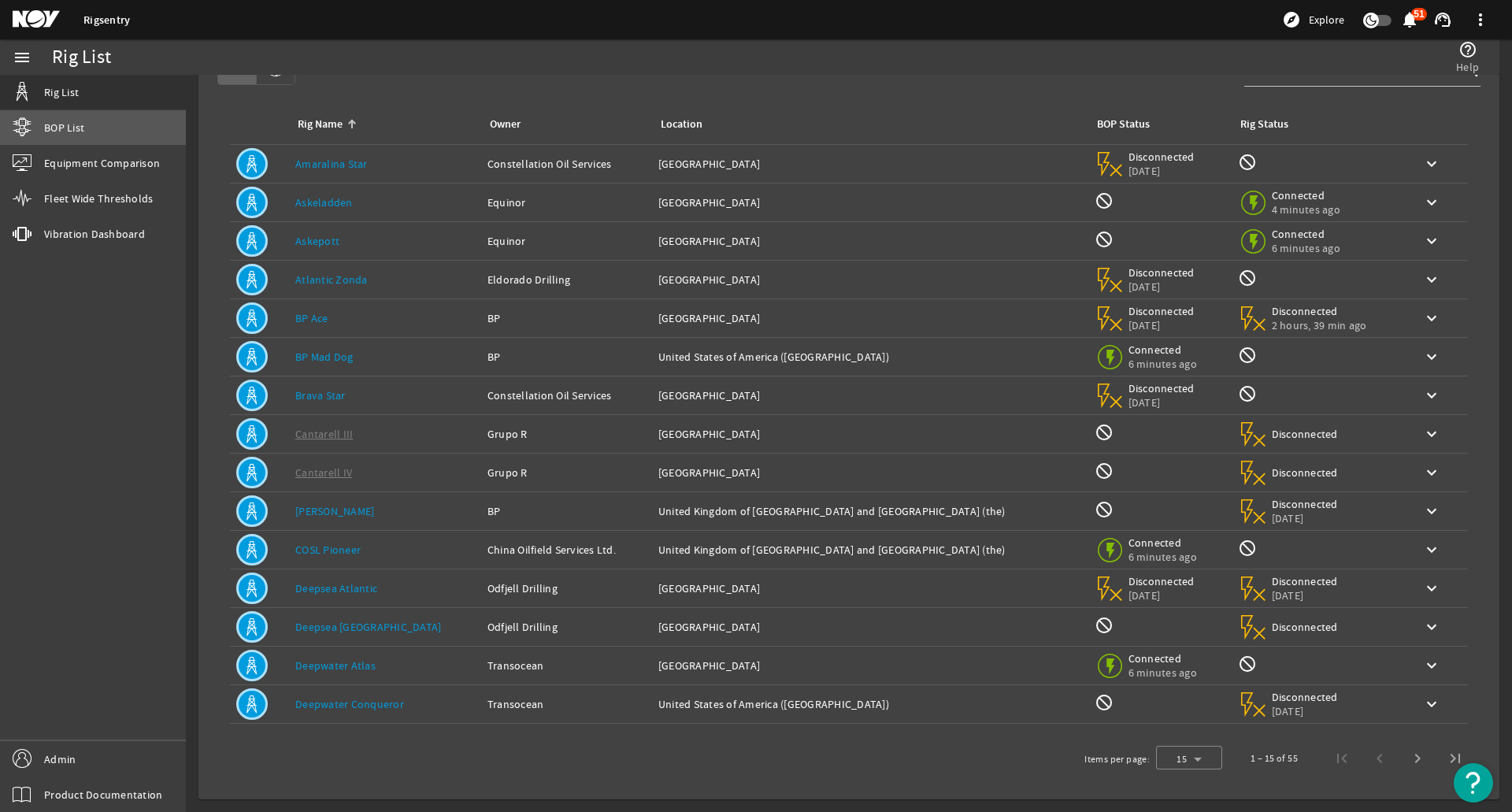
click at [139, 112] on link "BOP List" at bounding box center [93, 127] width 186 height 34
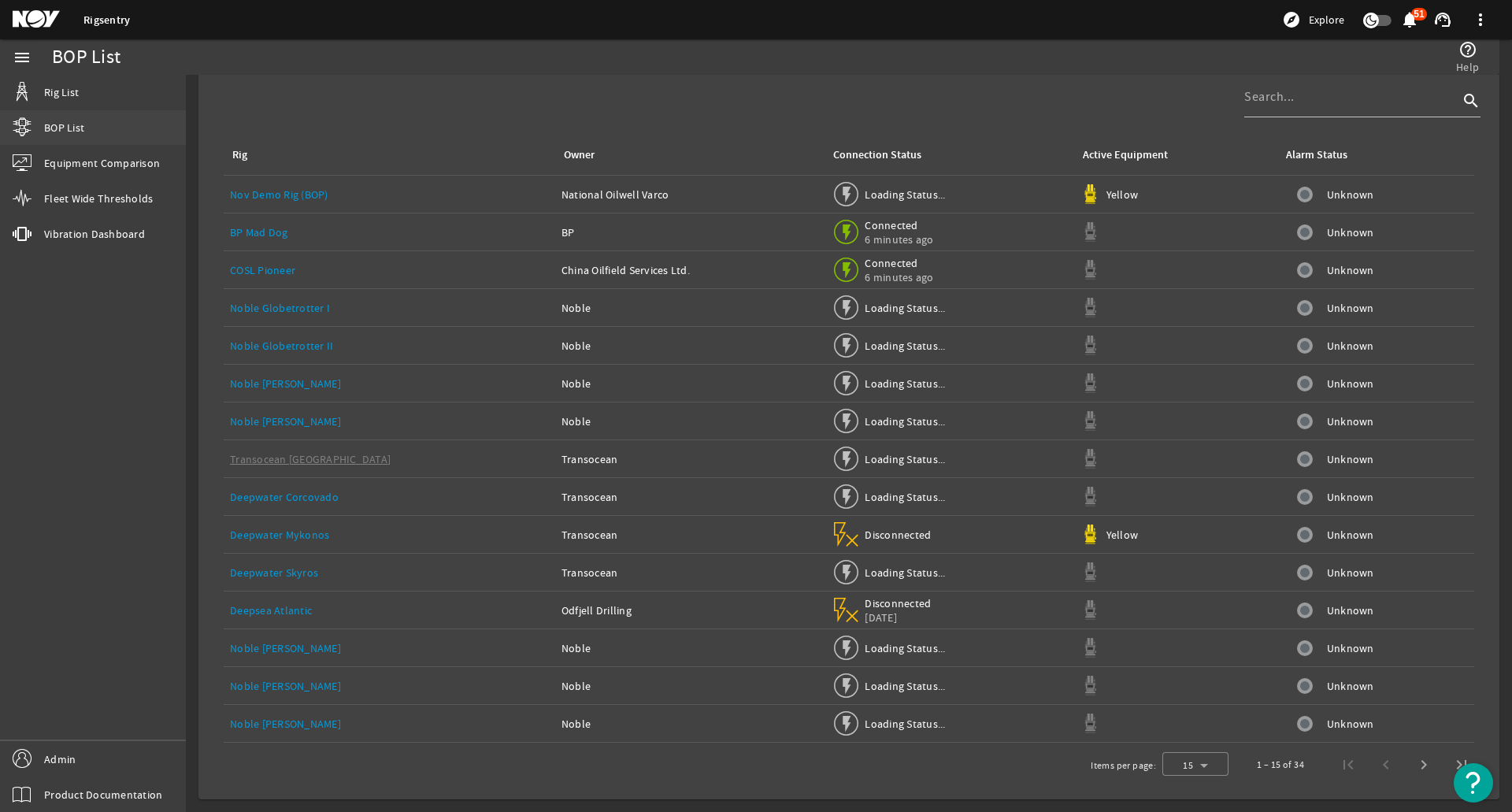
scroll to position [23, 0]
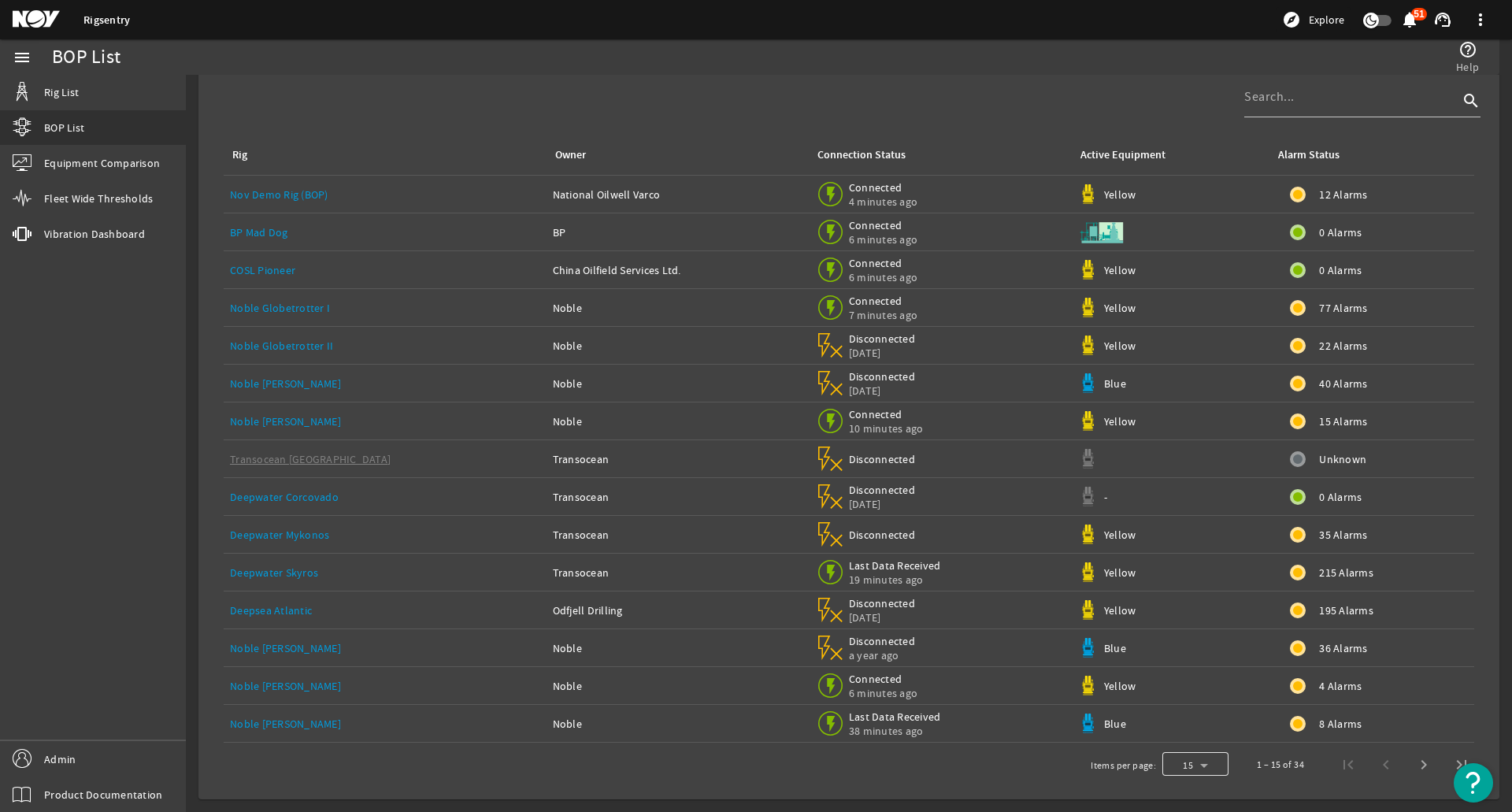
click at [1197, 769] on div at bounding box center [1195, 764] width 66 height 38
click at [1180, 734] on mat-option "100" at bounding box center [1183, 723] width 66 height 38
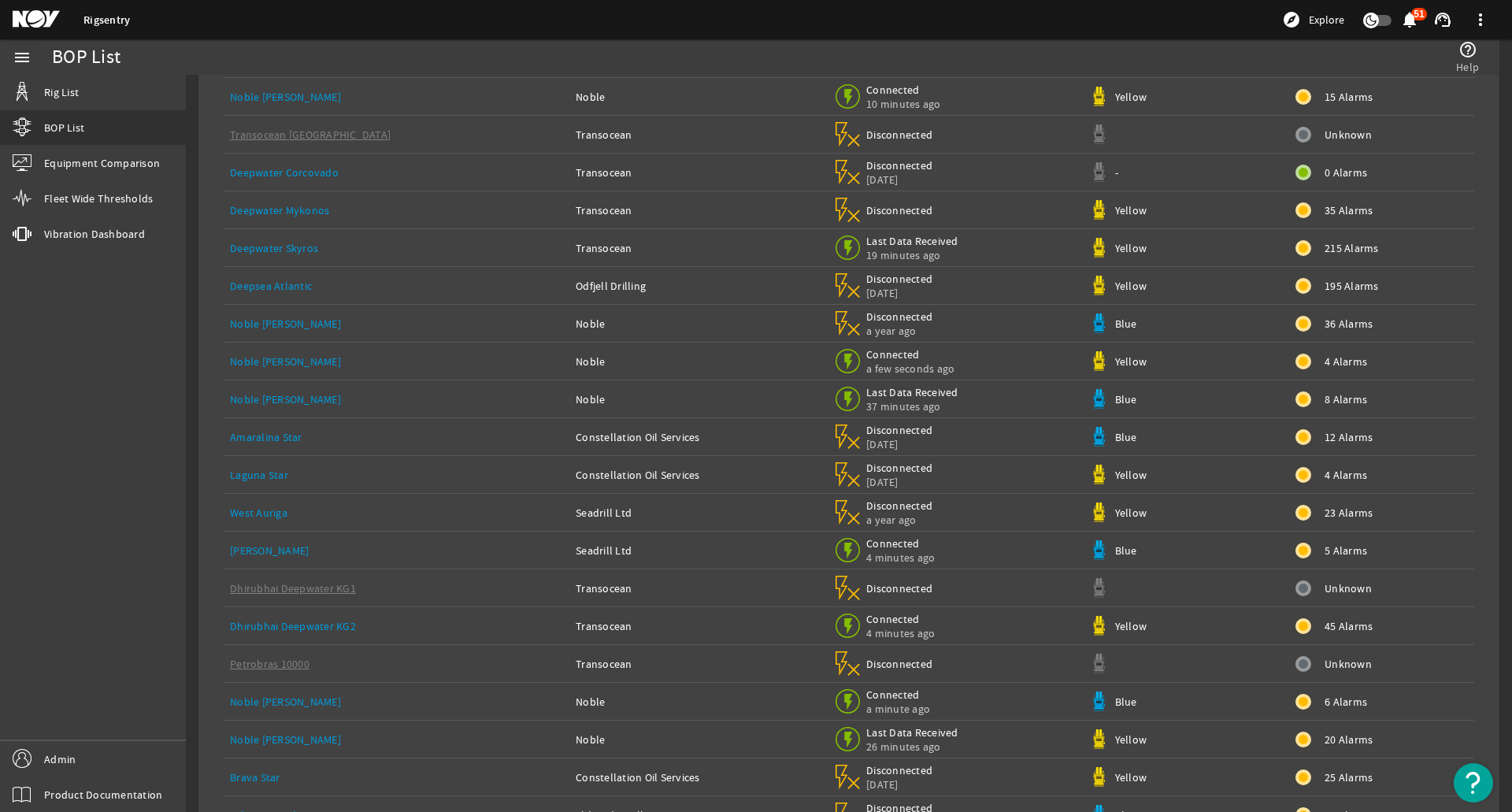
scroll to position [0, 0]
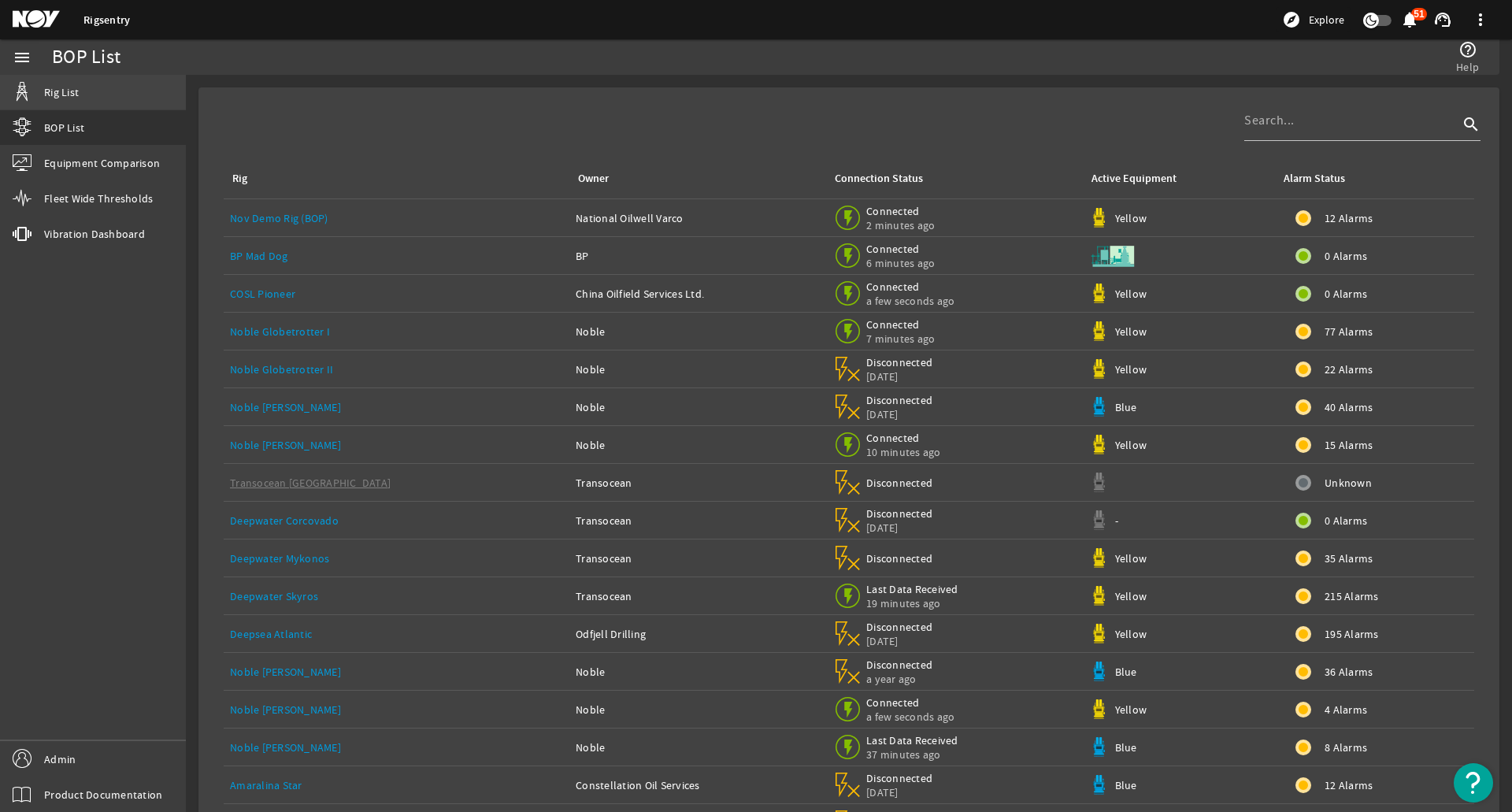
click at [97, 102] on link "Rig List" at bounding box center [93, 92] width 186 height 34
